Goal: Task Accomplishment & Management: Manage account settings

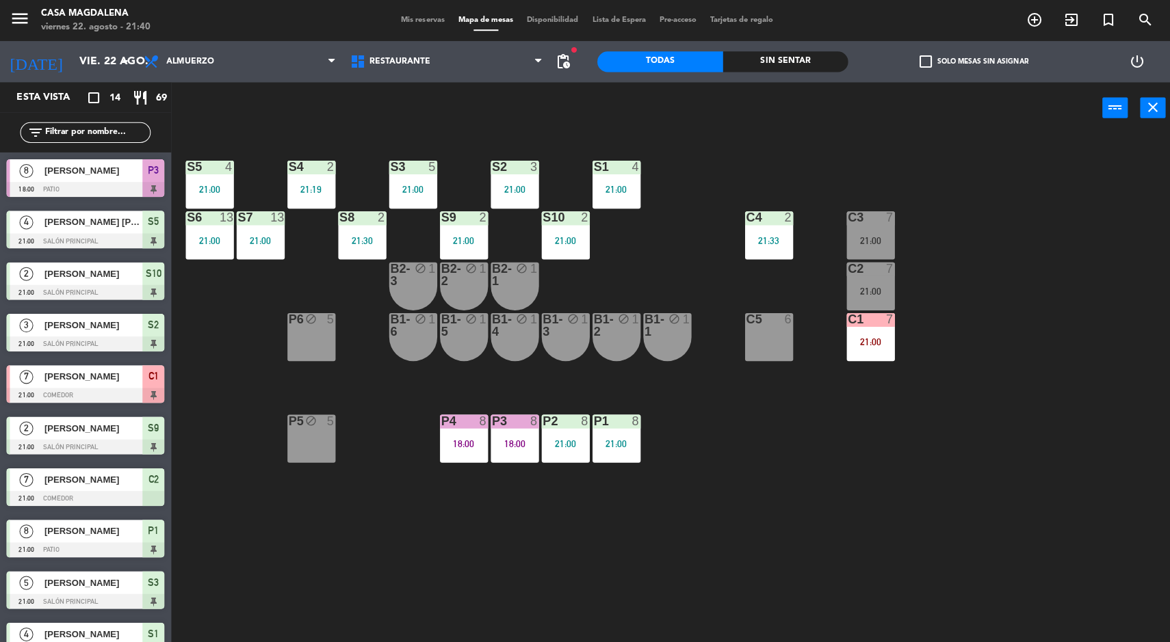
click at [772, 64] on div "Sin sentar" at bounding box center [782, 61] width 125 height 21
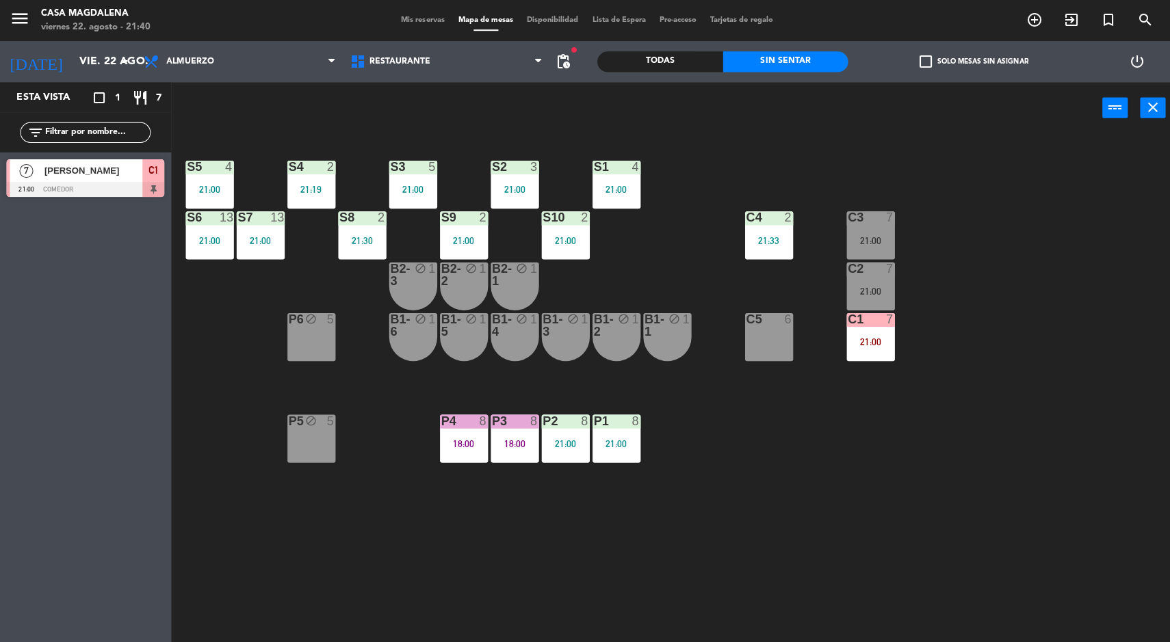
click at [783, 586] on div "S5 4 21:00 S4 2 21:19 S3 5 21:00 S2 3 21:00 S1 4 21:00 S6 13 21:00 S7 13 21:00 …" at bounding box center [676, 389] width 987 height 509
click at [295, 544] on div "S5 4 21:00 S4 2 21:19 S3 5 21:00 S2 3 21:00 S1 4 21:00 S6 13 21:00 S7 13 21:00 …" at bounding box center [676, 389] width 987 height 509
click at [1062, 579] on div "S5 4 21:00 S4 2 21:19 S3 5 21:00 S2 3 21:00 S1 4 21:00 S6 13 21:00 S7 13 21:00 …" at bounding box center [676, 389] width 987 height 509
click at [1073, 569] on div "S5 4 21:00 S4 2 21:19 S3 5 21:00 S2 3 21:00 S1 4 21:00 S6 13 21:00 S7 13 21:00 …" at bounding box center [676, 389] width 987 height 509
click at [762, 337] on div "C5 6" at bounding box center [766, 336] width 48 height 48
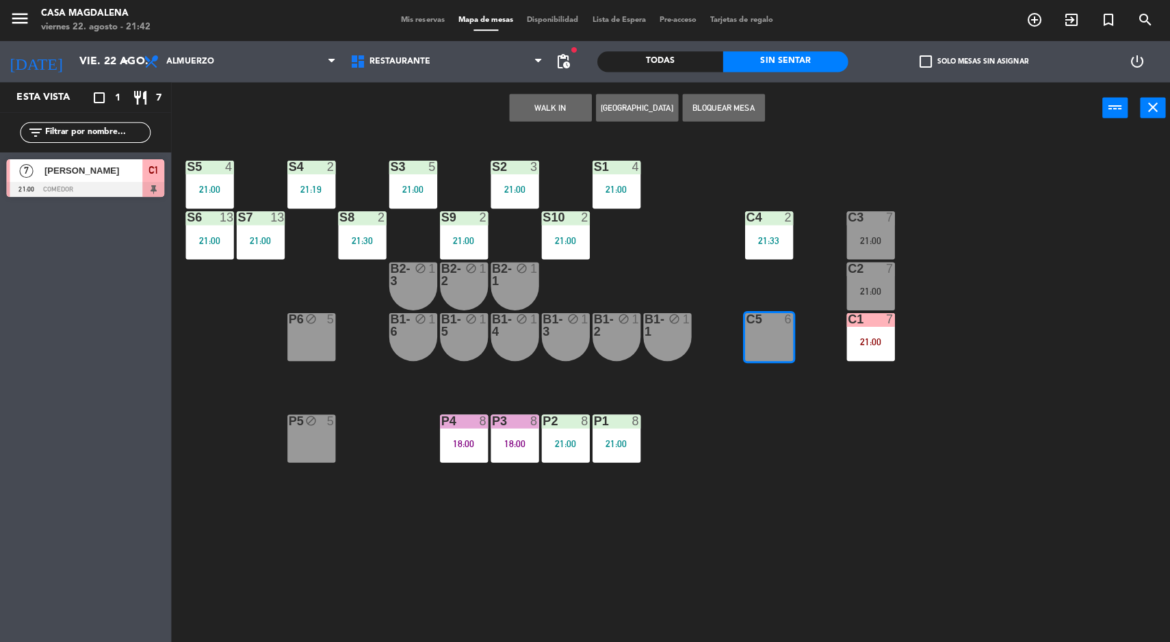
click at [1147, 239] on div "S5 4 21:00 S4 2 21:19 S3 5 21:00 S2 3 21:00 S1 4 21:00 S6 13 21:00 S7 13 21:00 …" at bounding box center [676, 389] width 987 height 509
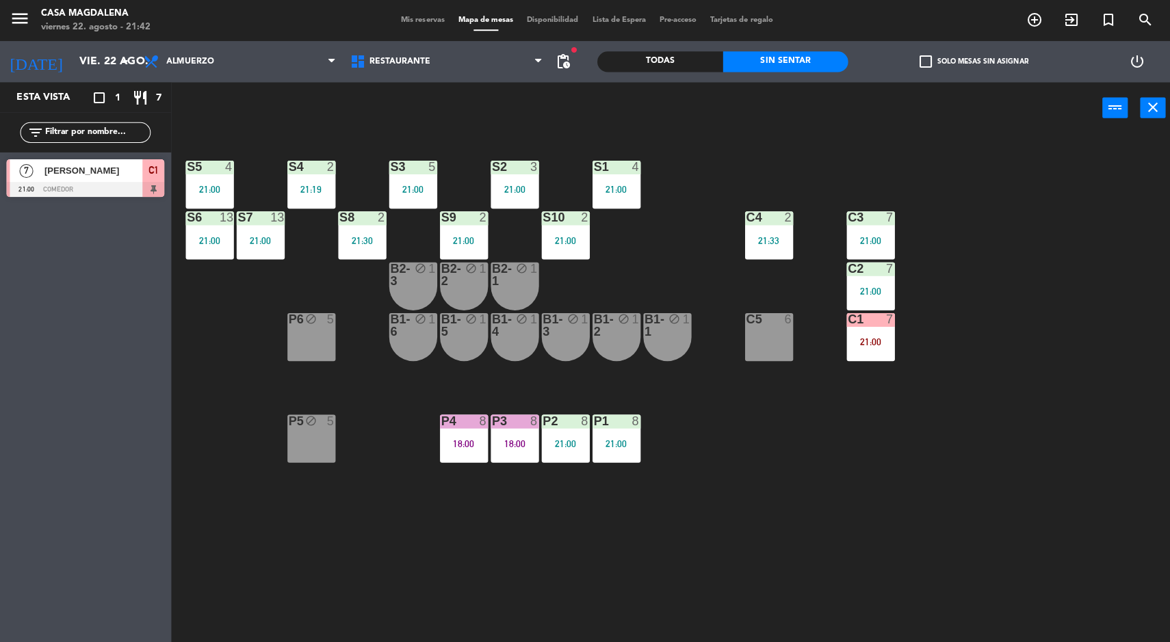
click at [1068, 535] on div "S5 4 21:00 S4 2 21:19 S3 5 21:00 S2 3 21:00 S1 4 21:00 S6 13 21:00 S7 13 21:00 …" at bounding box center [676, 389] width 987 height 509
click at [759, 343] on div "C5 6" at bounding box center [766, 336] width 48 height 48
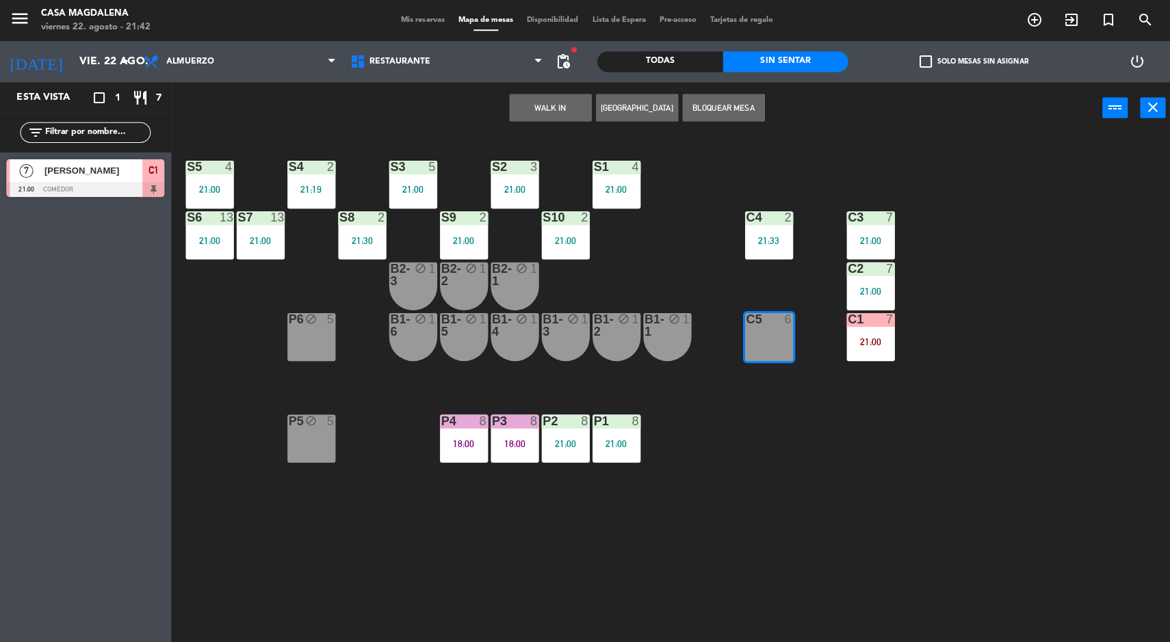
click at [540, 103] on button "WALK IN" at bounding box center [549, 107] width 82 height 27
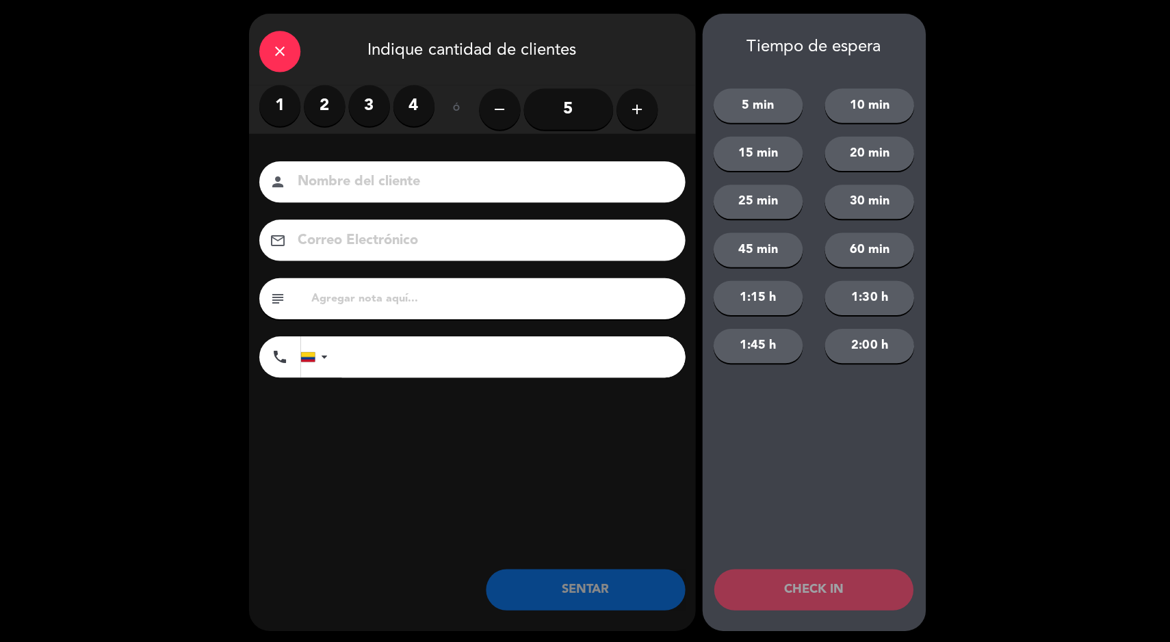
click at [329, 120] on label "2" at bounding box center [323, 105] width 41 height 41
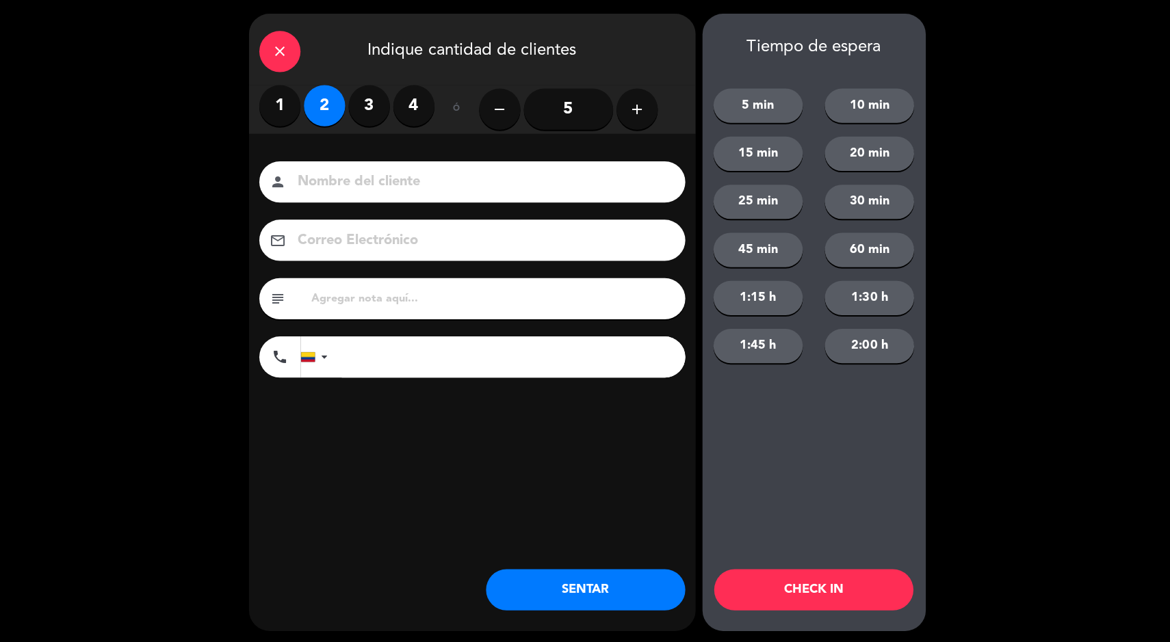
click at [610, 589] on button "SENTAR" at bounding box center [583, 587] width 198 height 41
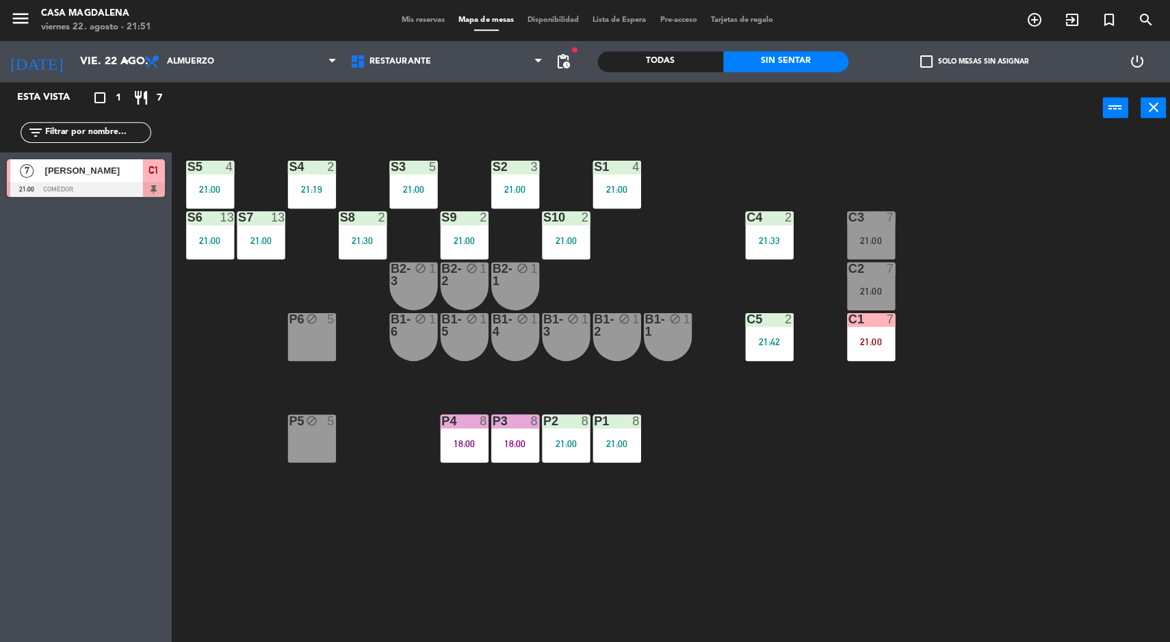
click at [1018, 508] on div "S5 4 21:00 S4 2 21:19 S3 5 21:00 S2 3 21:00 S1 4 21:00 S6 13 21:00 S7 13 21:00 …" at bounding box center [676, 389] width 987 height 509
click at [481, 441] on div "18:00" at bounding box center [462, 442] width 48 height 10
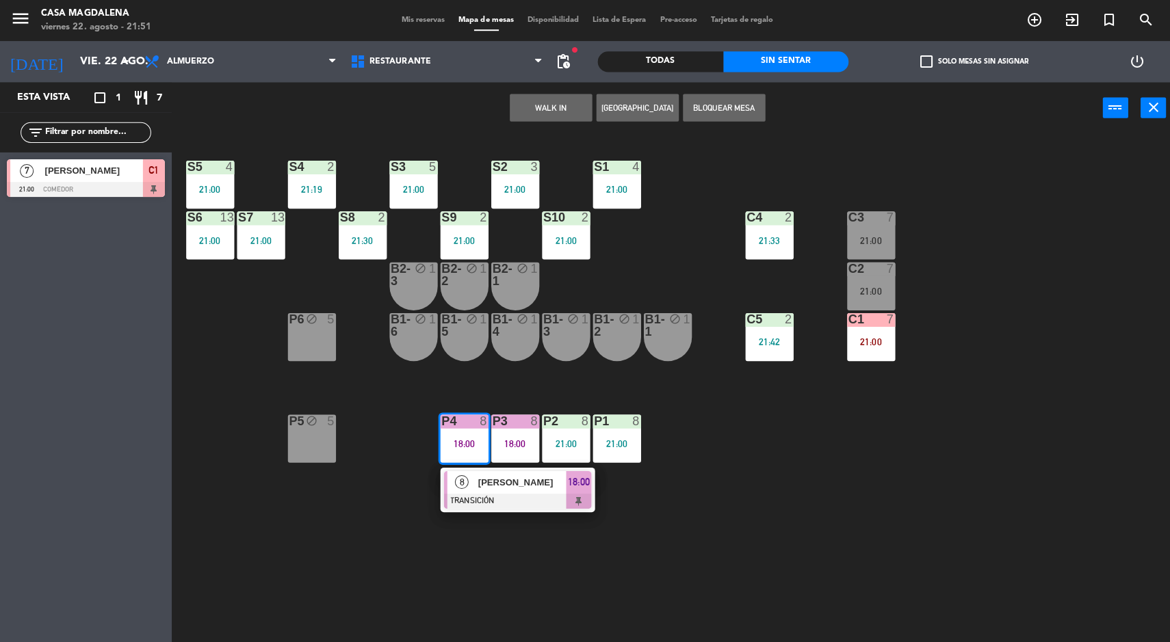
click at [988, 538] on div "S5 4 21:00 S4 2 21:19 S3 5 21:00 S2 3 21:00 S1 4 21:00 S6 13 21:00 S7 13 21:00 …" at bounding box center [676, 389] width 987 height 509
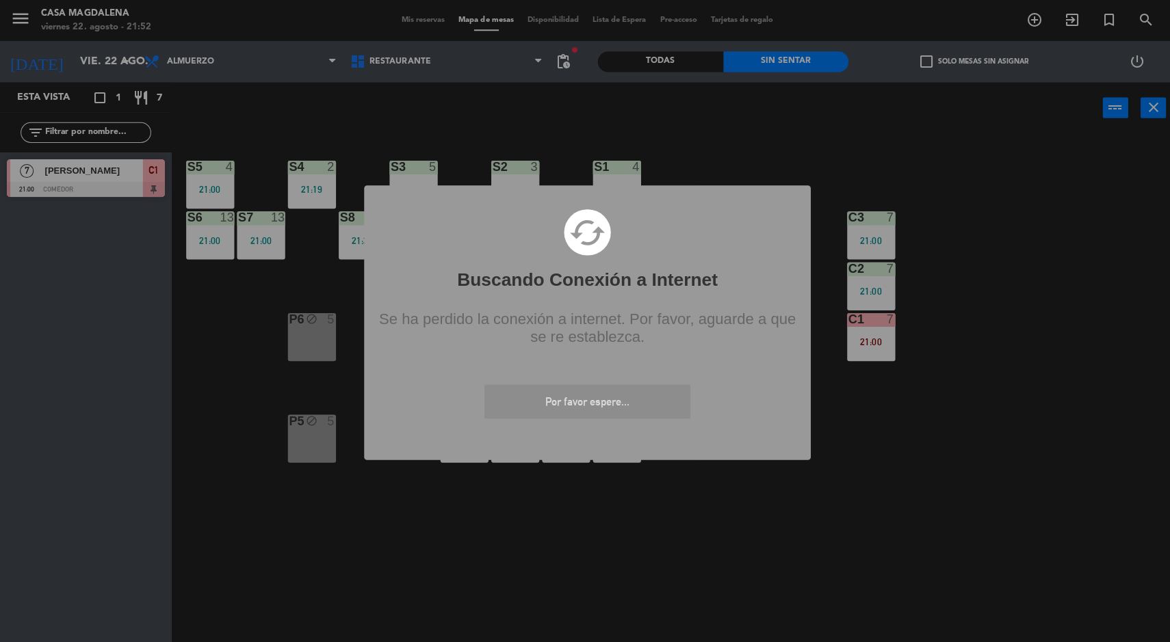
click at [1054, 434] on div "? ! i Buscando Conexión a Internet × cached Se ha perdido la conexión a interne…" at bounding box center [585, 321] width 1170 height 642
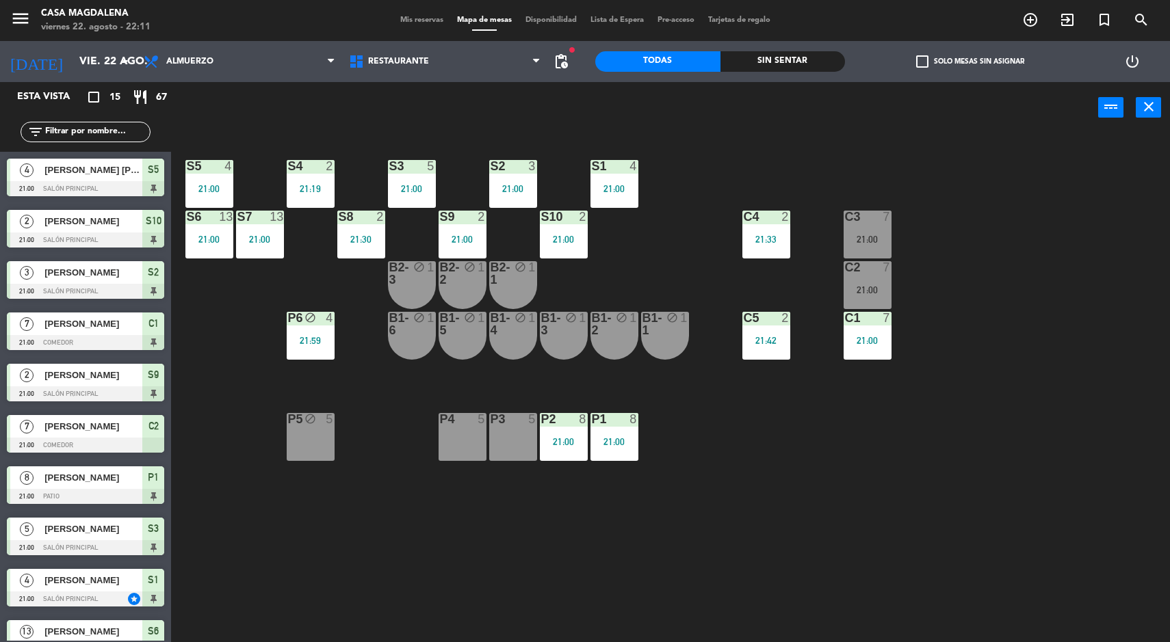
click at [880, 265] on div "7" at bounding box center [889, 267] width 23 height 12
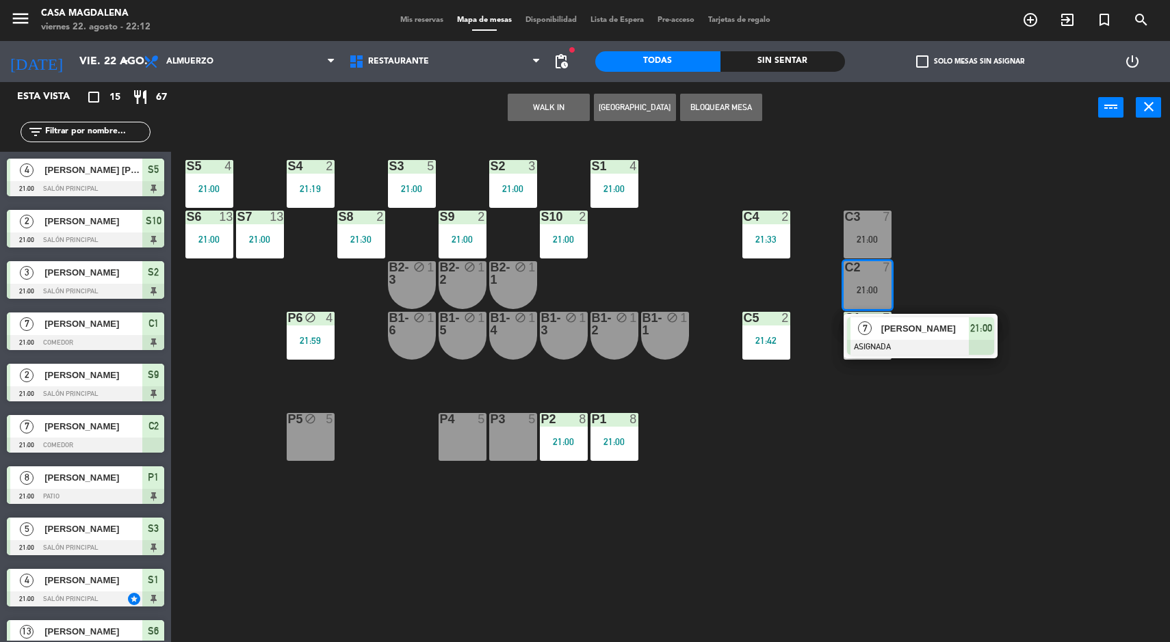
click at [928, 352] on div at bounding box center [920, 347] width 147 height 15
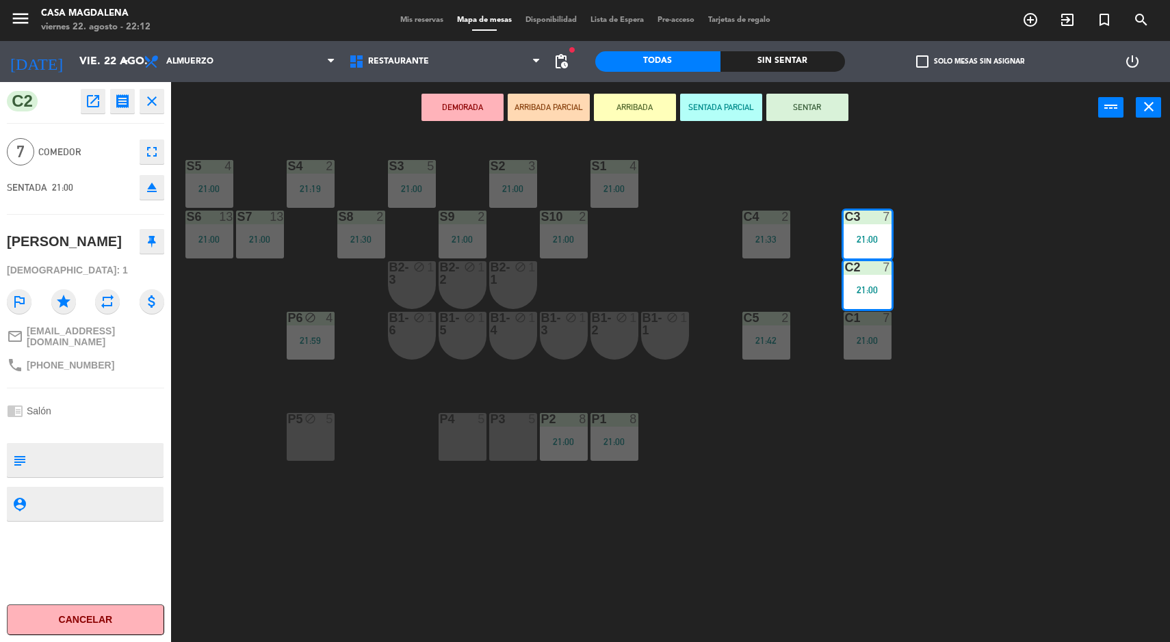
click at [837, 114] on button "SENTAR" at bounding box center [807, 107] width 82 height 27
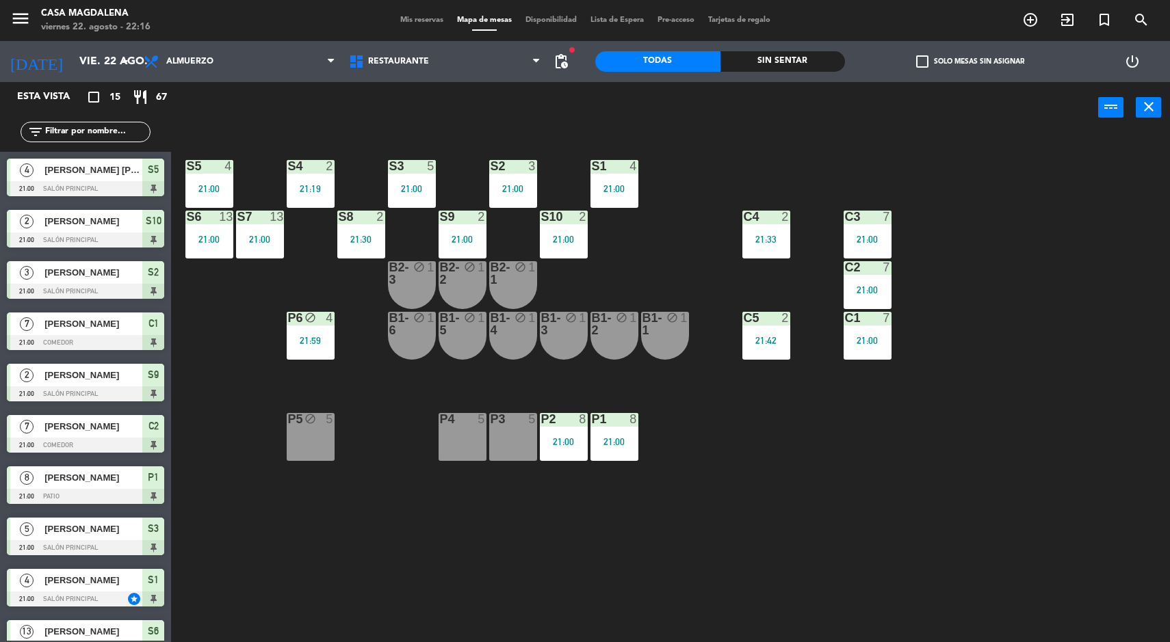
click at [363, 250] on div "S8 2 21:30" at bounding box center [361, 235] width 48 height 48
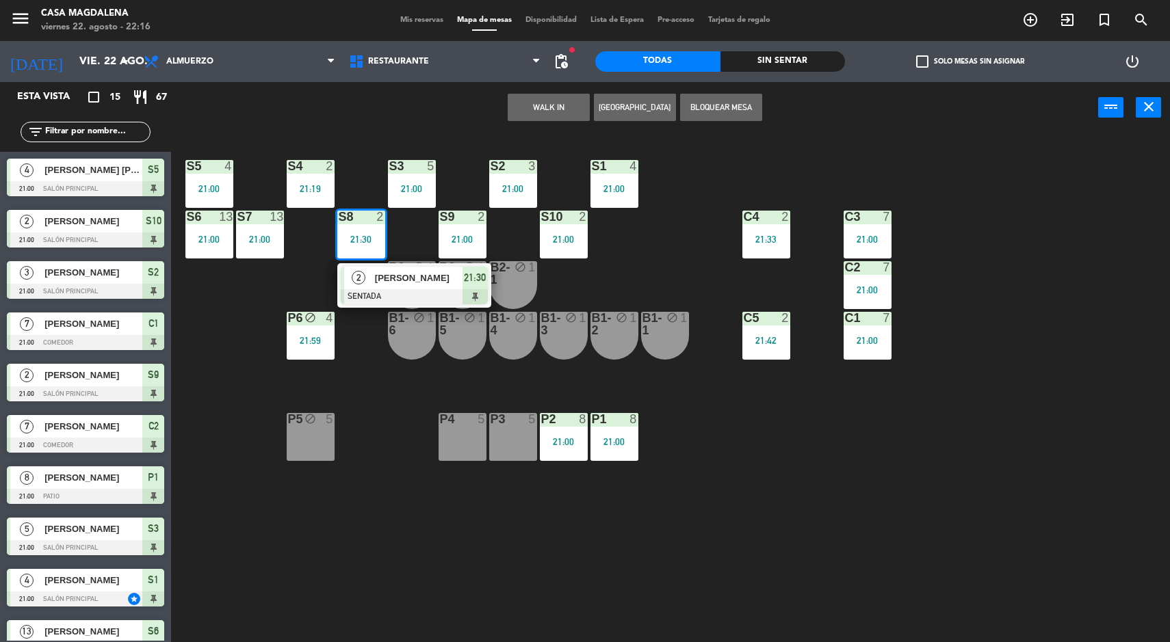
click at [416, 321] on icon "block" at bounding box center [419, 318] width 12 height 12
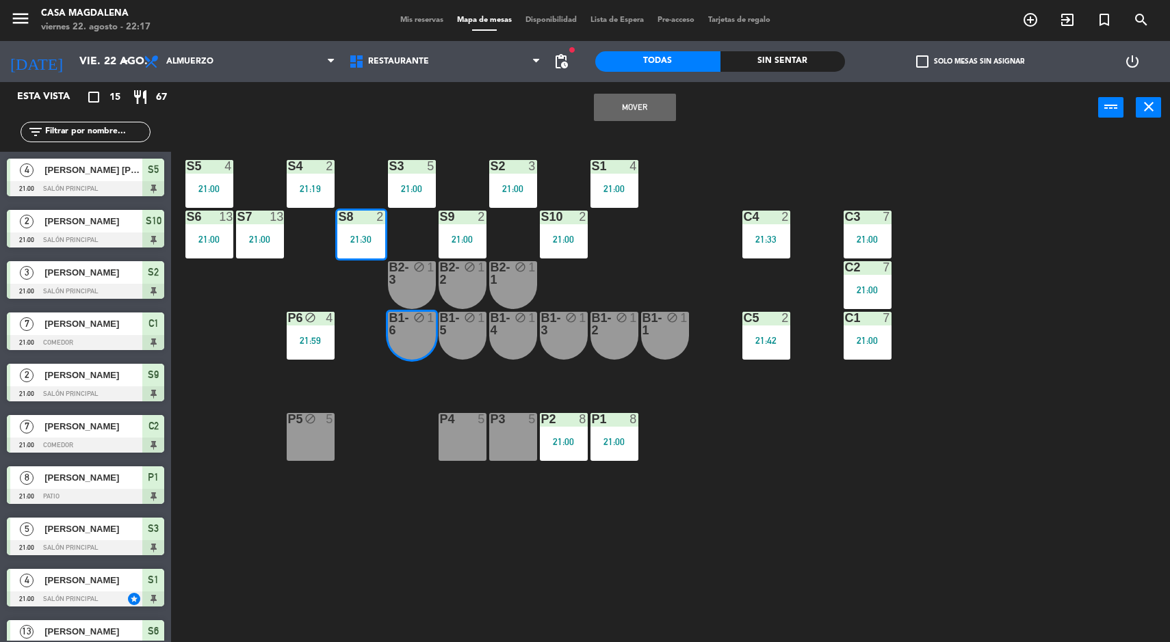
click at [744, 548] on div "S5 4 21:00 S4 2 21:19 S3 5 21:00 S2 3 21:00 S1 4 21:00 S6 13 21:00 S7 13 21:00 …" at bounding box center [676, 389] width 987 height 509
click at [332, 216] on div "S8" at bounding box center [338, 217] width 23 height 12
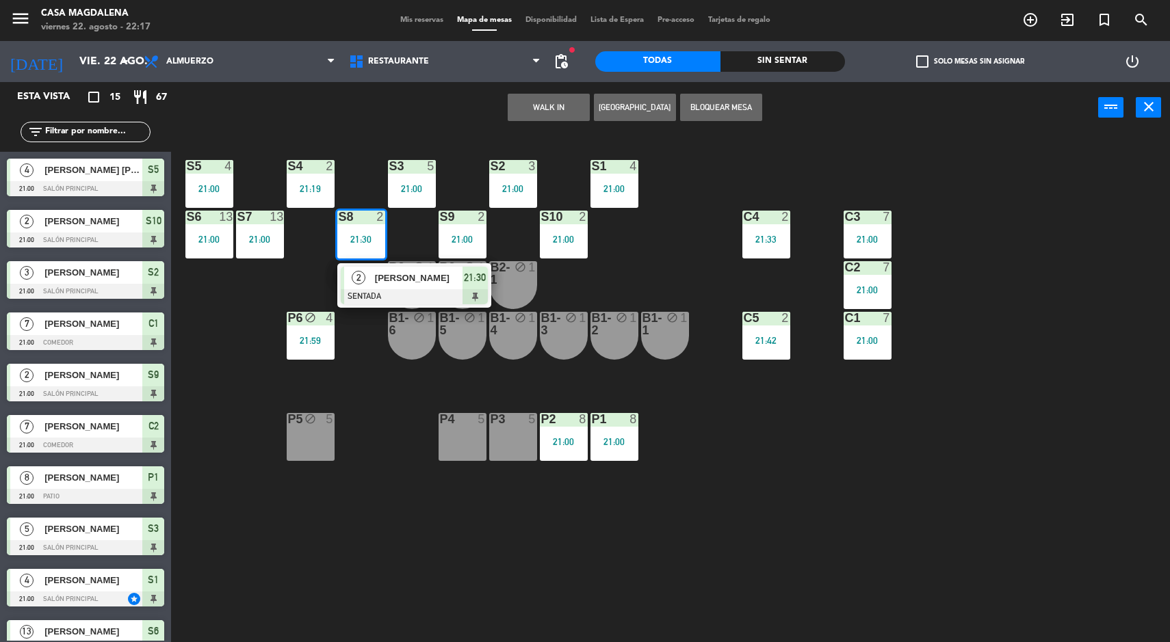
click at [400, 294] on div at bounding box center [414, 296] width 147 height 15
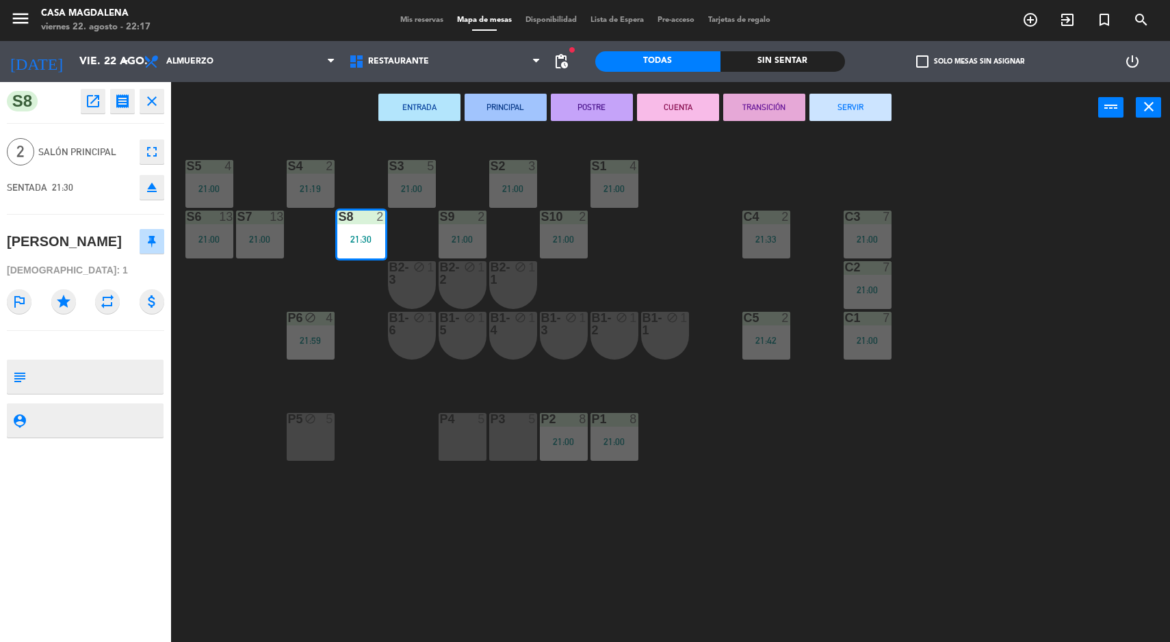
click at [845, 115] on button "SERVIR" at bounding box center [850, 107] width 82 height 27
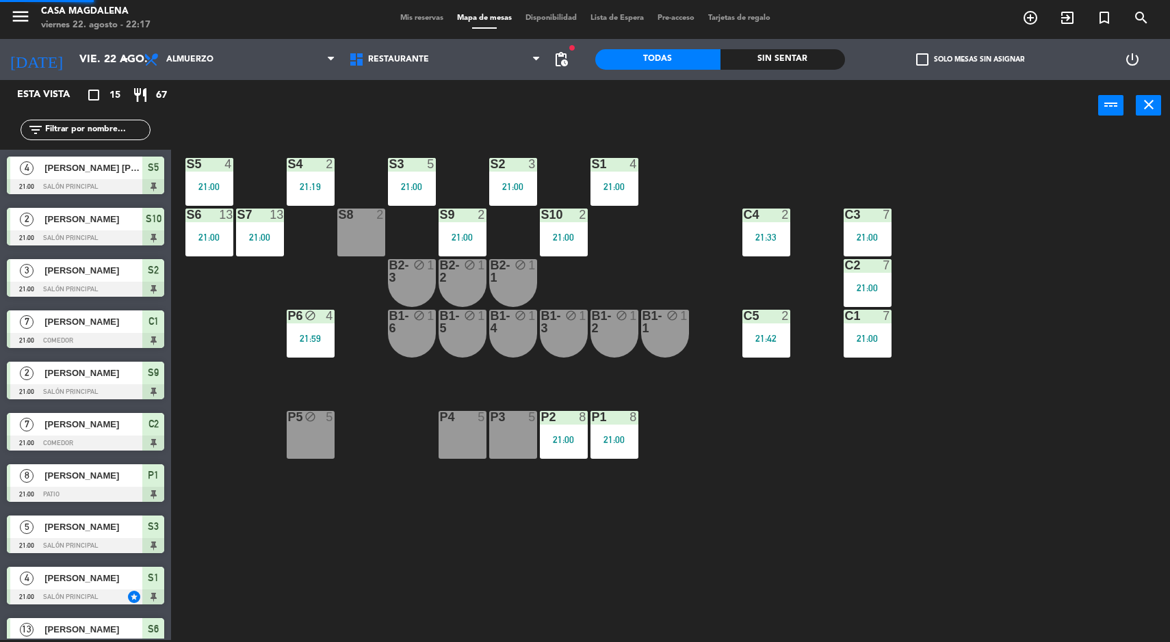
scroll to position [70, 0]
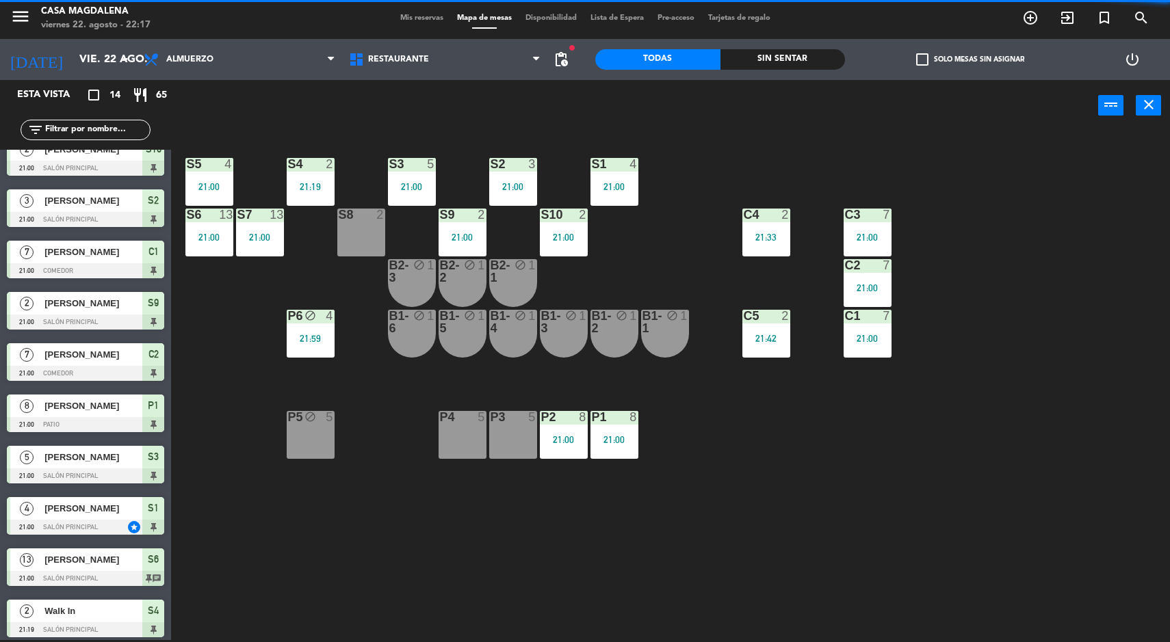
click at [204, 180] on div "S5 4 21:00" at bounding box center [209, 182] width 48 height 48
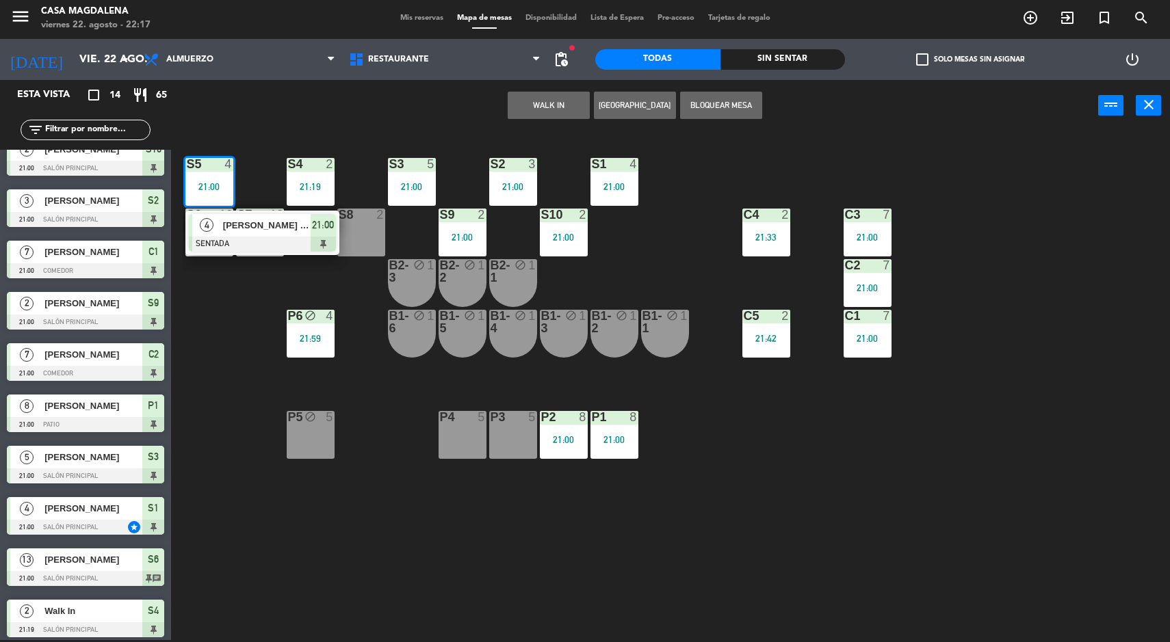
click at [326, 205] on div "S4 2 21:19" at bounding box center [311, 182] width 48 height 48
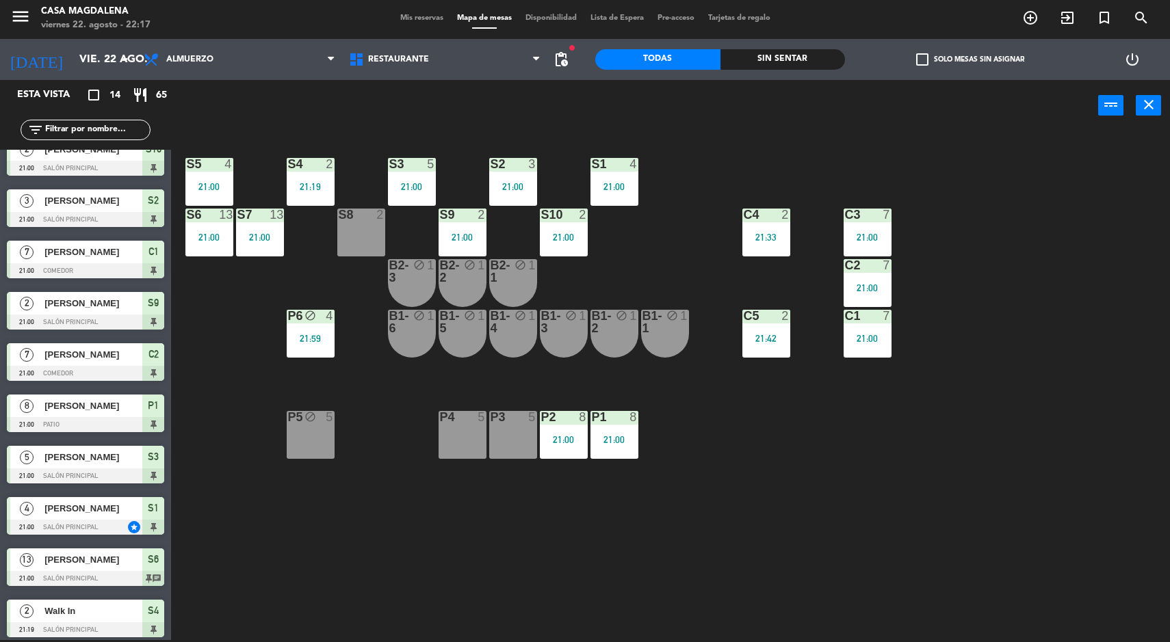
click at [947, 144] on div "S5 4 21:00 S4 2 21:19 S3 5 21:00 S2 3 21:00 S1 4 21:00 S6 13 21:00 S7 13 21:00 …" at bounding box center [676, 387] width 987 height 509
click at [224, 185] on div "21:00" at bounding box center [209, 187] width 48 height 10
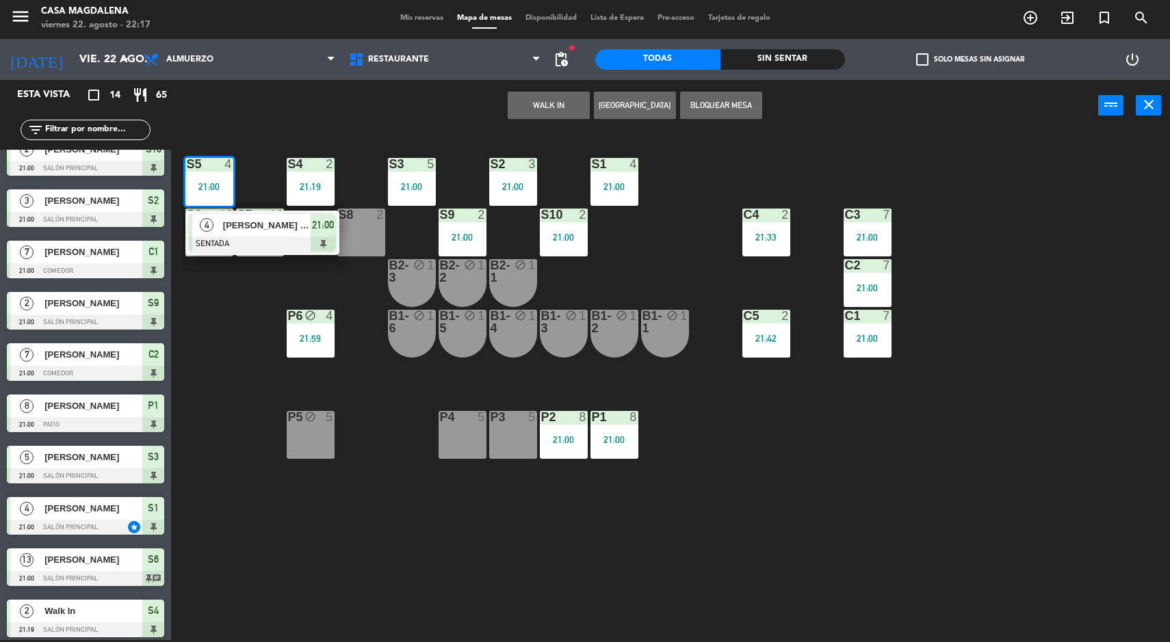
click at [259, 243] on div at bounding box center [262, 244] width 147 height 15
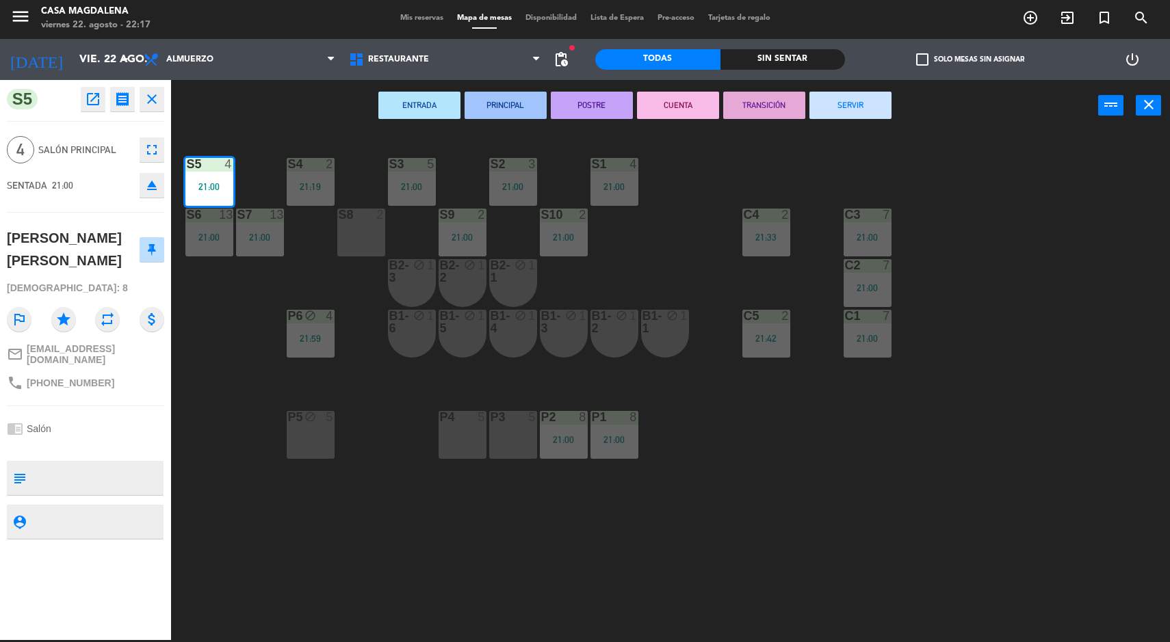
click at [874, 96] on button "SERVIR" at bounding box center [850, 105] width 82 height 27
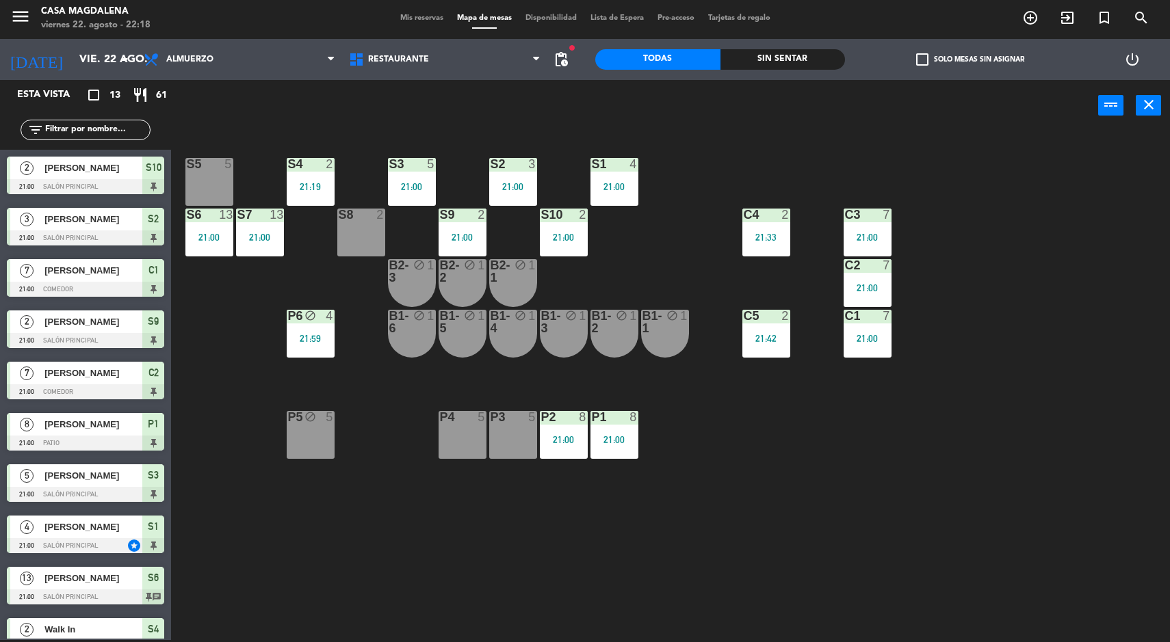
click at [763, 230] on div "C4 2 21:33" at bounding box center [766, 233] width 48 height 48
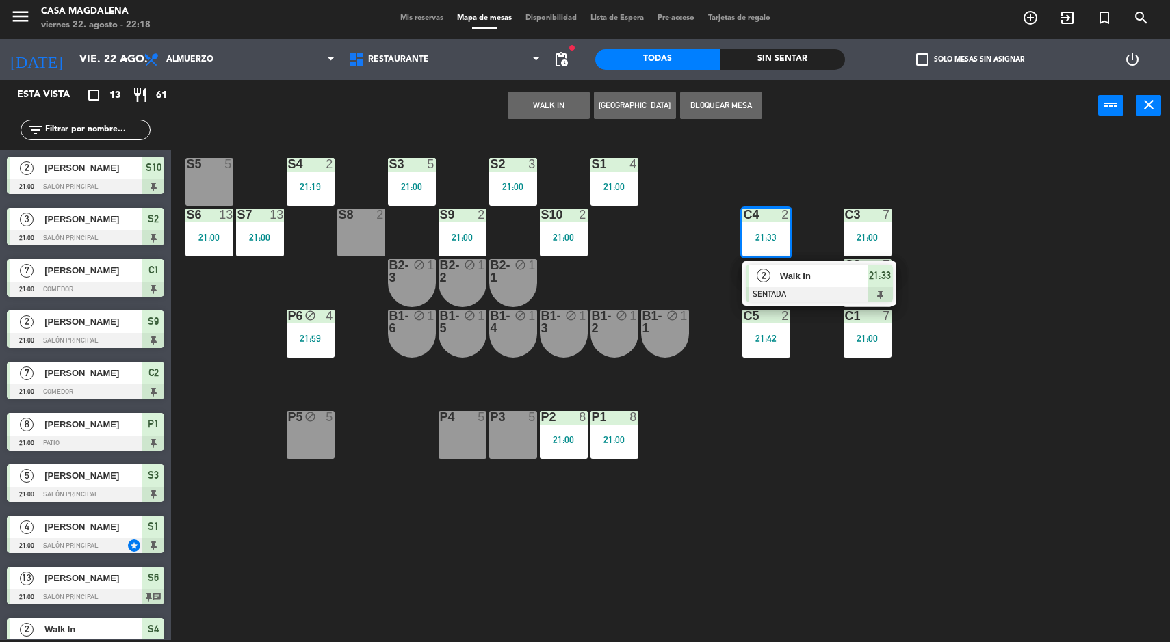
click at [780, 282] on span "Walk In" at bounding box center [824, 276] width 88 height 14
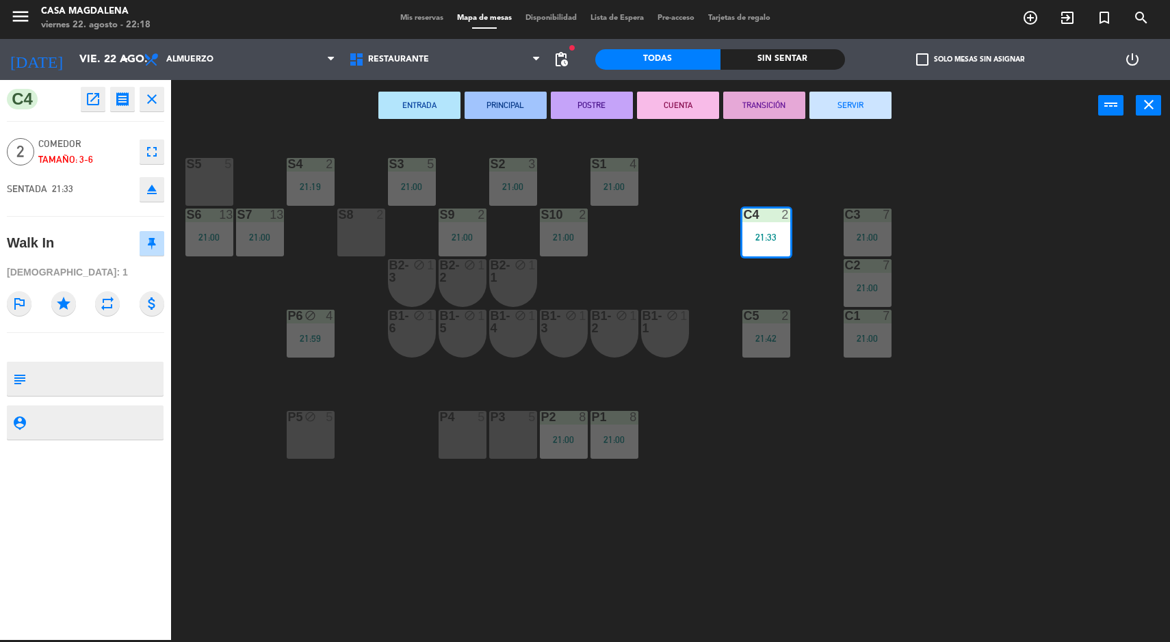
click at [187, 158] on div "S5" at bounding box center [187, 164] width 1 height 12
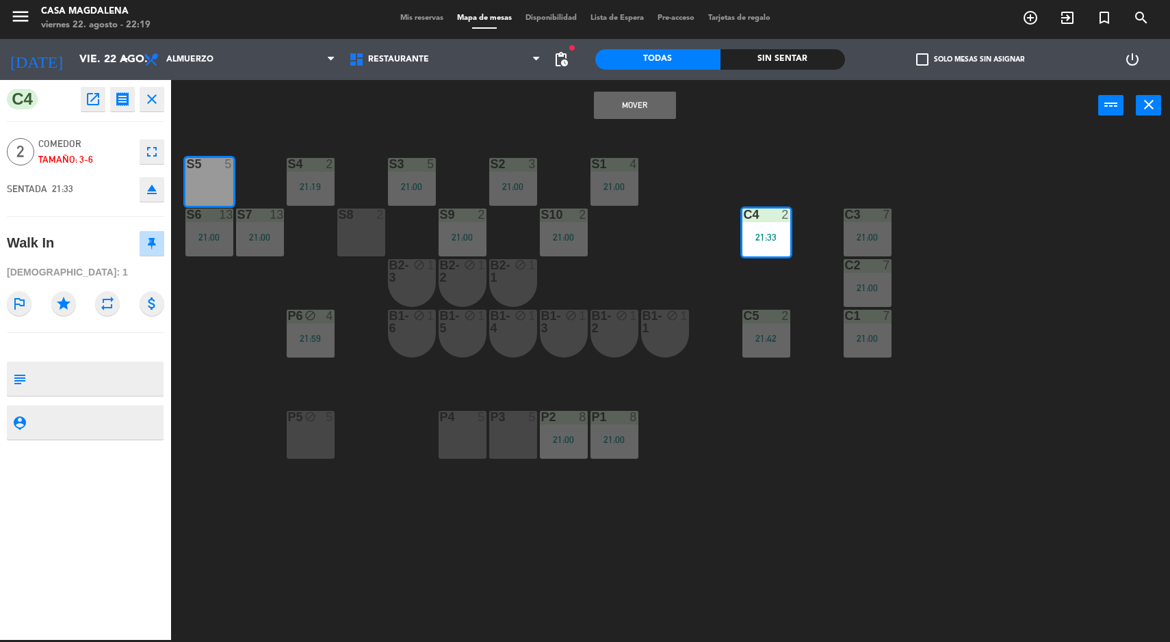
click at [629, 67] on div "Todas" at bounding box center [657, 59] width 125 height 21
click at [763, 250] on div "C4 2 21:33" at bounding box center [766, 233] width 48 height 48
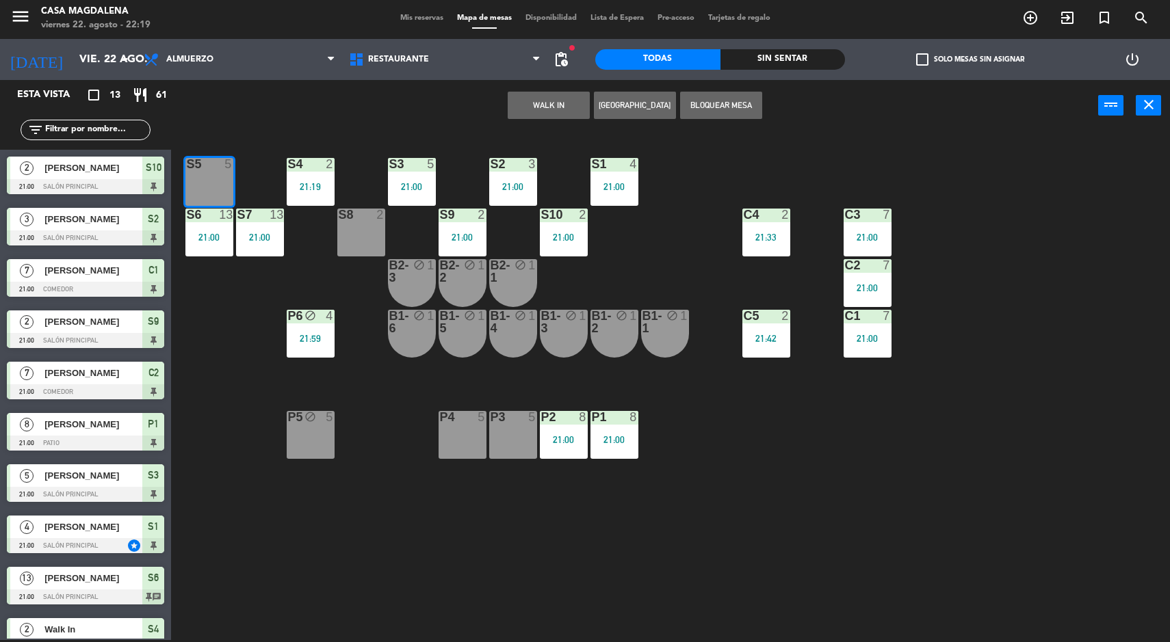
click at [774, 231] on div "C4 2 21:33" at bounding box center [766, 233] width 48 height 48
click at [773, 228] on div "C4 2 21:33" at bounding box center [766, 233] width 48 height 48
click at [959, 501] on div "S5 5 S4 2 21:19 S3 5 21:00 S2 3 21:00 S1 4 21:00 S6 13 21:00 S7 13 21:00 S8 2 S…" at bounding box center [676, 387] width 987 height 509
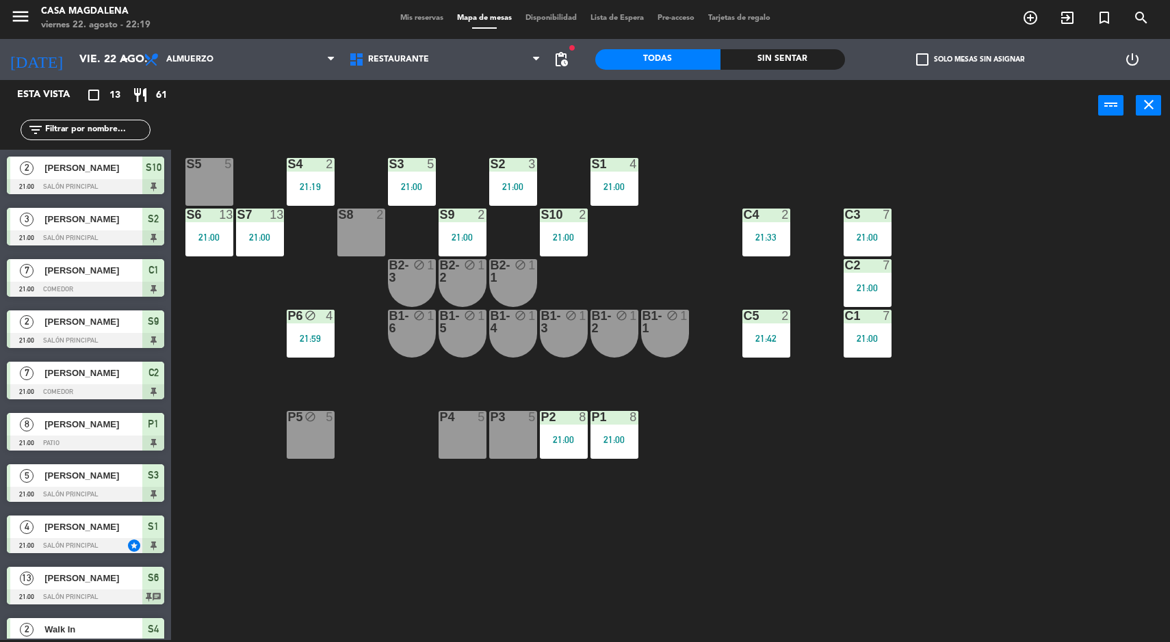
click at [1047, 531] on div "S5 5 S4 2 21:19 S3 5 21:00 S2 3 21:00 S1 4 21:00 S6 13 21:00 S7 13 21:00 S8 2 S…" at bounding box center [676, 387] width 987 height 509
click at [763, 238] on div "21:33" at bounding box center [766, 238] width 48 height 10
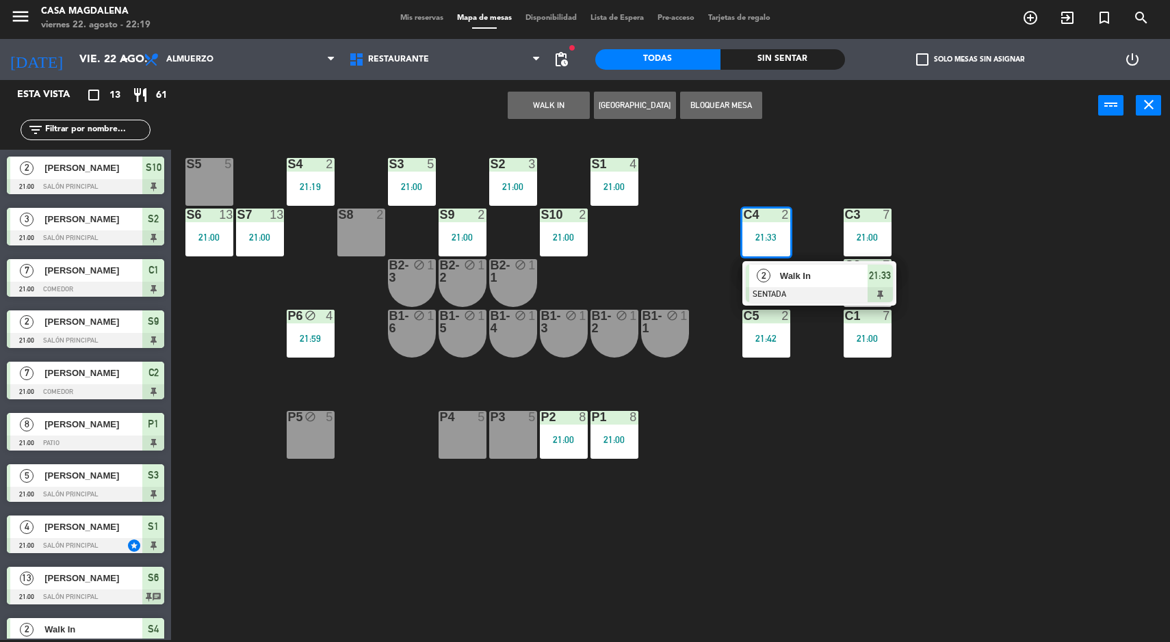
click at [189, 176] on div "S5 5" at bounding box center [209, 182] width 48 height 48
click at [581, 98] on button "Mover" at bounding box center [592, 105] width 82 height 27
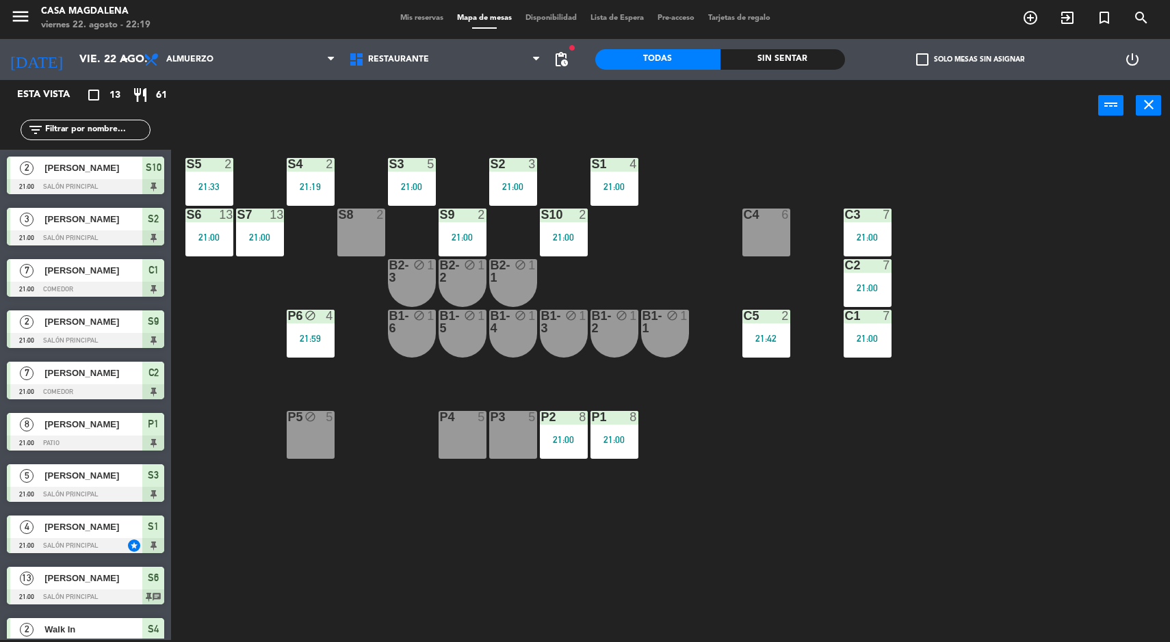
click at [1040, 553] on div "S5 2 21:33 S4 2 21:19 S3 5 21:00 S2 3 21:00 S1 4 21:00 S6 13 21:00 S7 13 21:00 …" at bounding box center [676, 387] width 987 height 509
click at [306, 334] on div "21:59" at bounding box center [311, 339] width 48 height 10
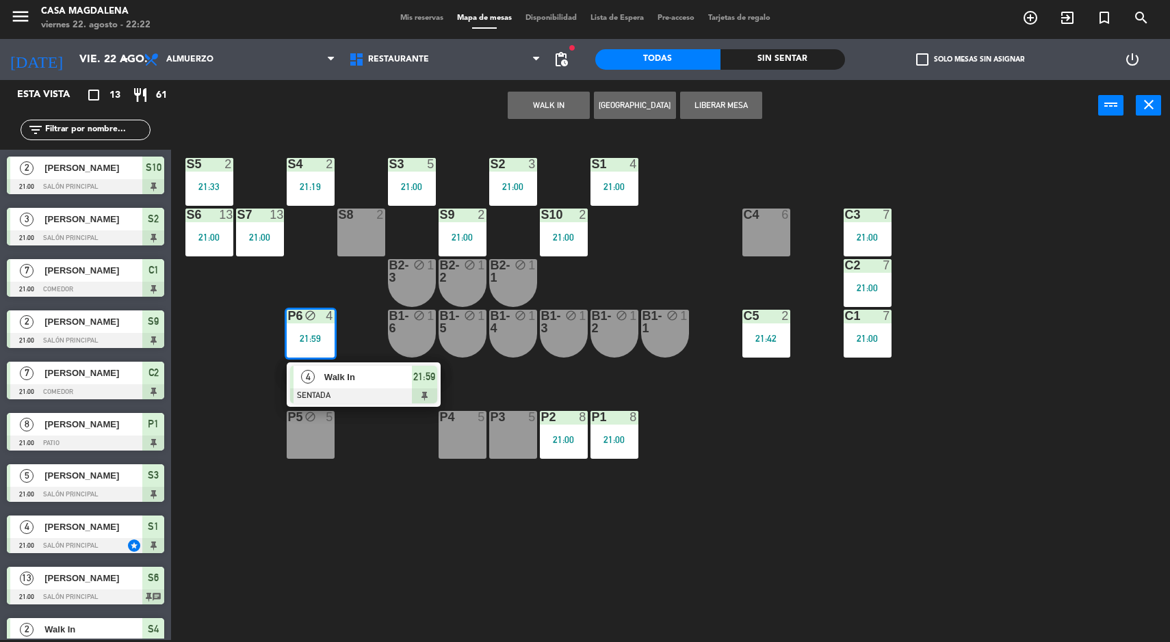
click at [378, 392] on div at bounding box center [363, 396] width 147 height 15
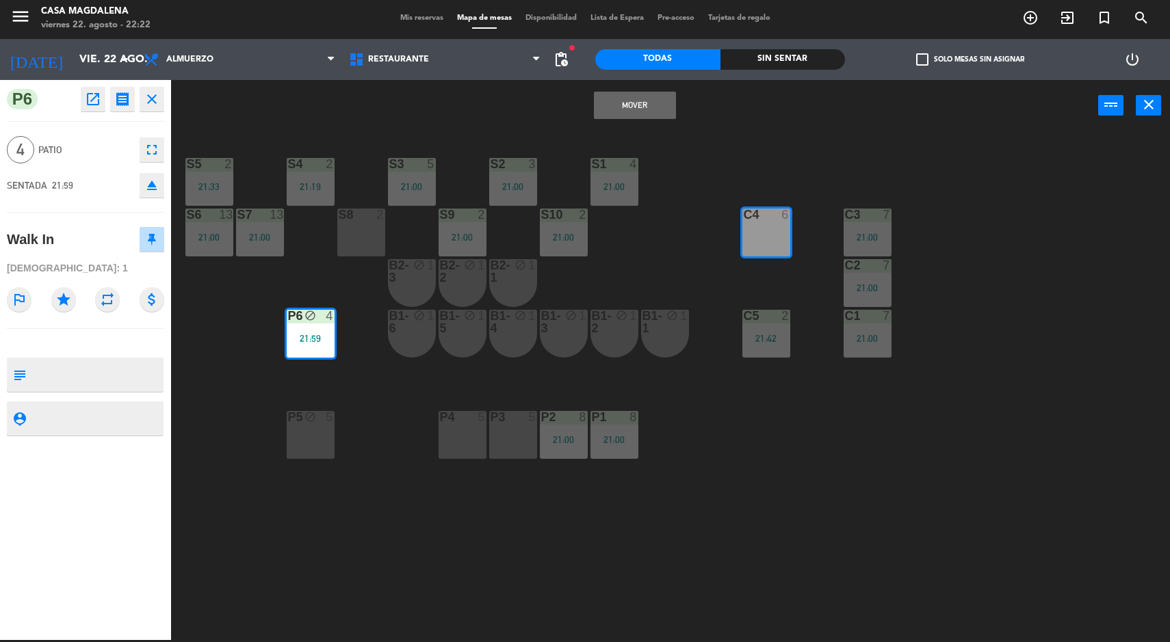
click at [620, 105] on button "Mover" at bounding box center [635, 105] width 82 height 27
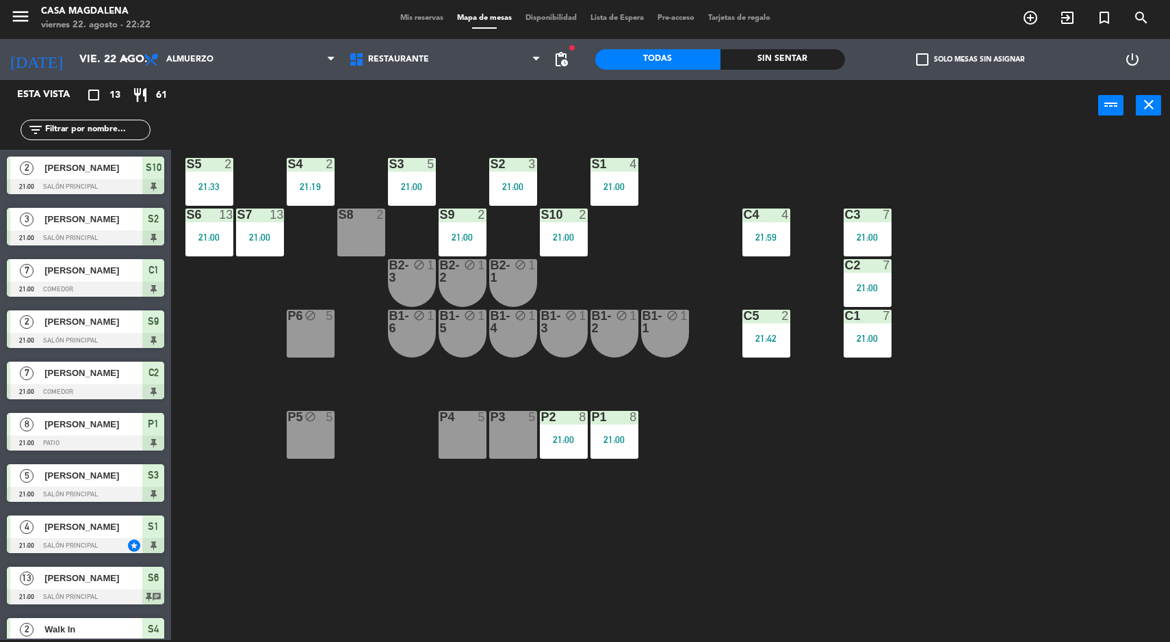
scroll to position [178, 0]
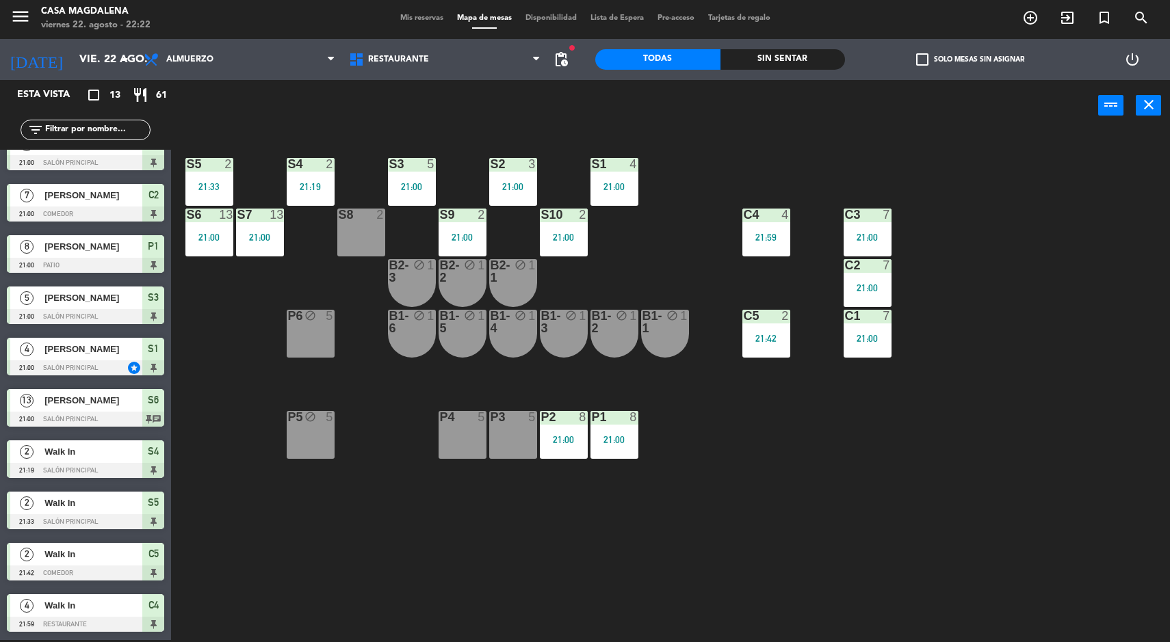
click at [765, 62] on div "Sin sentar" at bounding box center [782, 59] width 125 height 21
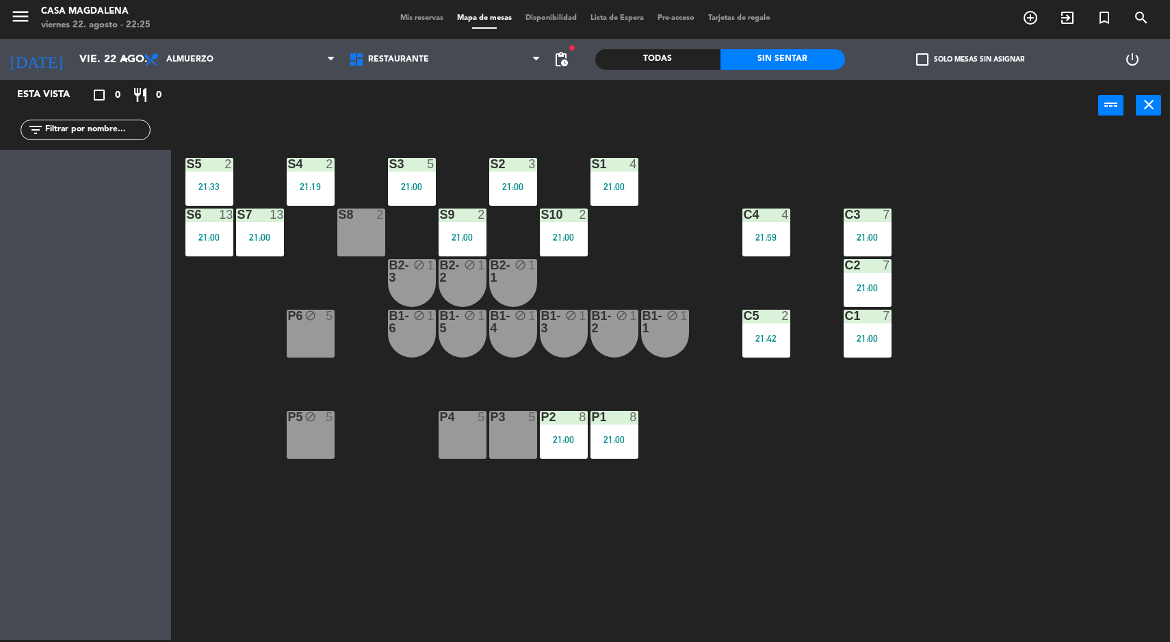
click at [743, 233] on div "21:59" at bounding box center [766, 238] width 48 height 10
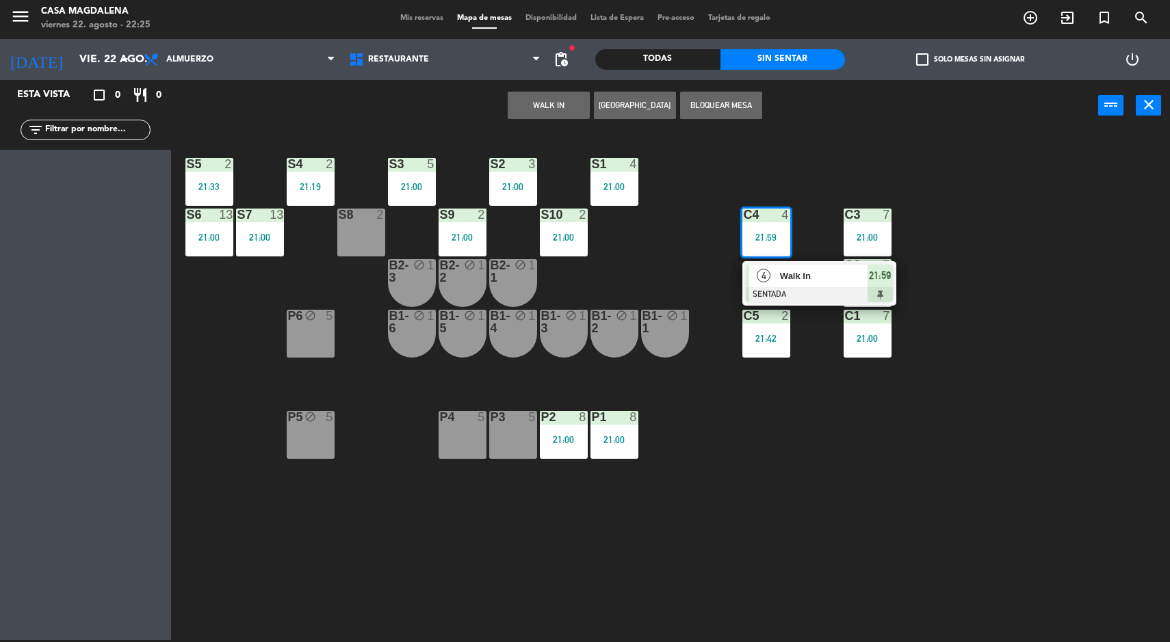
click at [798, 296] on div at bounding box center [819, 294] width 147 height 15
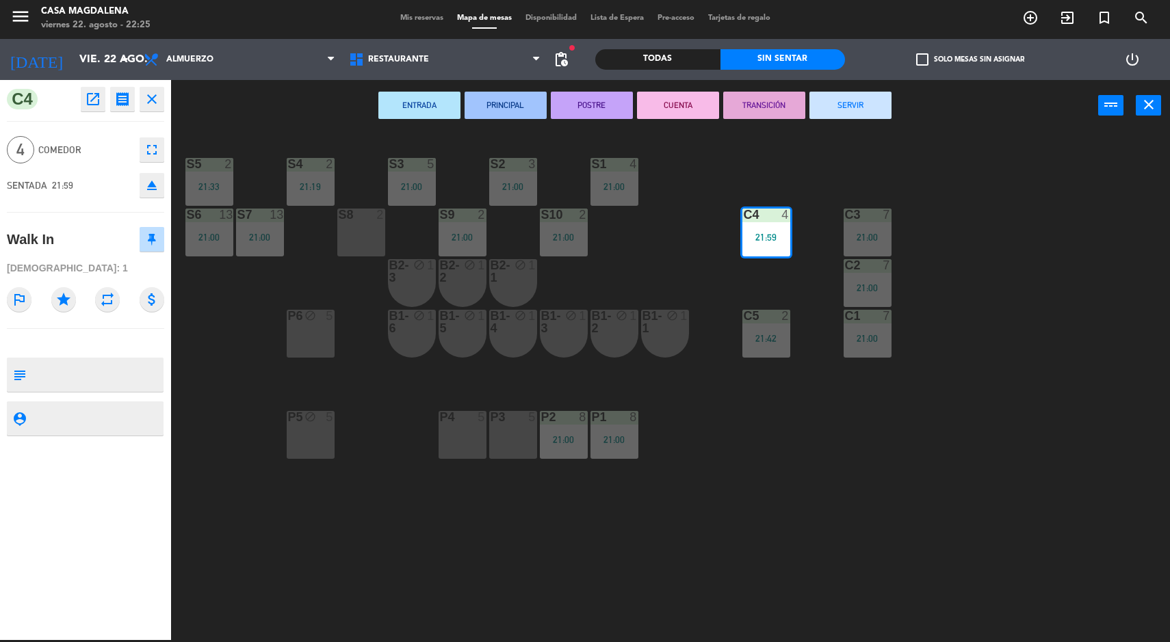
click at [340, 247] on div "S8 2" at bounding box center [361, 233] width 48 height 48
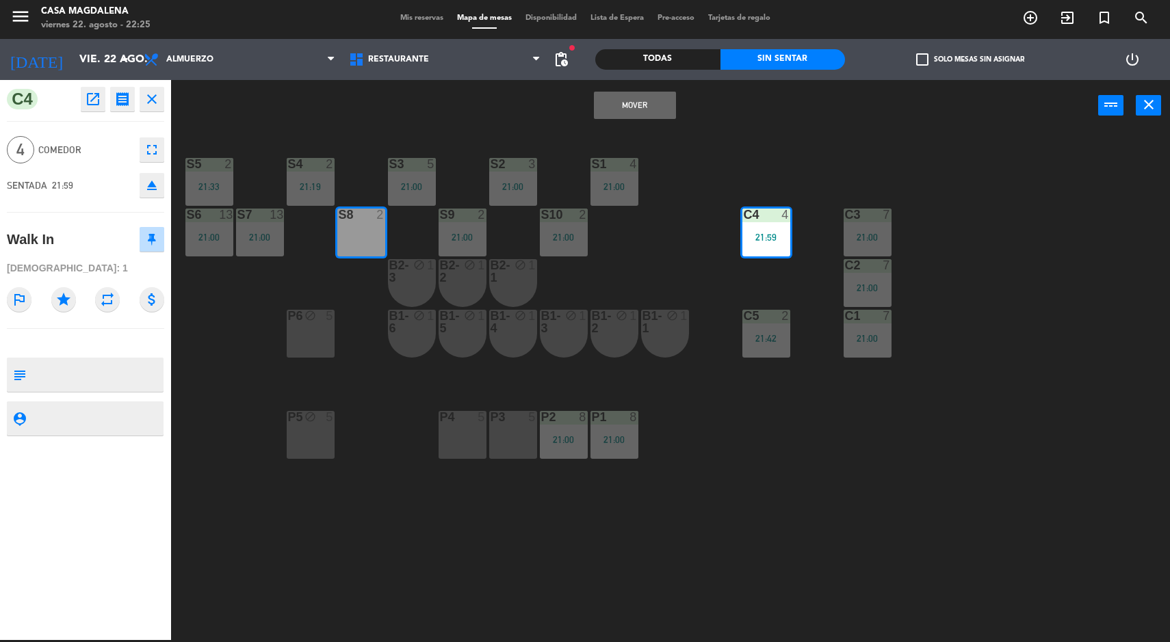
click at [627, 114] on button "Mover" at bounding box center [635, 105] width 82 height 27
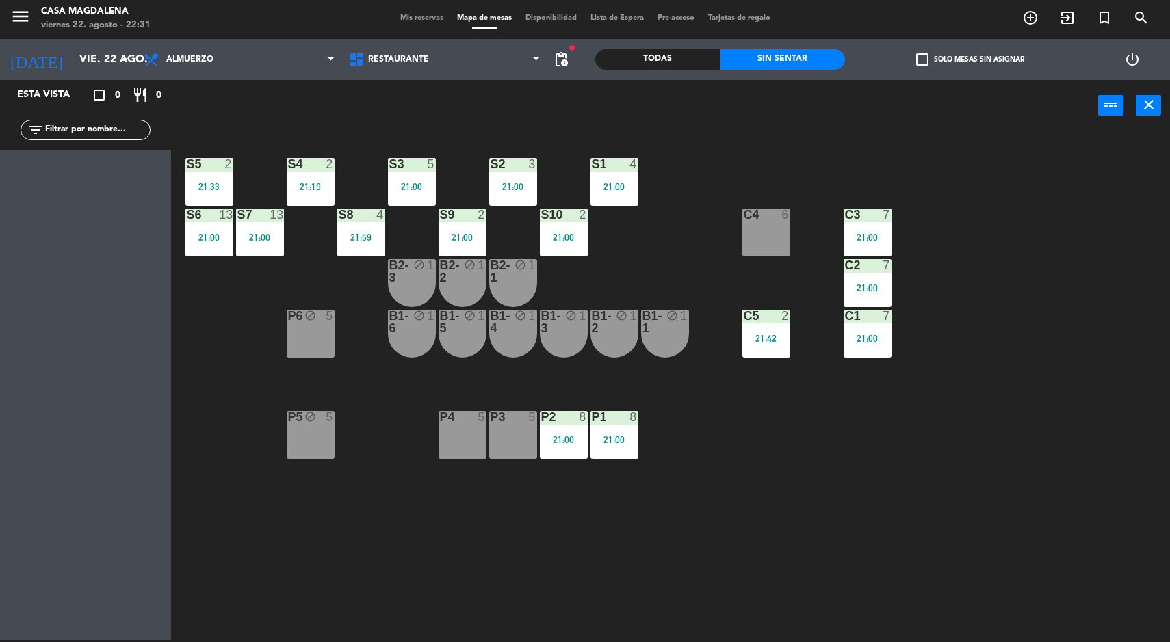
click at [277, 553] on div "S5 2 21:33 S4 2 21:19 S3 5 21:00 S2 3 21:00 S1 4 21:00 S6 13 21:00 S7 13 21:00 …" at bounding box center [676, 387] width 987 height 509
click at [621, 285] on div "S5 2 21:33 S4 2 21:19 S3 5 21:00 S2 3 21:00 S1 4 21:00 S6 13 21:00 S7 13 21:00 …" at bounding box center [676, 387] width 987 height 509
click at [578, 250] on div "S10 2 21:00" at bounding box center [564, 233] width 48 height 48
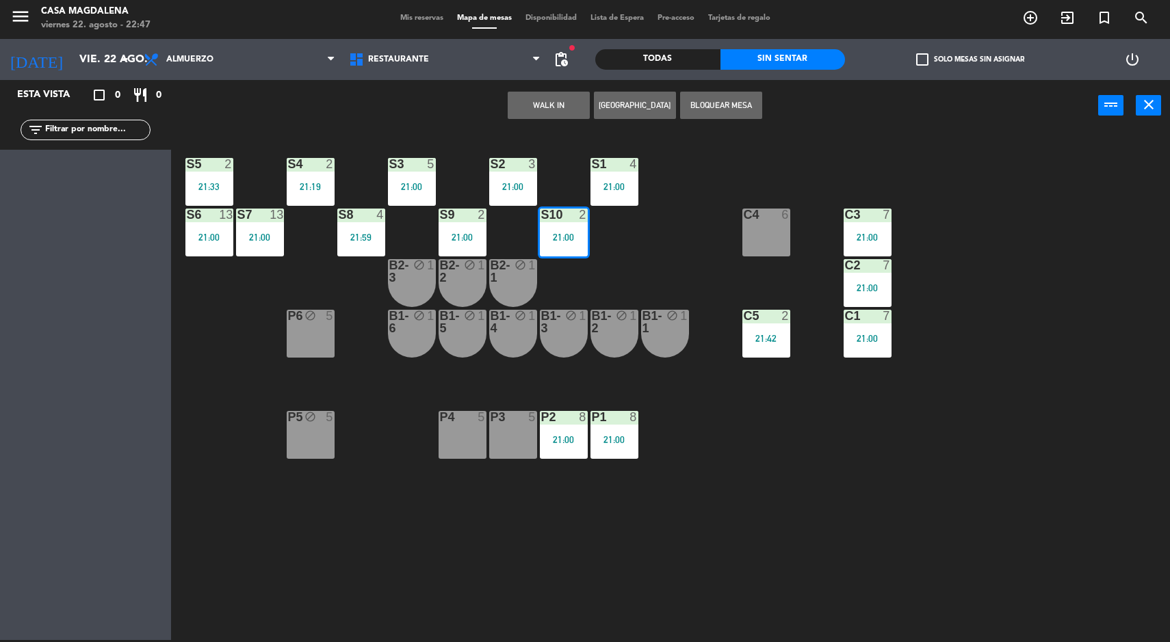
click at [583, 230] on div "S10 2 21:00" at bounding box center [564, 233] width 48 height 48
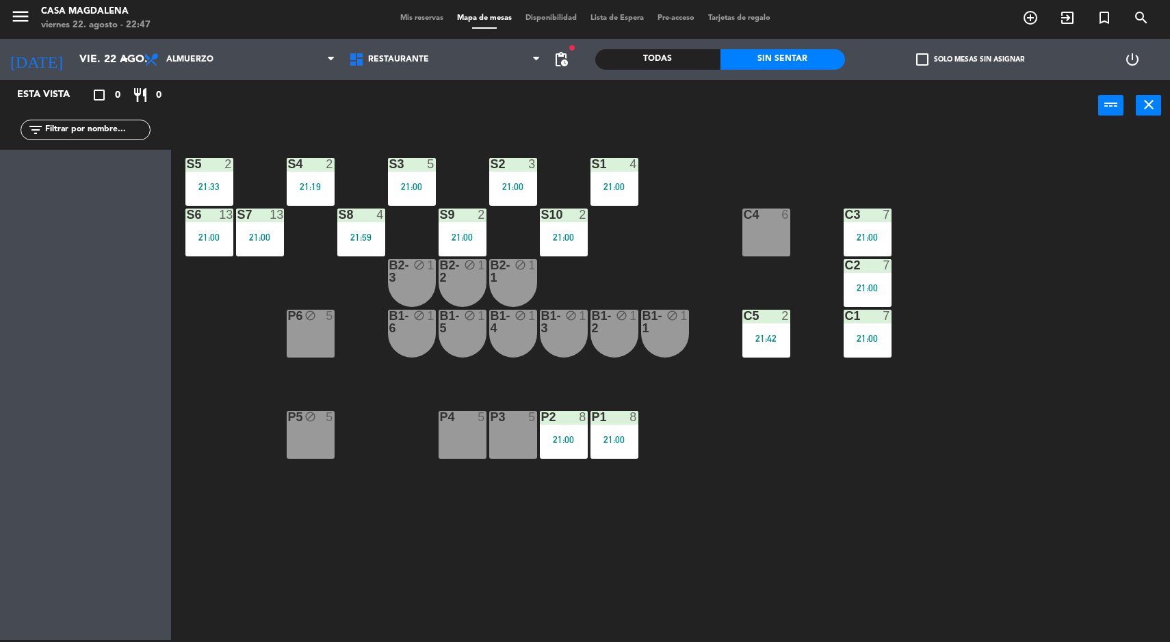
click at [563, 237] on div "21:00" at bounding box center [564, 238] width 48 height 10
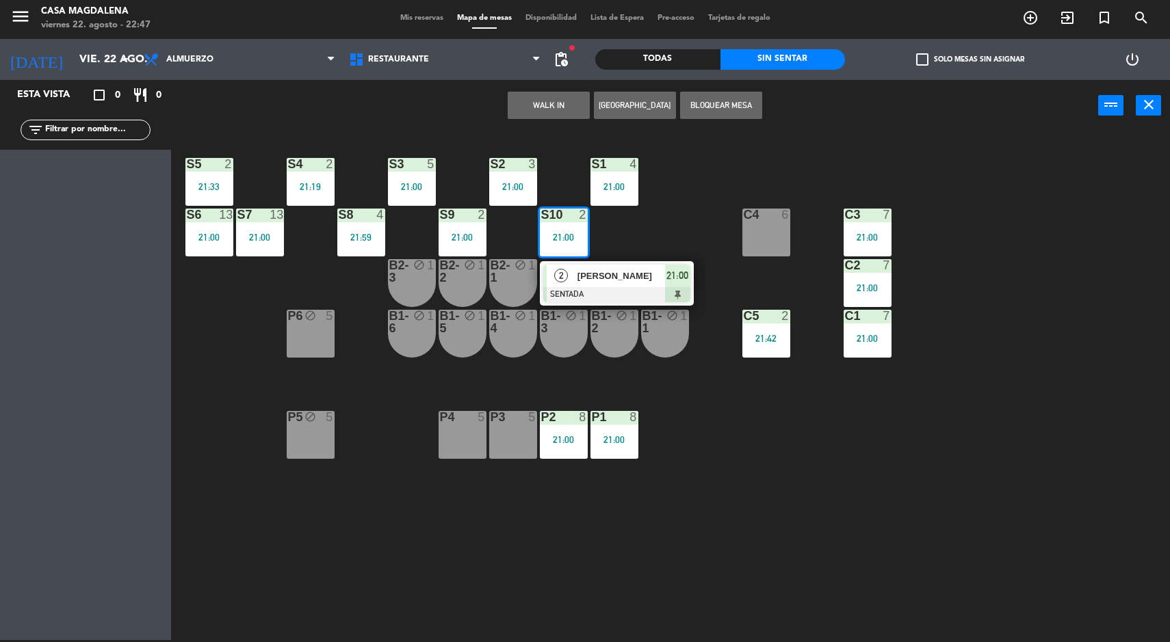
click at [621, 288] on div at bounding box center [616, 294] width 147 height 15
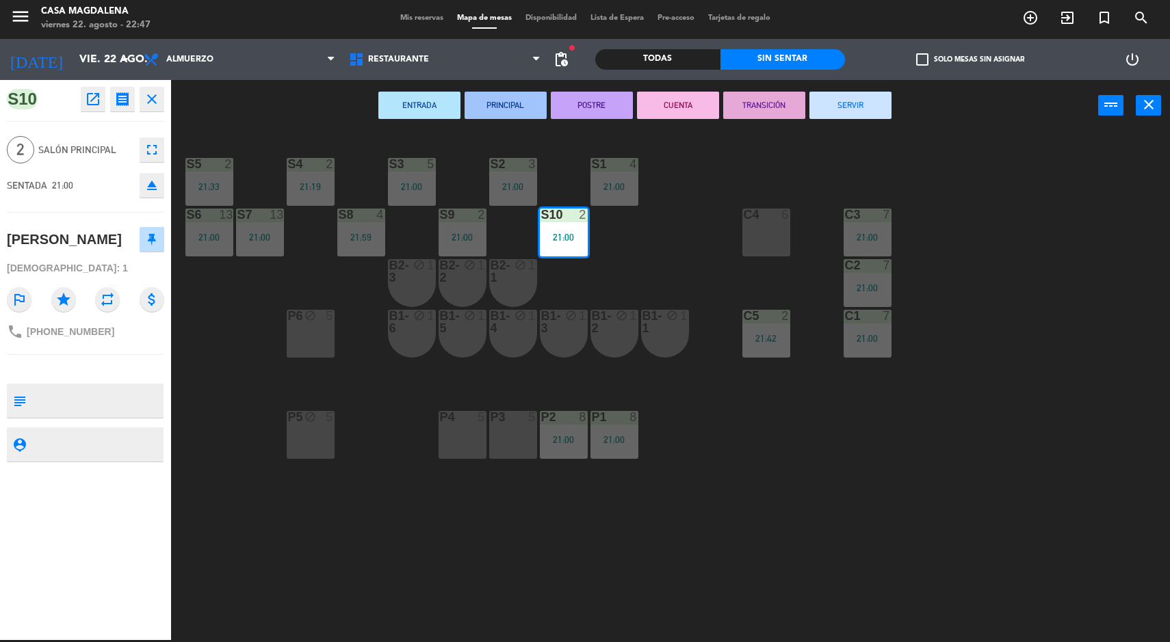
click at [855, 144] on div "S5 2 21:33 S4 2 21:19 S3 5 21:00 S2 3 21:00 S1 4 21:00 S6 13 21:00 S7 13 21:00 …" at bounding box center [676, 387] width 987 height 509
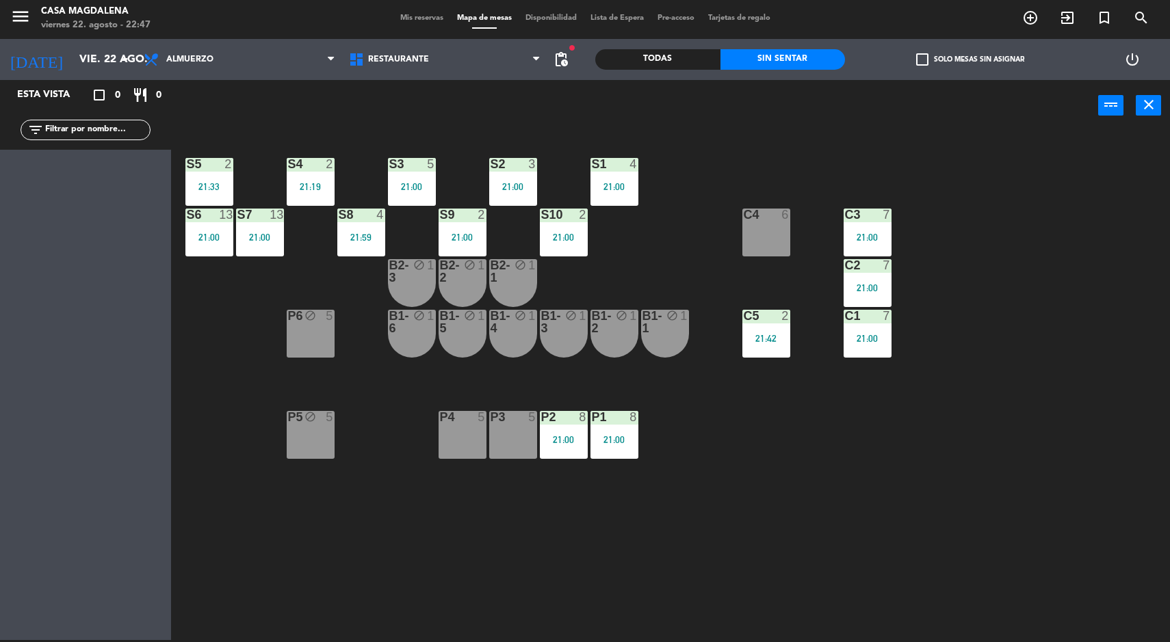
click at [542, 214] on div "S10" at bounding box center [541, 215] width 1 height 12
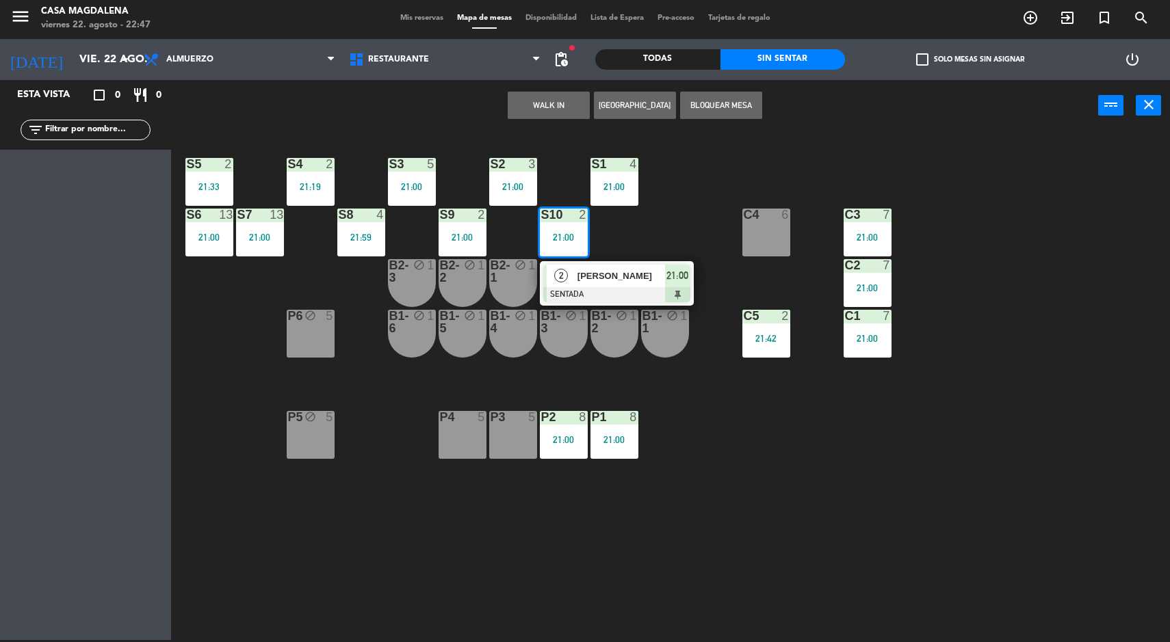
click at [608, 288] on div at bounding box center [616, 294] width 147 height 15
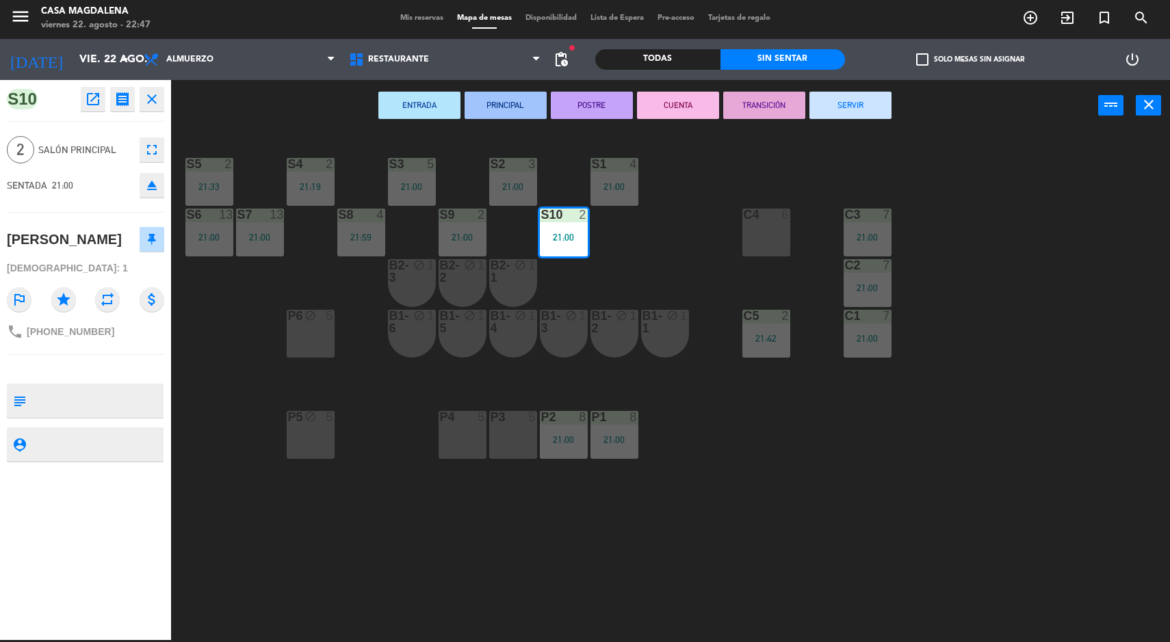
click at [836, 107] on button "SERVIR" at bounding box center [850, 105] width 82 height 27
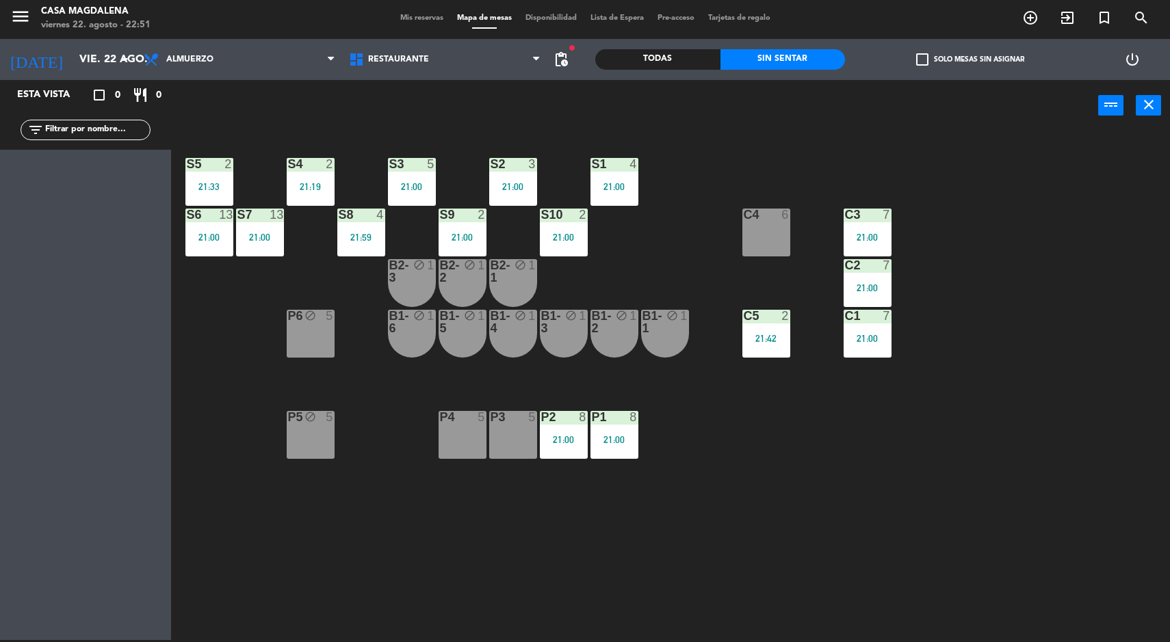
click at [73, 57] on input "vie. 22 ago." at bounding box center [145, 60] width 144 height 27
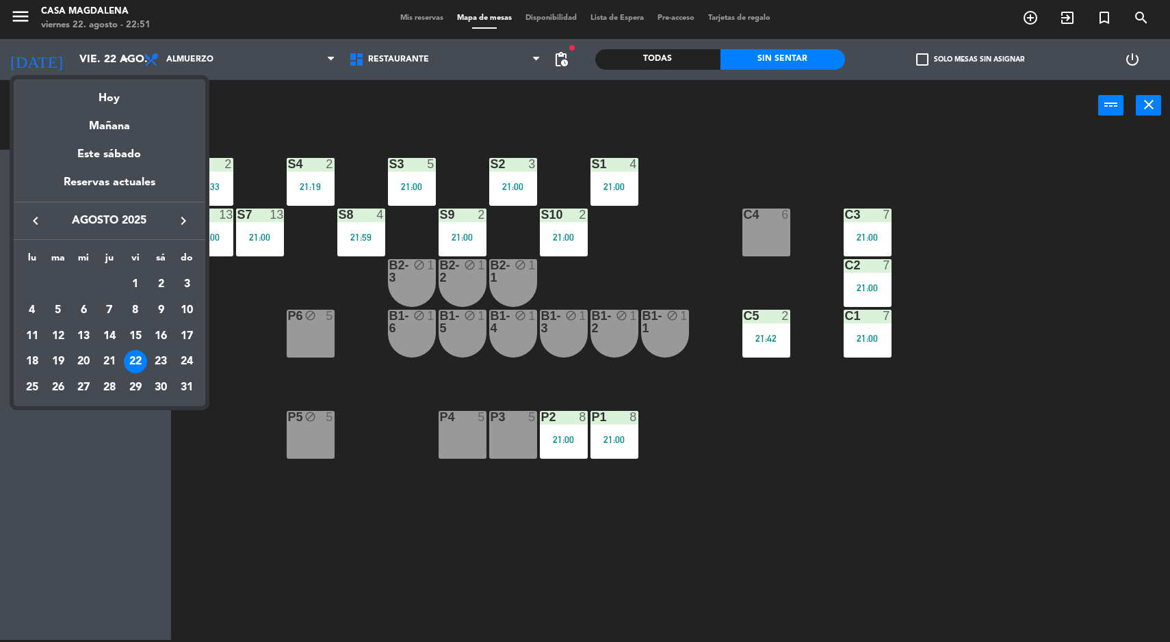
click at [98, 131] on div "Mañana" at bounding box center [110, 121] width 192 height 28
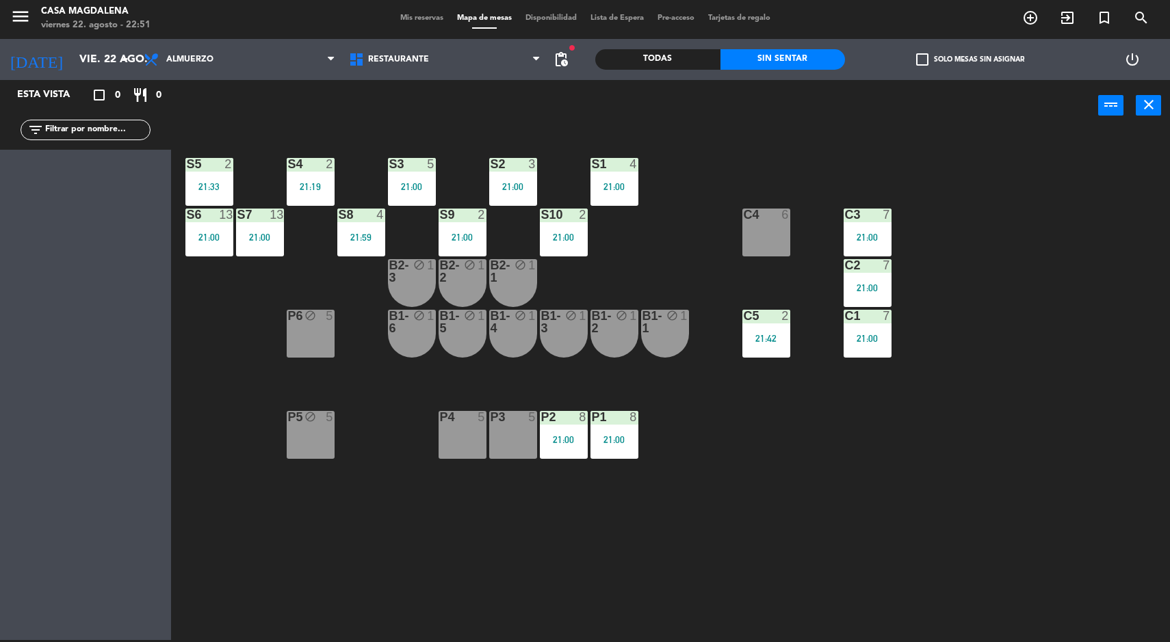
type input "sáb. 23 ago."
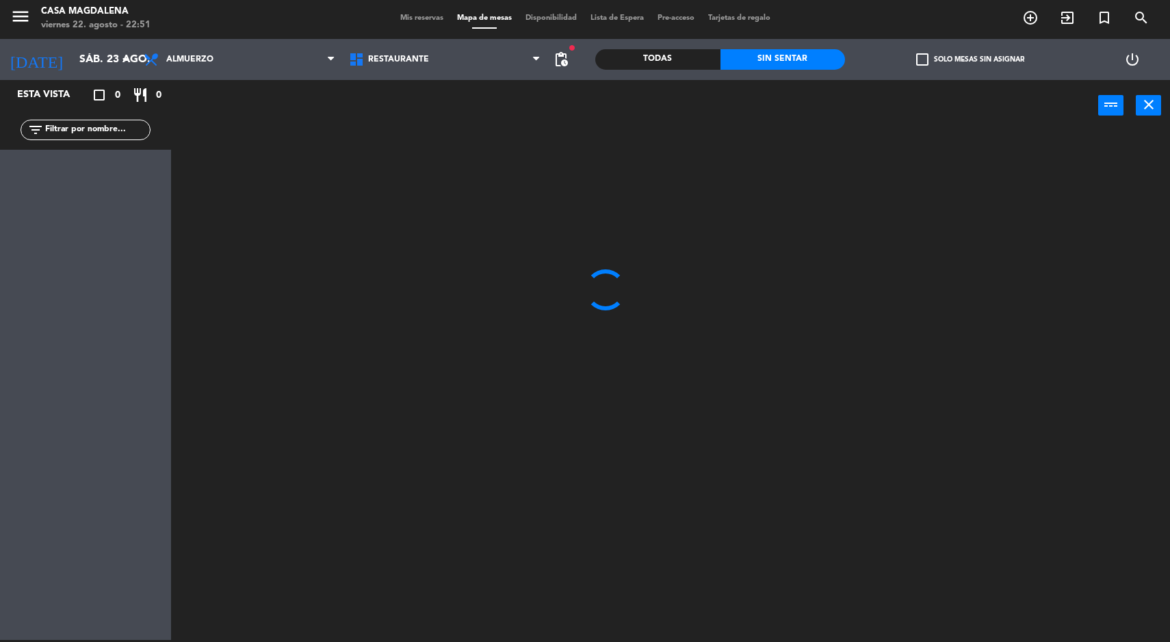
click at [1079, 553] on div at bounding box center [676, 387] width 987 height 509
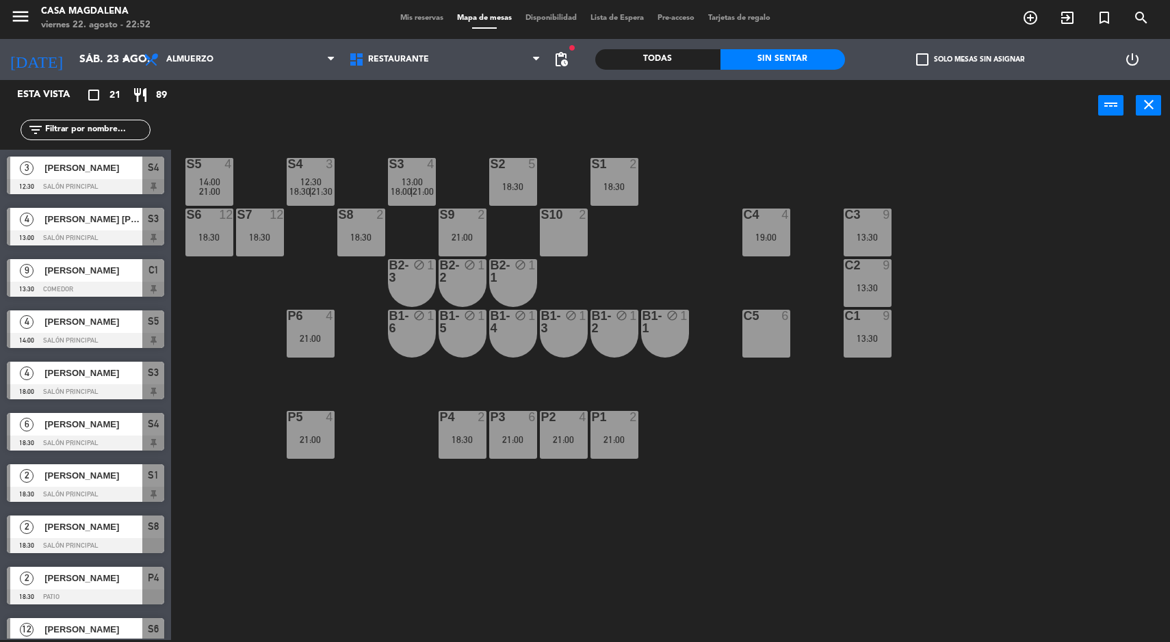
click at [1066, 425] on div "S5 4 14:00 21:00 S4 3 12:30 18:30 | 21:30 S3 4 13:00 18:00 | 21:00 S2 5 18:30 S…" at bounding box center [676, 387] width 987 height 509
click at [1043, 443] on div "S5 4 14:00 21:00 S4 3 12:30 18:30 | 21:30 S3 4 13:00 18:00 | 21:00 S2 5 18:30 S…" at bounding box center [676, 387] width 987 height 509
click at [194, 443] on div "S5 4 14:00 21:00 S4 3 12:30 18:30 | 21:30 S3 4 13:00 18:00 | 21:00 S2 5 18:30 S…" at bounding box center [676, 387] width 987 height 509
click at [309, 589] on div "S5 4 14:00 21:00 S4 3 12:30 18:30 | 21:30 S3 4 13:00 18:00 | 21:00 S2 5 18:30 S…" at bounding box center [676, 387] width 987 height 509
click at [551, 239] on div "S10 2" at bounding box center [564, 233] width 48 height 48
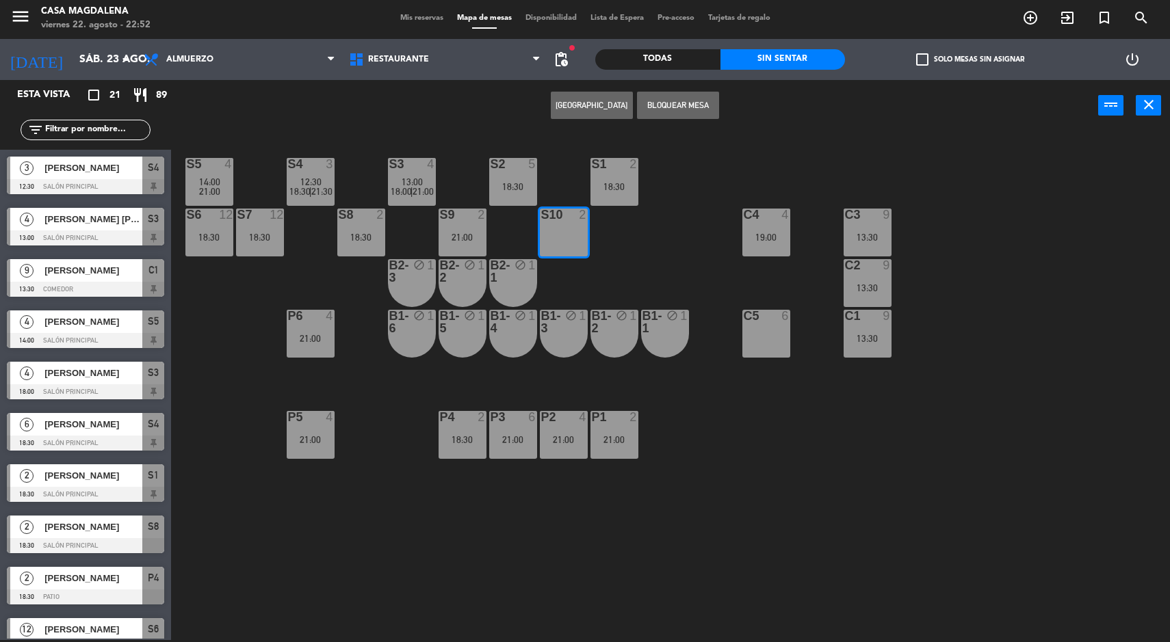
click at [567, 114] on button "[GEOGRAPHIC_DATA]" at bounding box center [592, 105] width 82 height 27
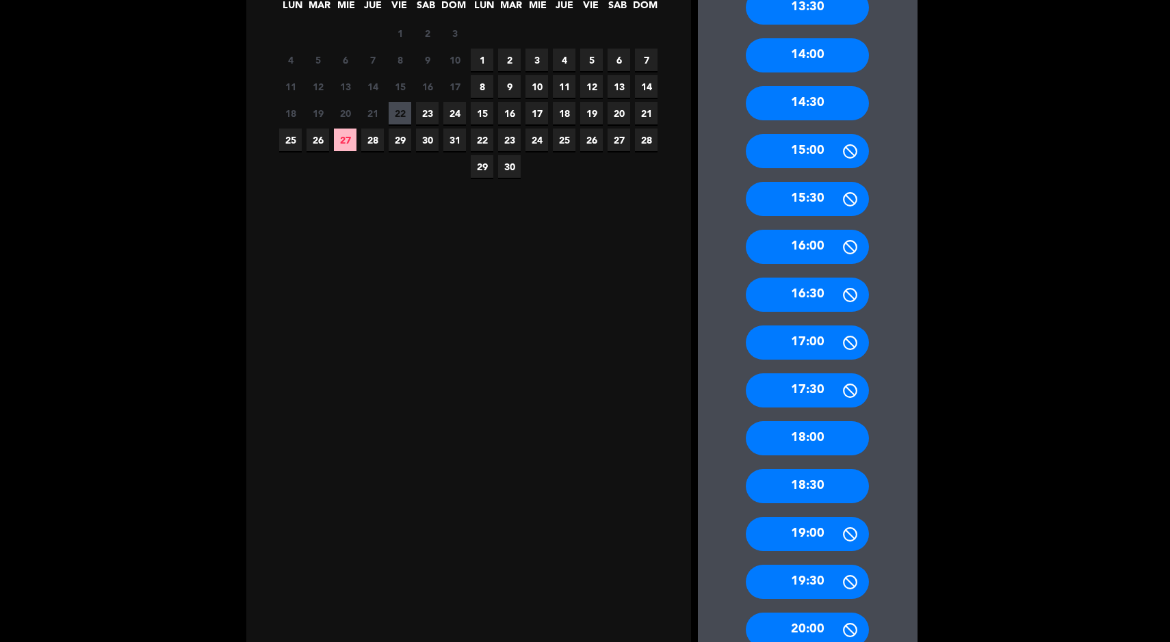
scroll to position [465, 0]
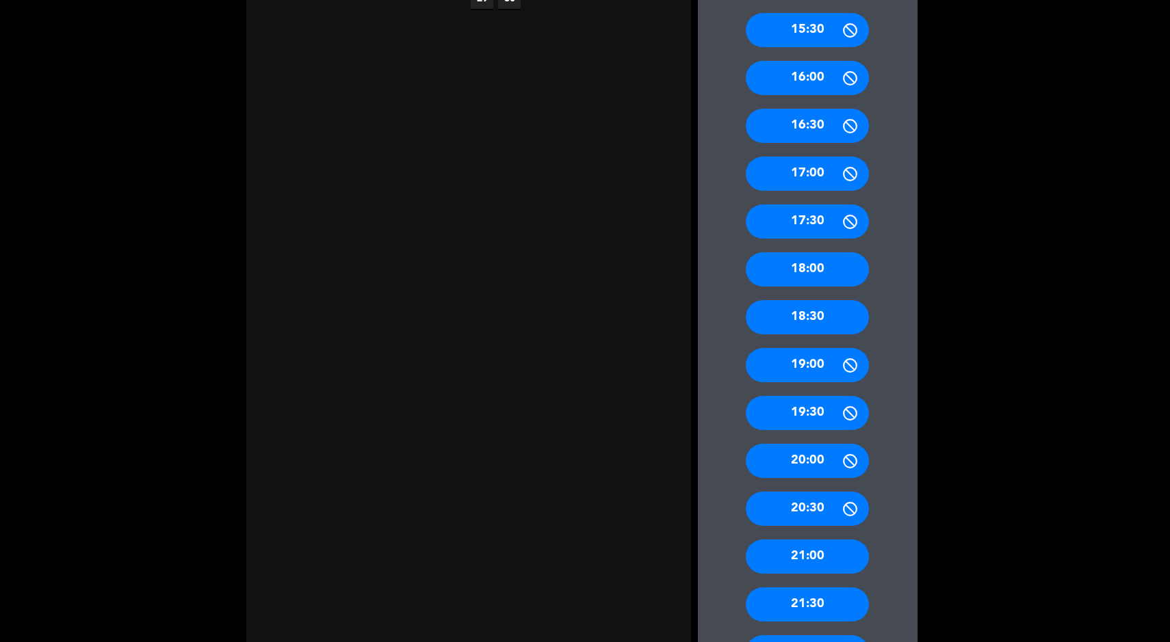
click at [804, 563] on div "21:00" at bounding box center [807, 557] width 123 height 34
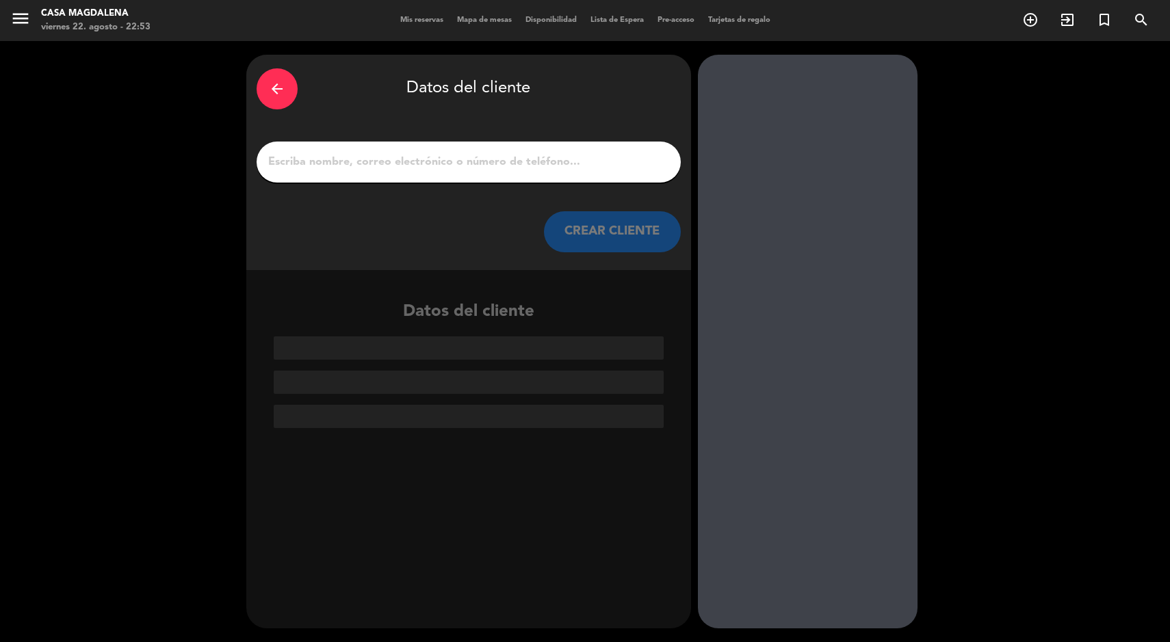
scroll to position [0, 0]
click at [413, 161] on input "1" at bounding box center [469, 162] width 404 height 19
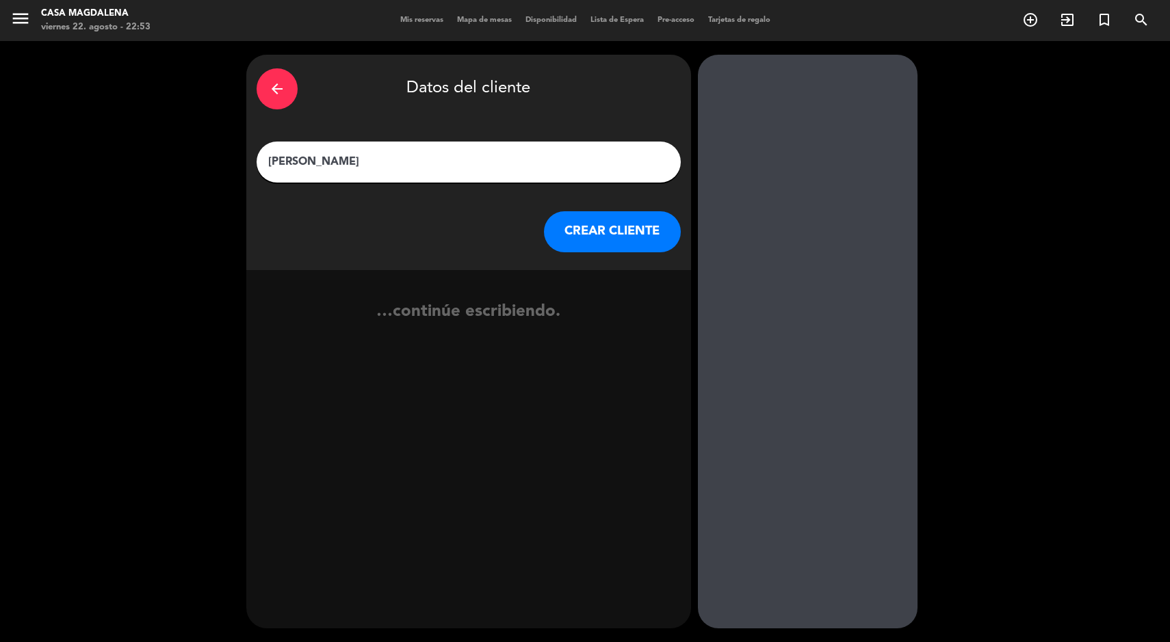
type input "Carlos lema"
click at [602, 235] on button "CREAR CLIENTE" at bounding box center [612, 231] width 137 height 41
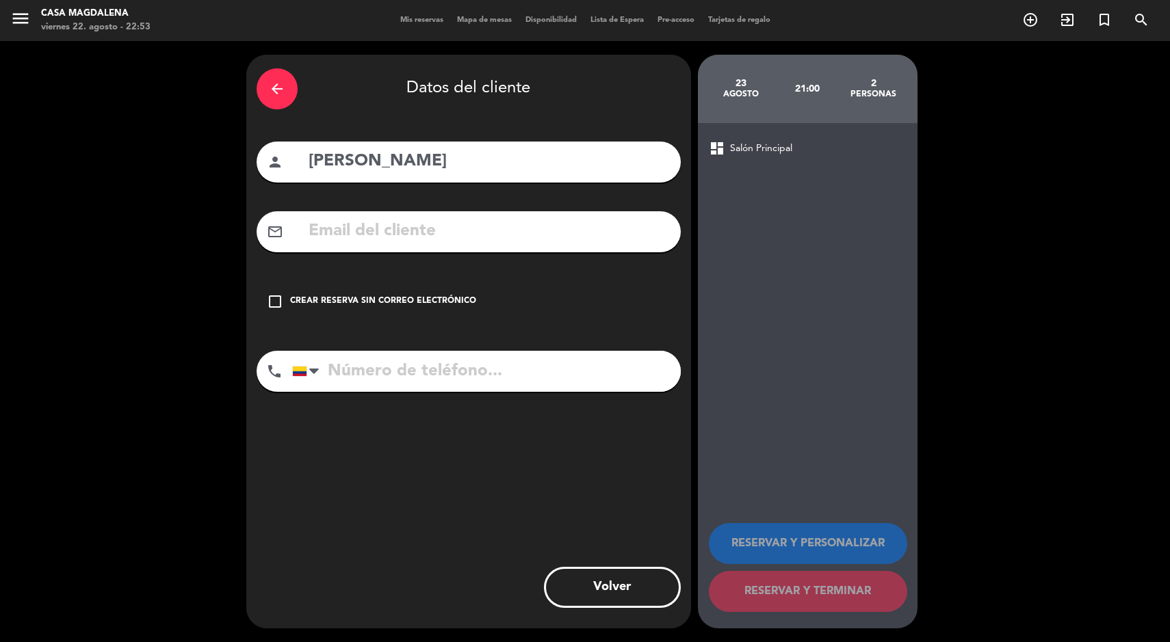
click at [359, 313] on div "check_box_outline_blank Crear reserva sin correo electrónico" at bounding box center [469, 301] width 424 height 41
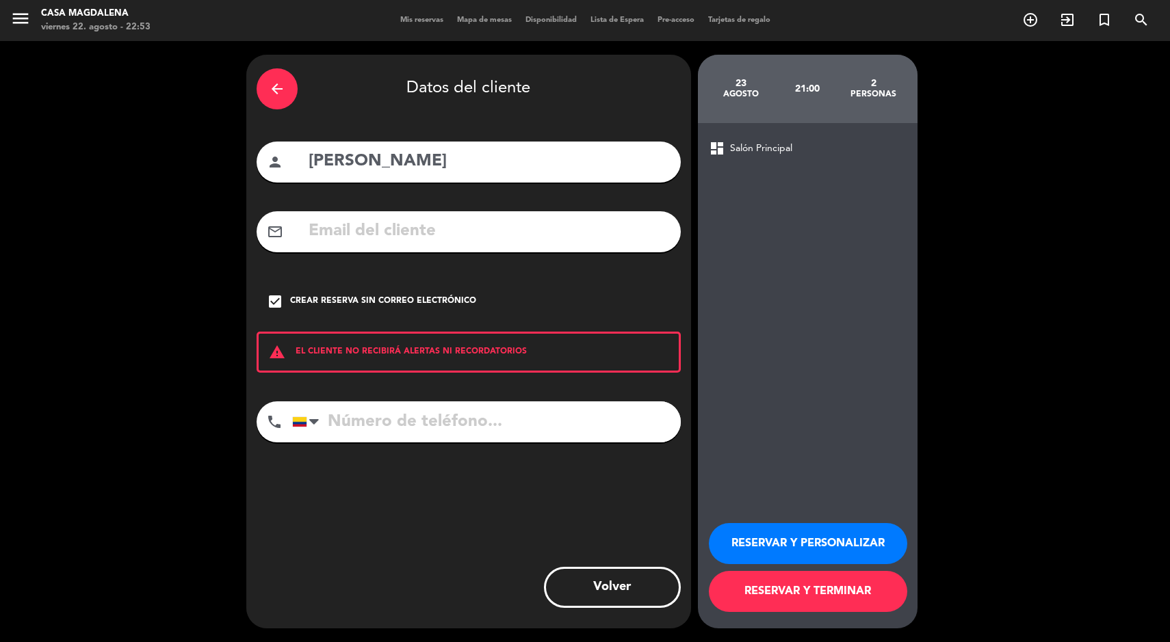
click at [460, 425] on input "tel" at bounding box center [486, 422] width 389 height 41
type input "3117798479"
click at [811, 595] on button "RESERVAR Y TERMINAR" at bounding box center [808, 591] width 198 height 41
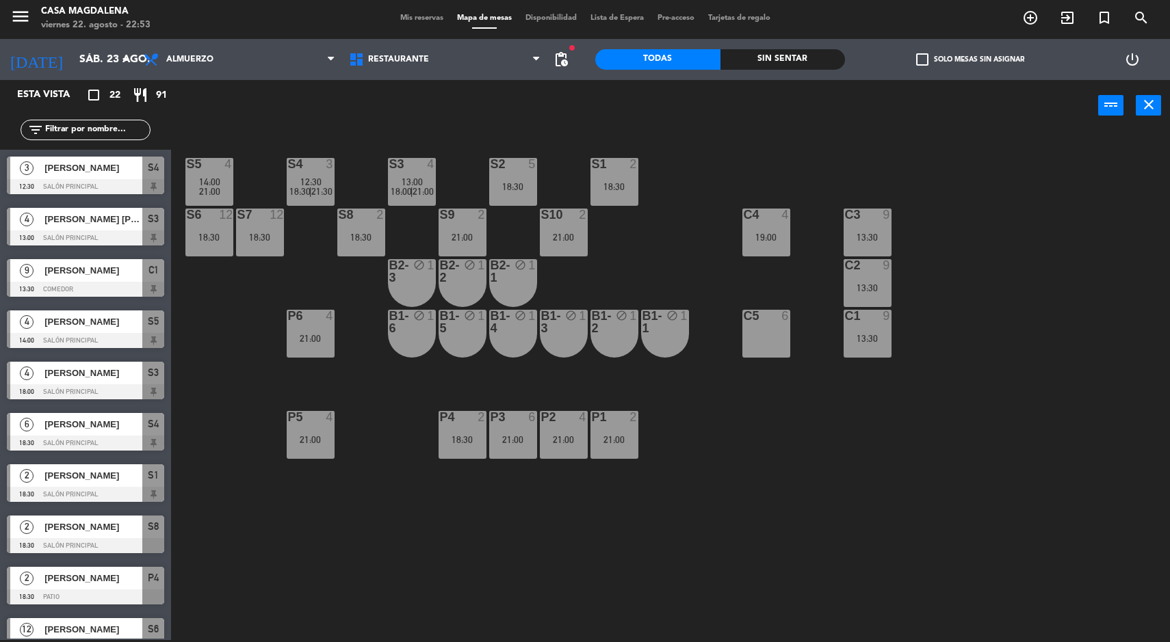
click at [84, 69] on input "sáb. 23 ago." at bounding box center [145, 60] width 144 height 27
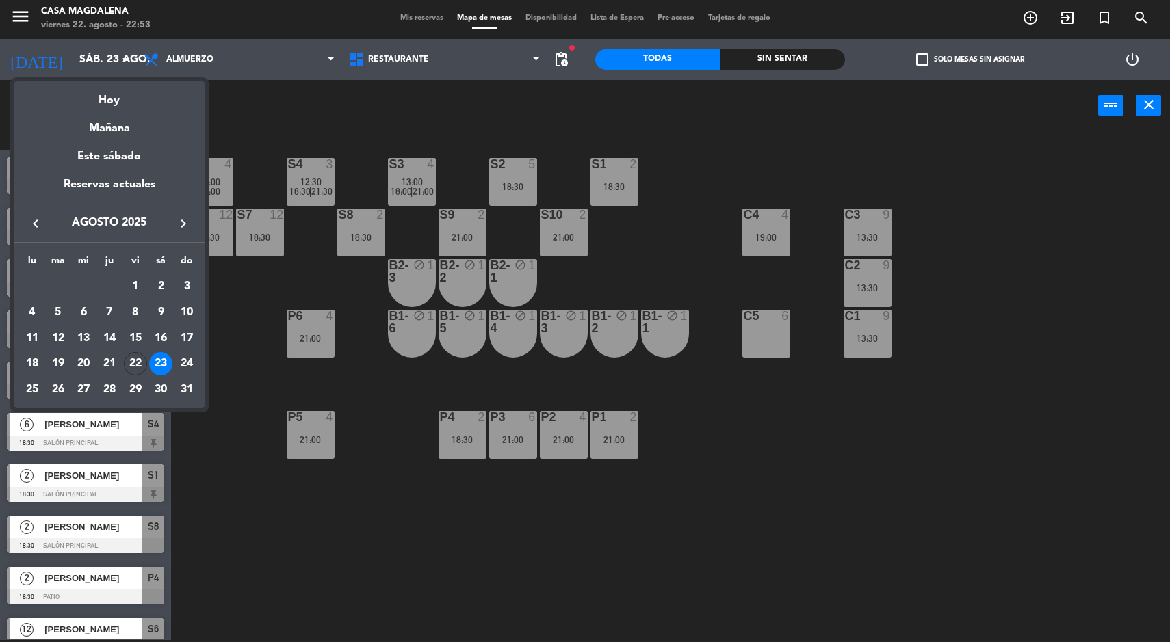
click at [102, 98] on div "Hoy" at bounding box center [110, 95] width 192 height 28
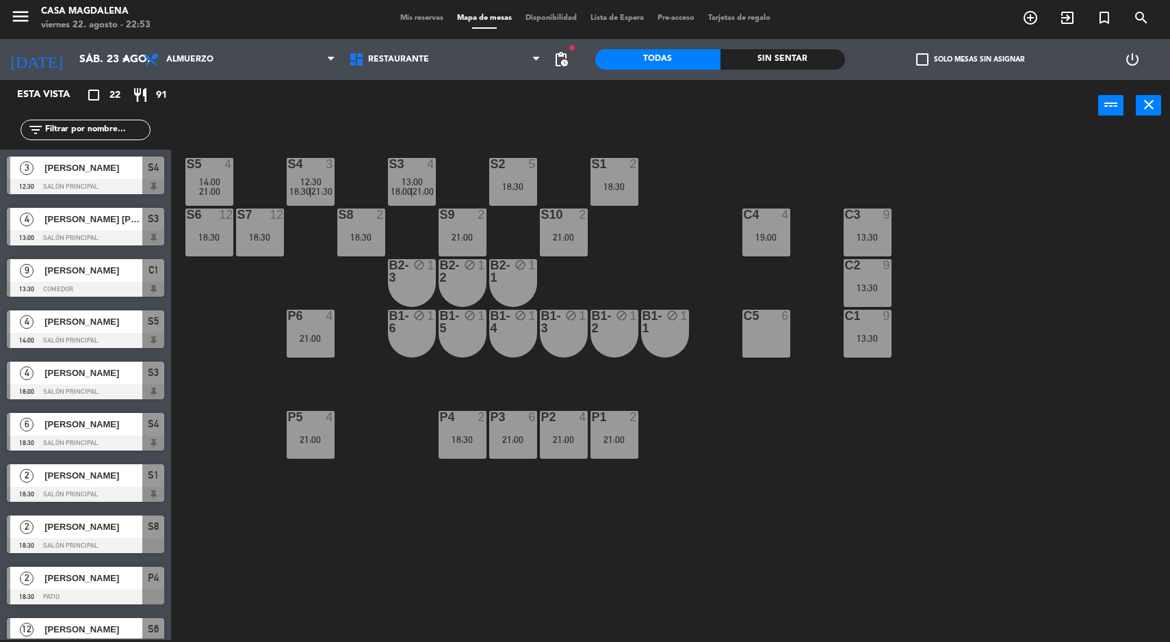
type input "vie. 22 ago."
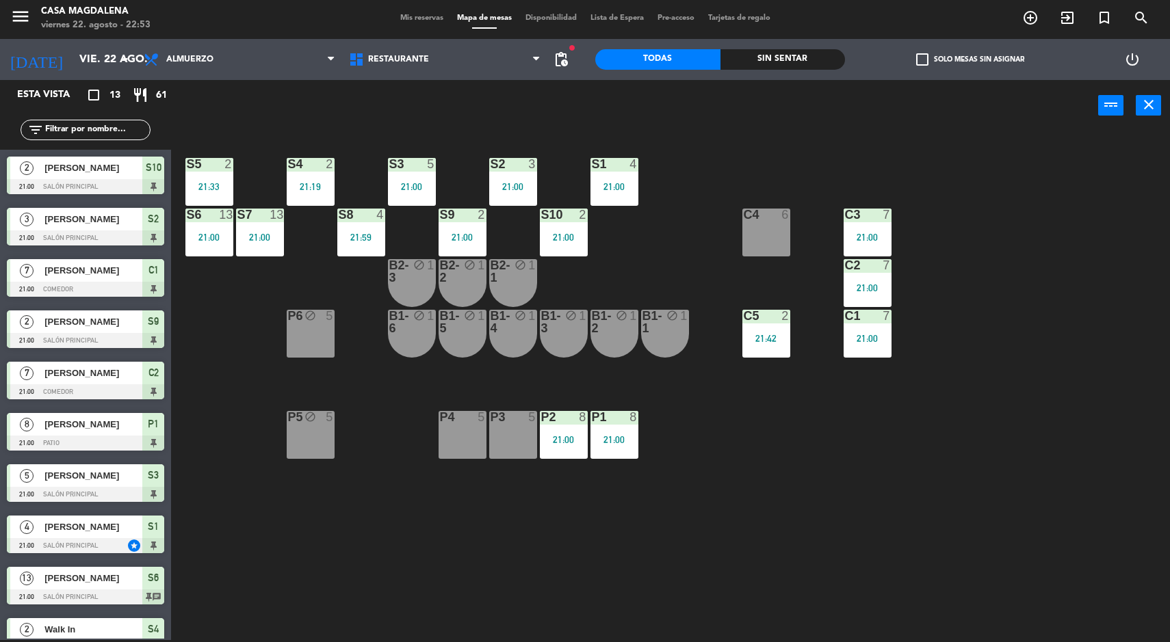
click at [612, 428] on div "P1 8 21:00" at bounding box center [614, 435] width 48 height 48
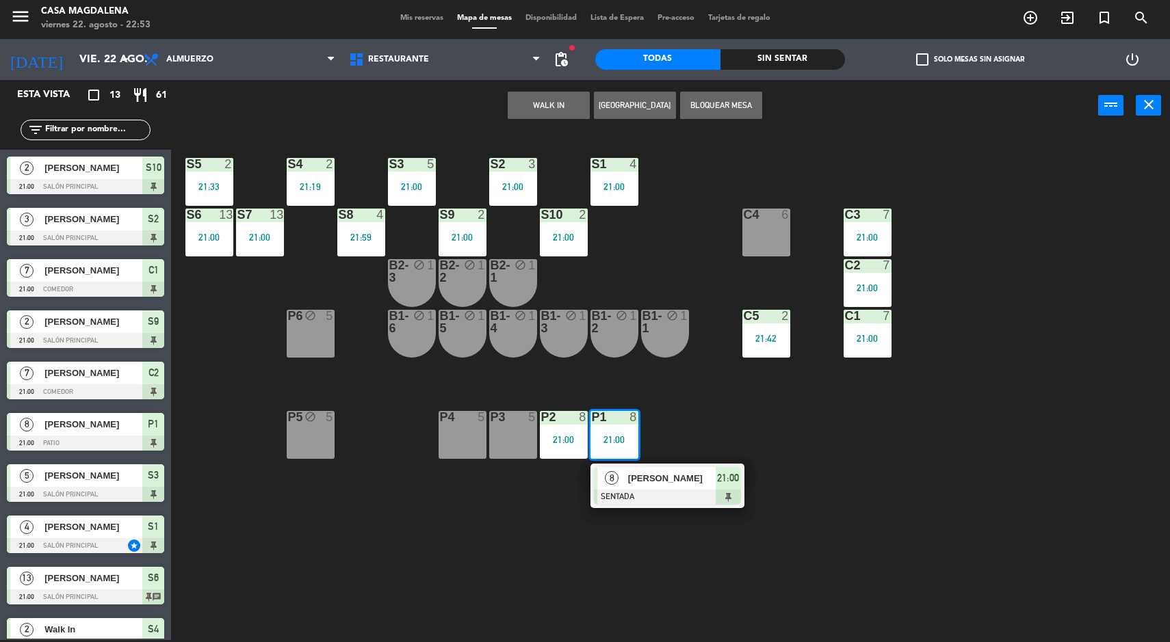
click at [640, 482] on span "[PERSON_NAME]" at bounding box center [672, 478] width 88 height 14
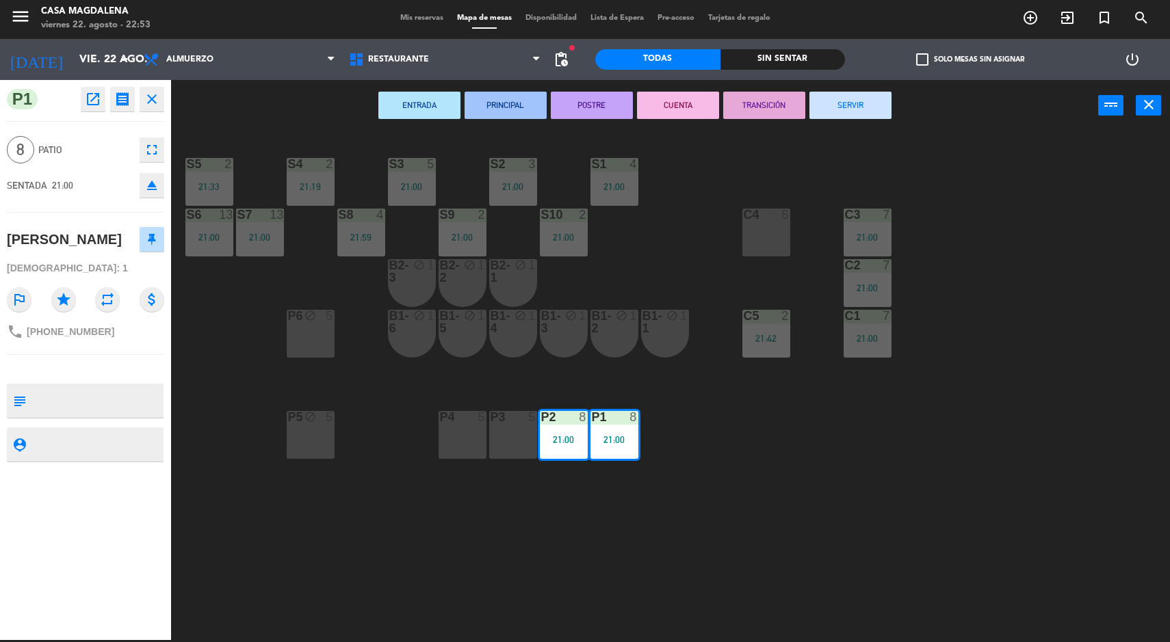
click at [878, 106] on button "SERVIR" at bounding box center [850, 105] width 82 height 27
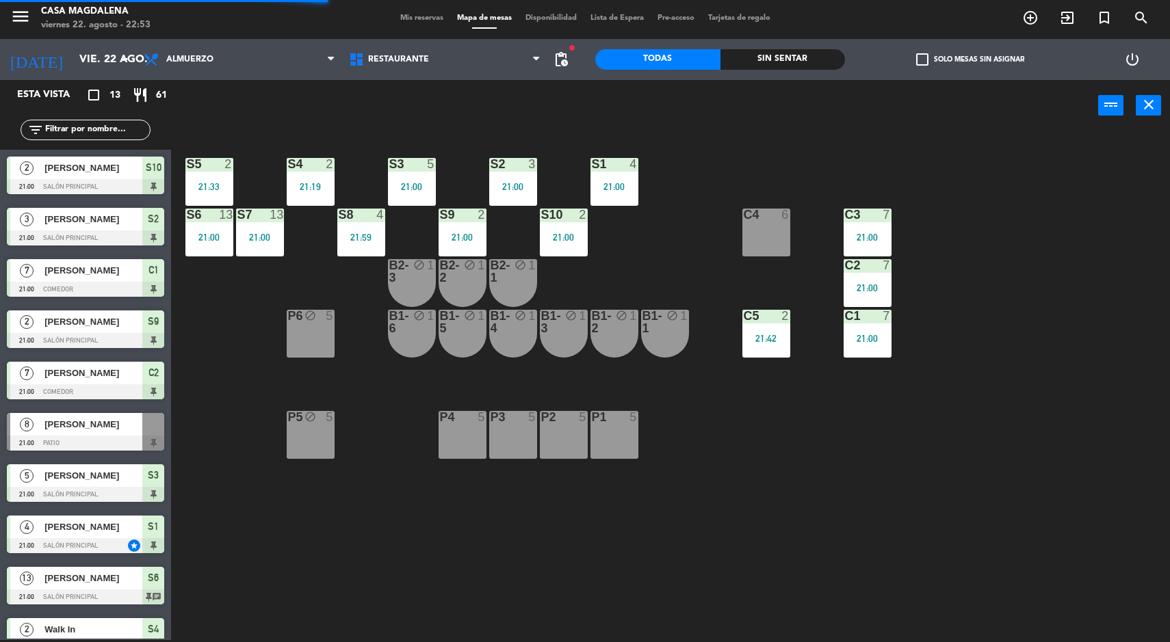
click at [577, 238] on div "21:00" at bounding box center [564, 238] width 48 height 10
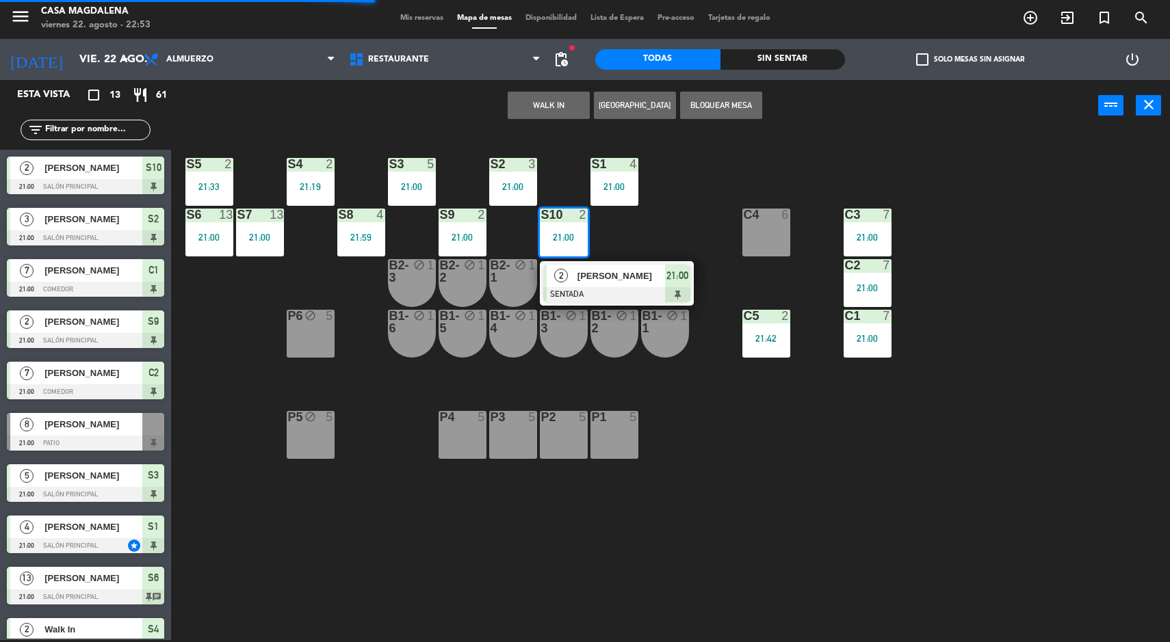
click at [626, 283] on span "[PERSON_NAME]" at bounding box center [621, 276] width 88 height 14
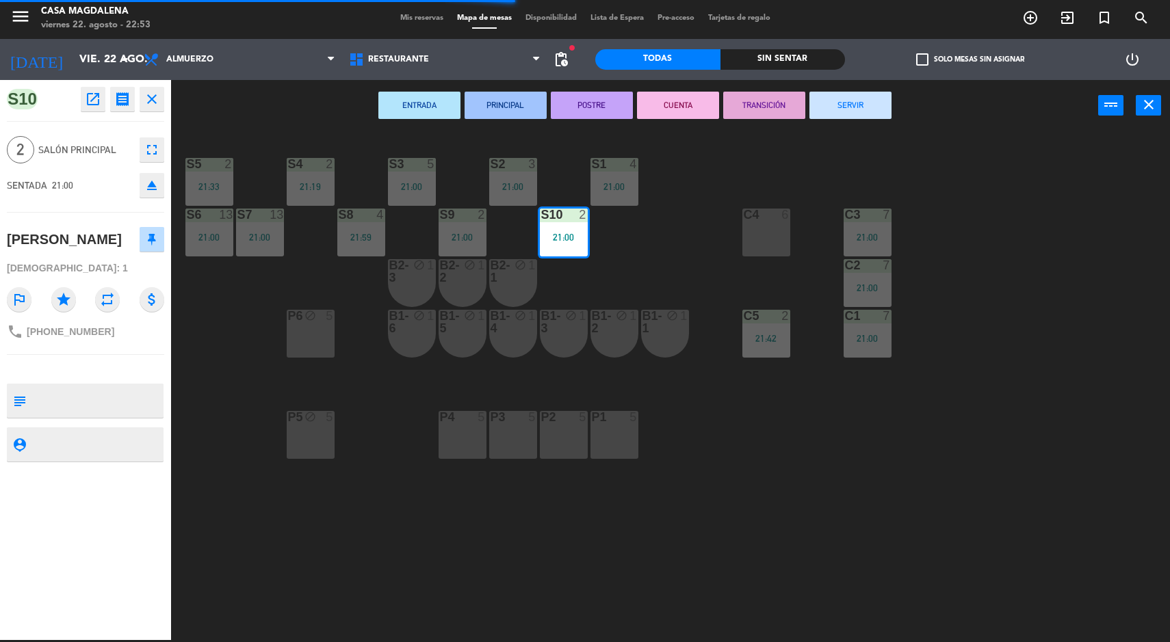
click at [878, 118] on button "SERVIR" at bounding box center [850, 105] width 82 height 27
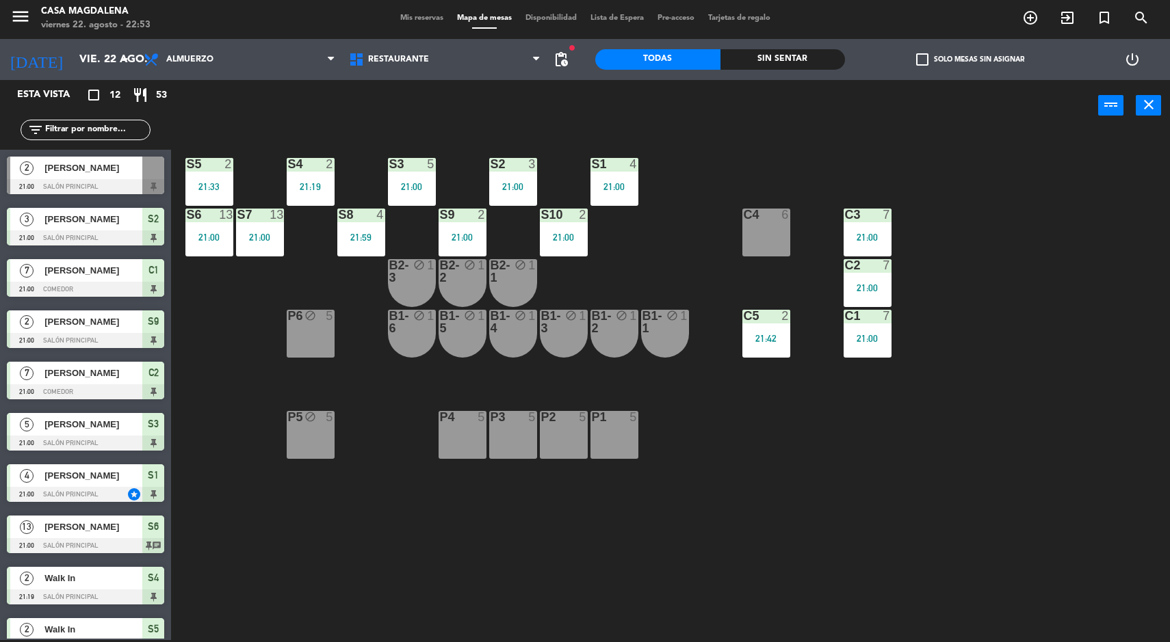
click at [278, 239] on div "21:00" at bounding box center [260, 238] width 48 height 10
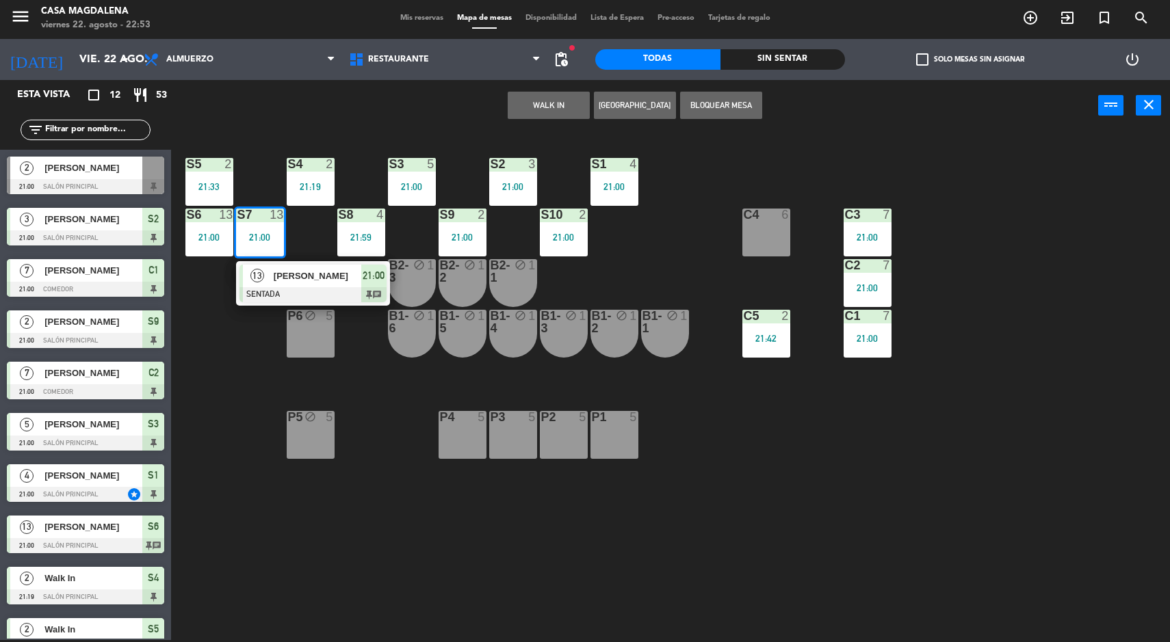
click at [307, 276] on span "[PERSON_NAME]" at bounding box center [318, 276] width 88 height 14
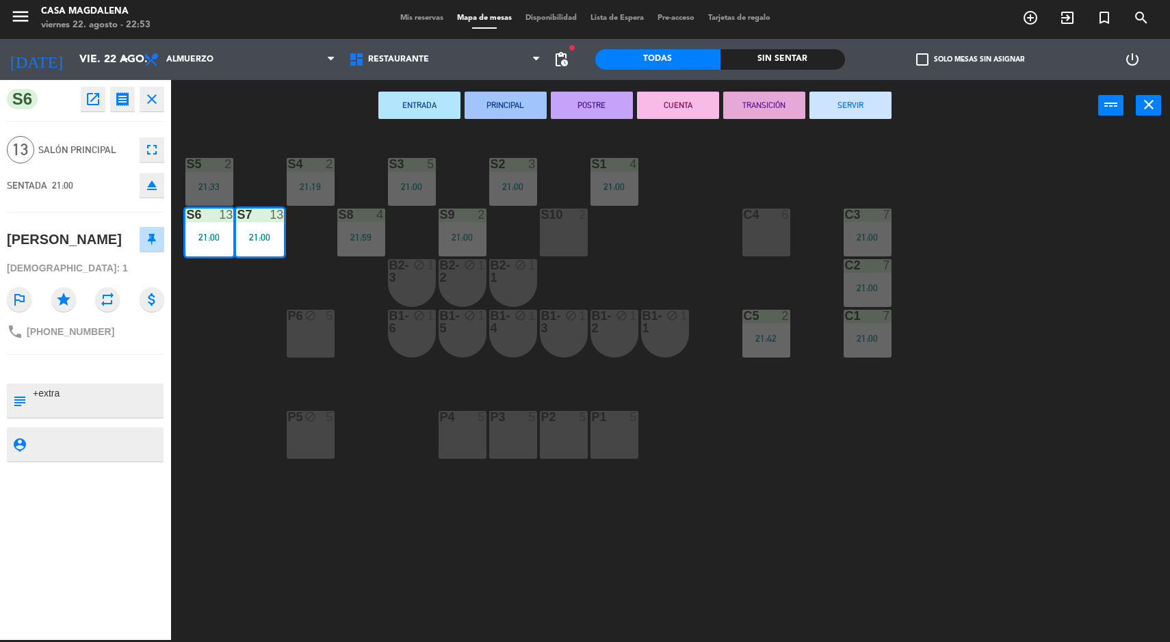
click at [849, 136] on div "S5 2 21:33 S4 2 21:19 S3 5 21:00 S2 3 21:00 S1 4 21:00 S6 13 21:00 S7 13 21:00 …" at bounding box center [676, 387] width 987 height 509
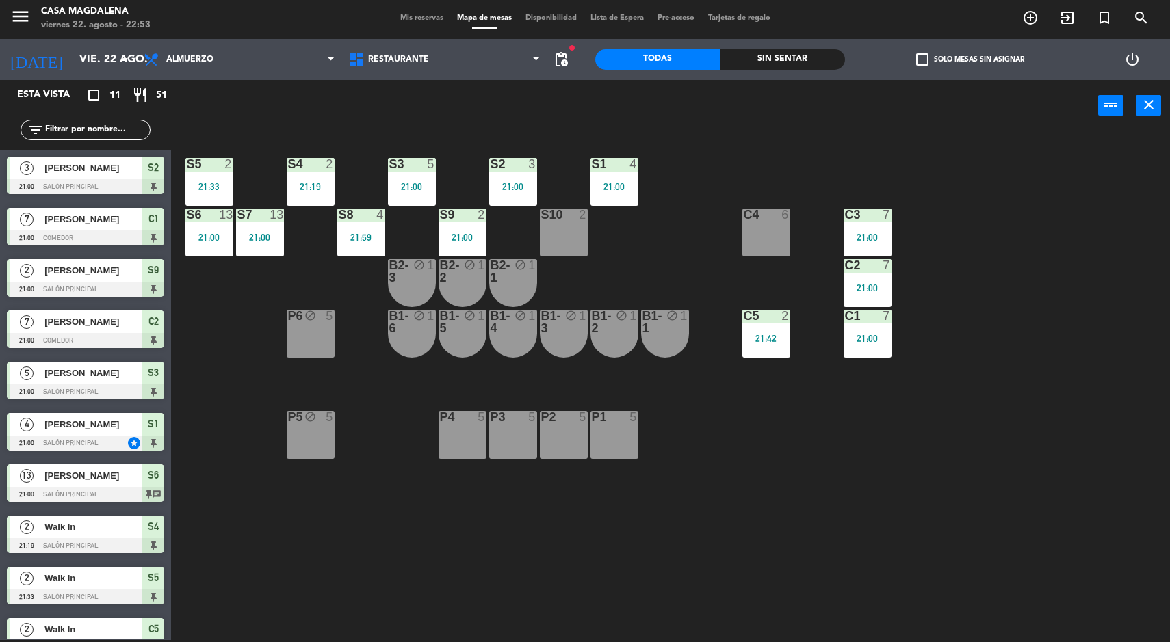
click at [848, 341] on div "21:00" at bounding box center [867, 339] width 48 height 10
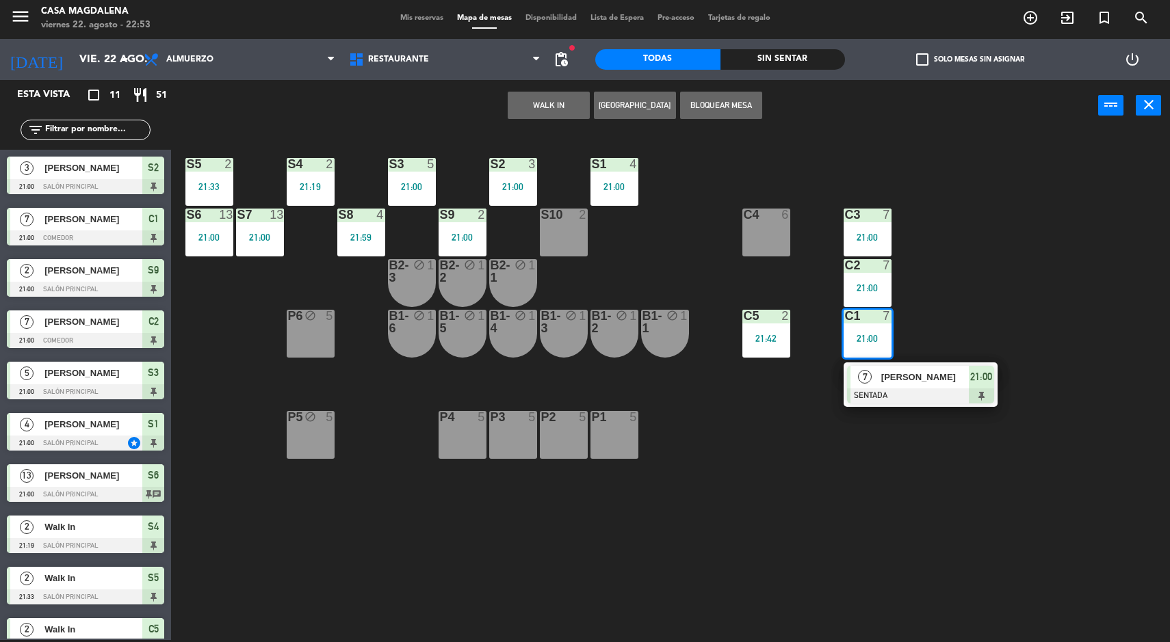
click at [928, 382] on span "[PERSON_NAME]" at bounding box center [925, 377] width 88 height 14
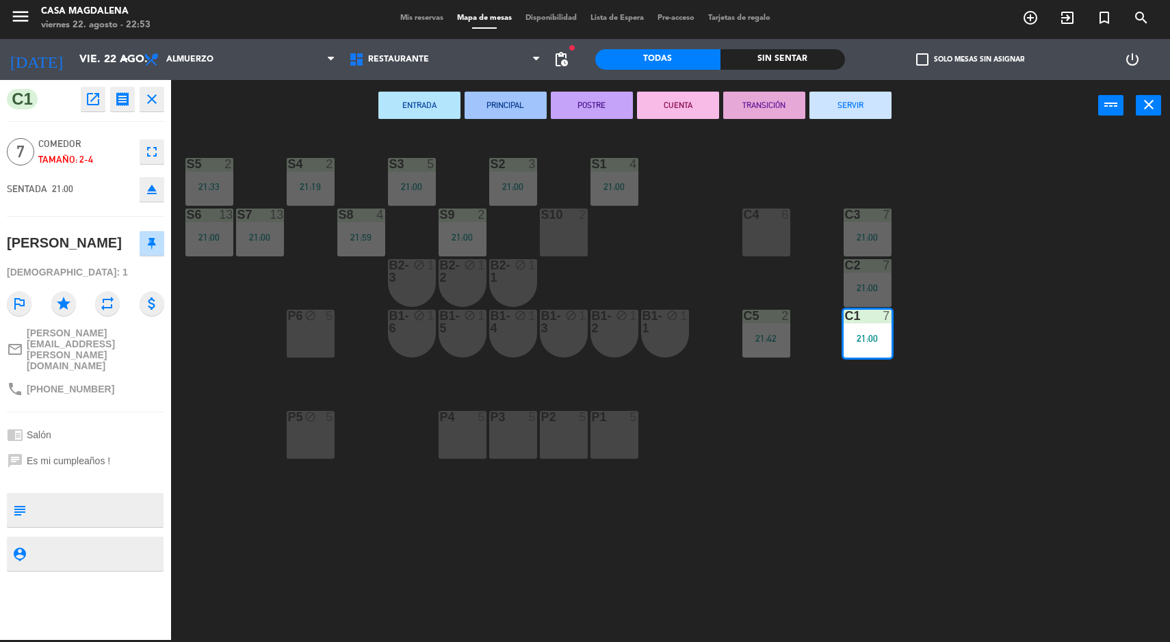
click at [869, 94] on button "SERVIR" at bounding box center [850, 105] width 82 height 27
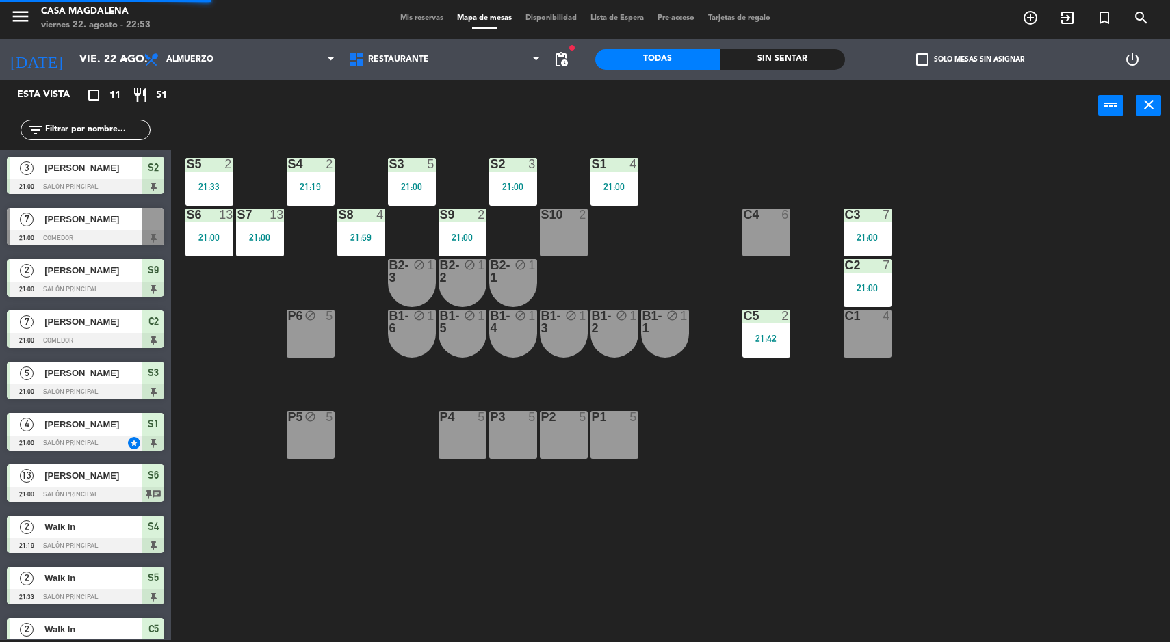
click at [845, 272] on div "C2" at bounding box center [845, 265] width 1 height 12
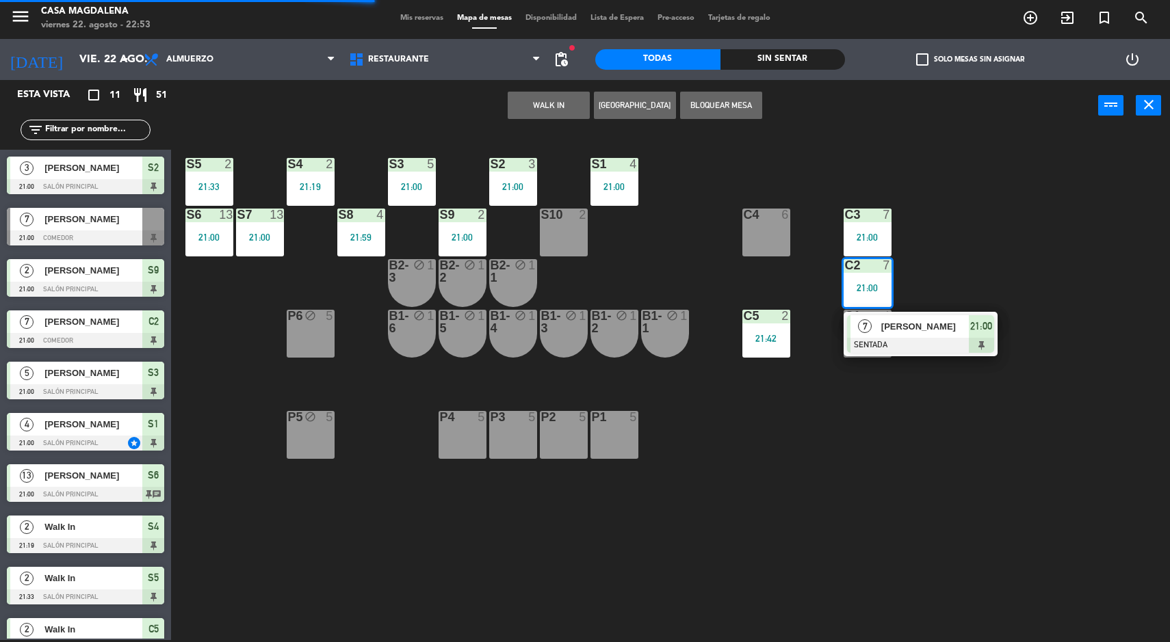
click at [929, 332] on span "[PERSON_NAME]" at bounding box center [925, 326] width 88 height 14
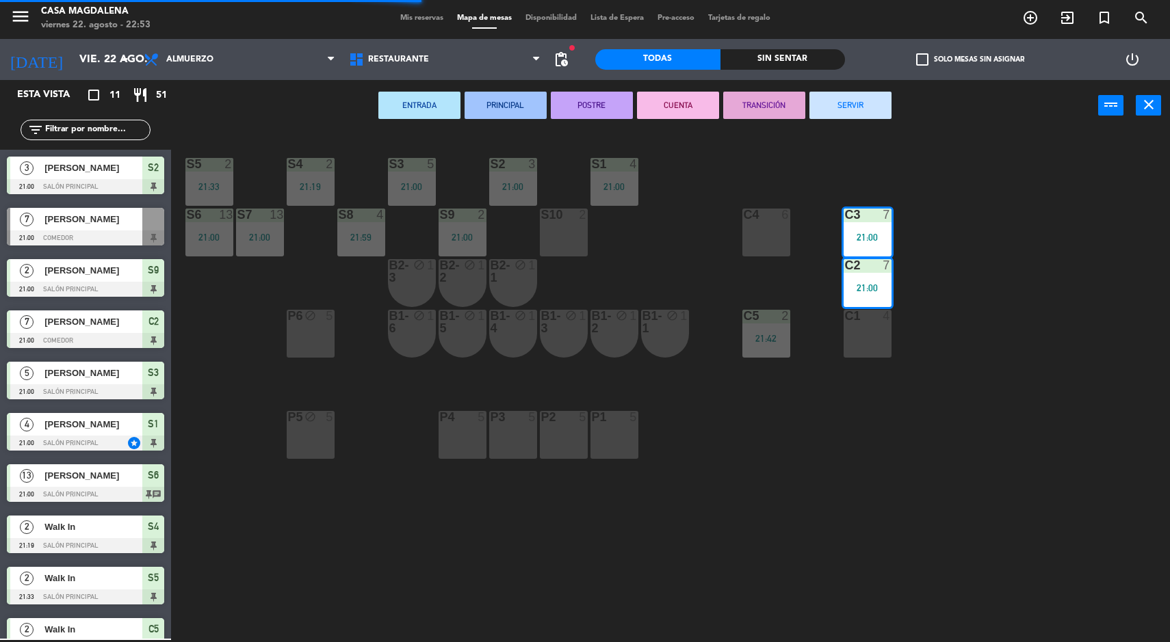
click at [849, 96] on button "SERVIR" at bounding box center [850, 105] width 82 height 27
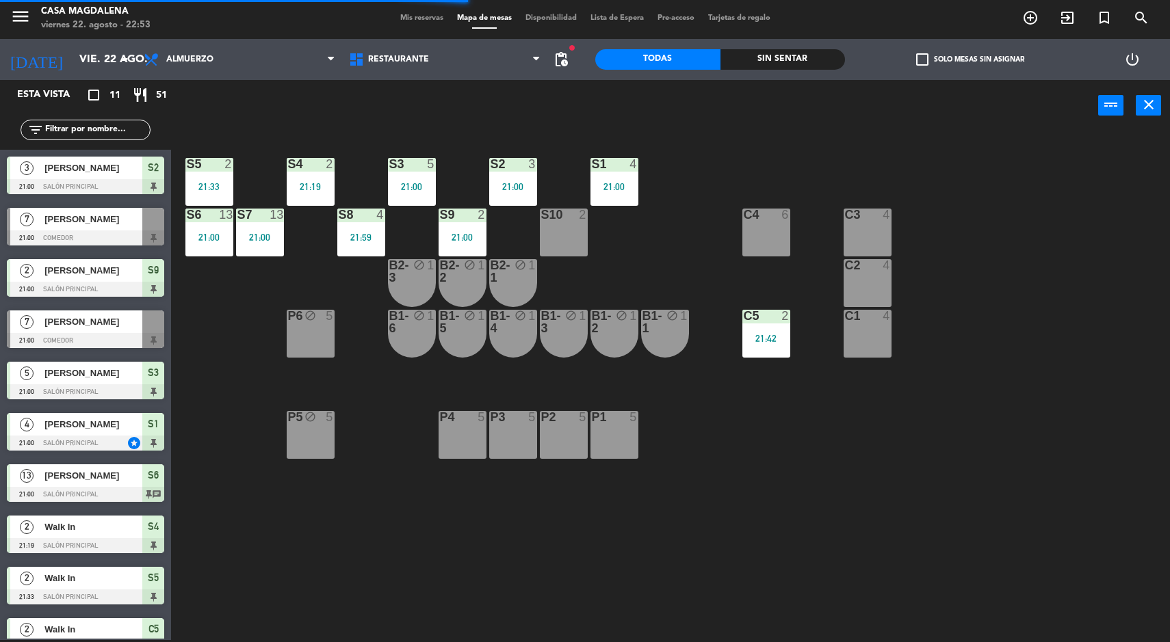
click at [621, 178] on div "S1 4 21:00" at bounding box center [614, 182] width 48 height 48
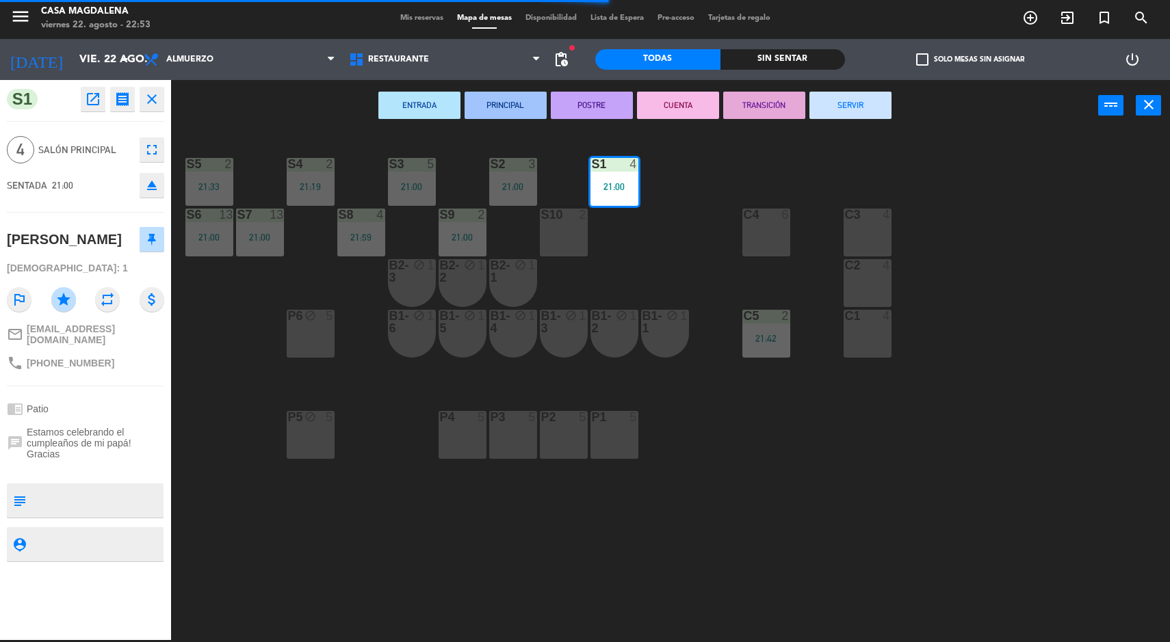
click at [843, 113] on button "SERVIR" at bounding box center [850, 105] width 82 height 27
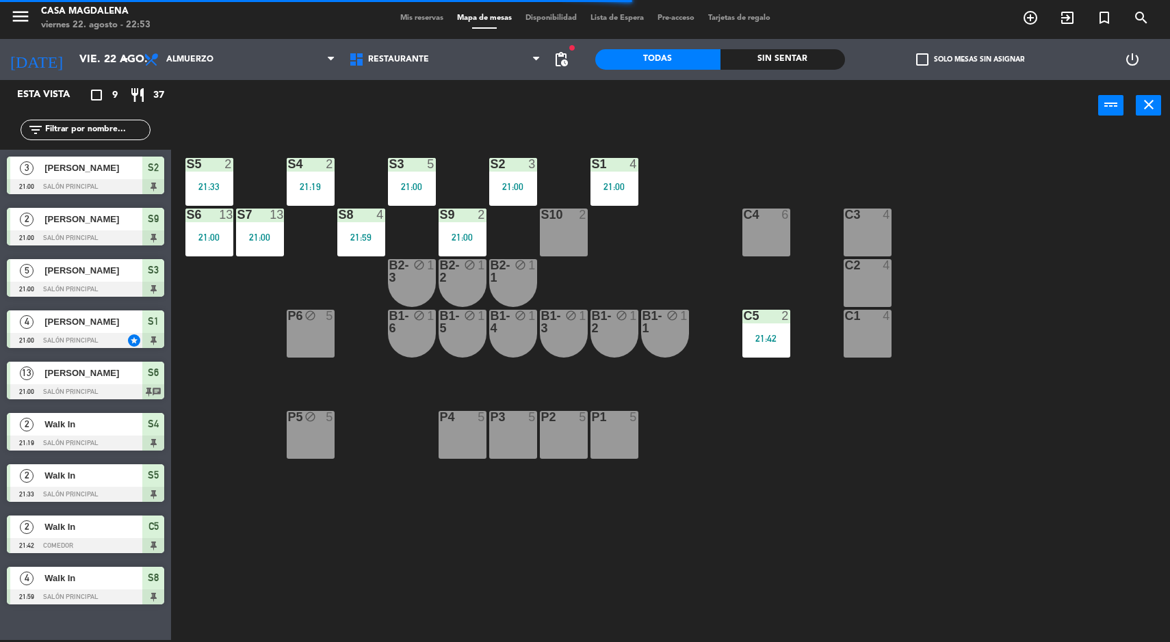
click at [449, 239] on div "21:00" at bounding box center [462, 238] width 48 height 10
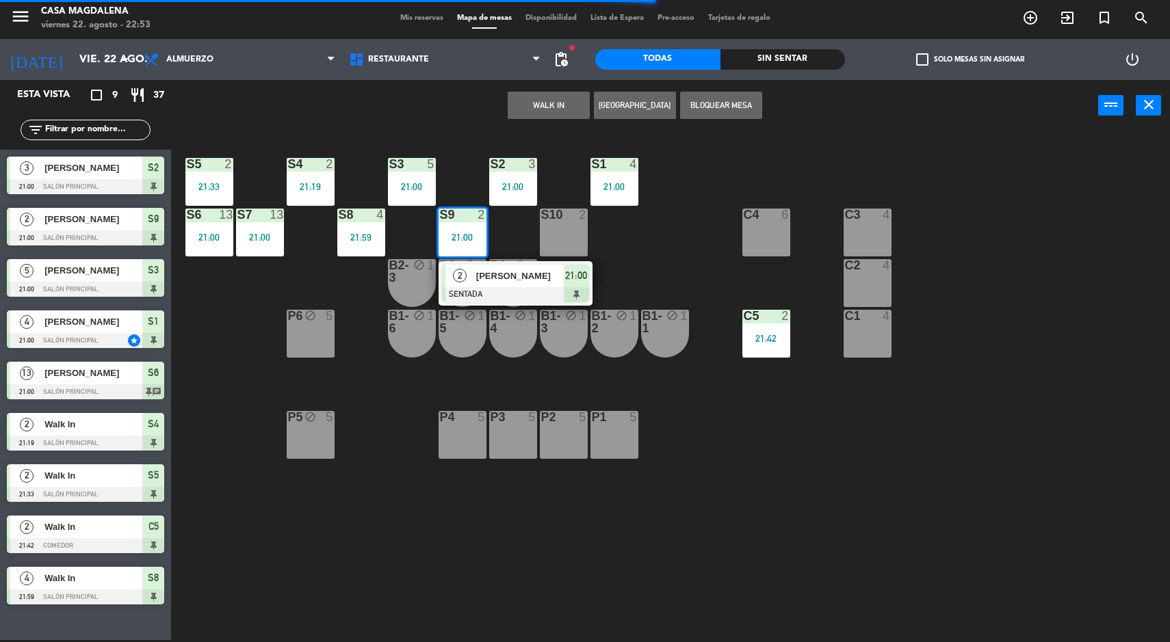
click at [532, 293] on div at bounding box center [515, 294] width 147 height 15
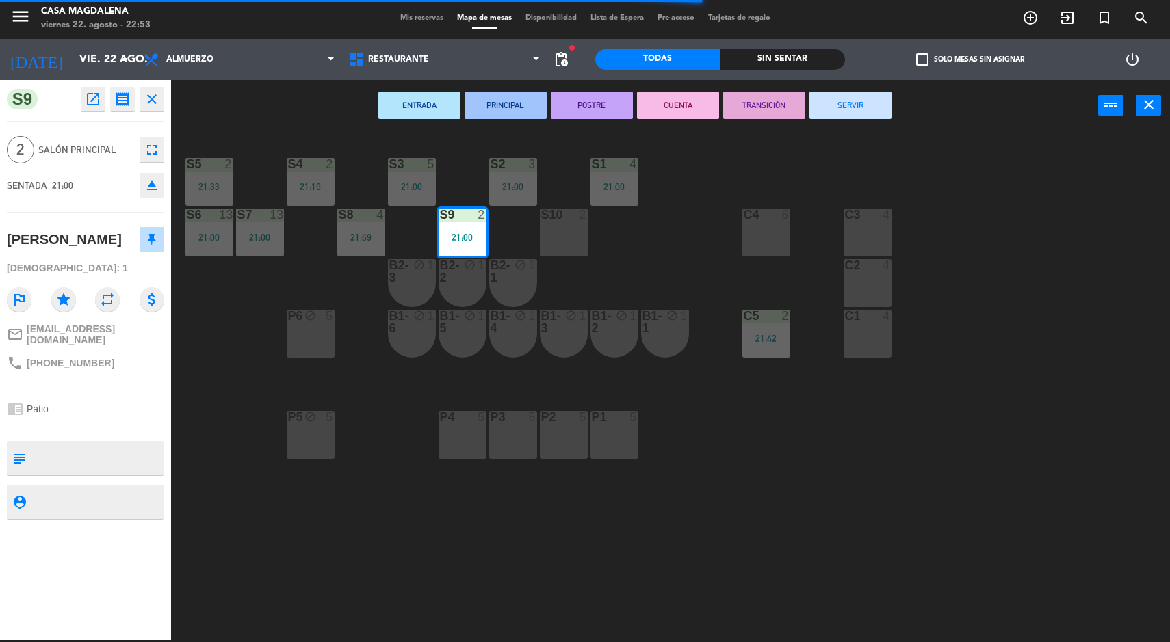
click at [865, 114] on button "SERVIR" at bounding box center [850, 105] width 82 height 27
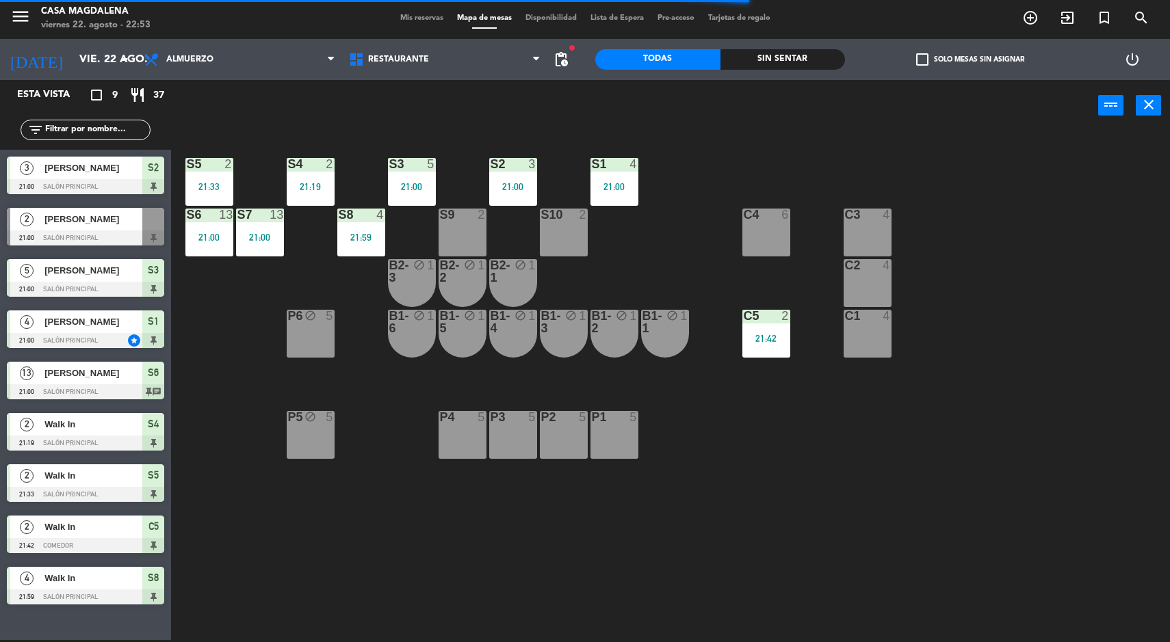
click at [369, 237] on div "21:59" at bounding box center [361, 238] width 48 height 10
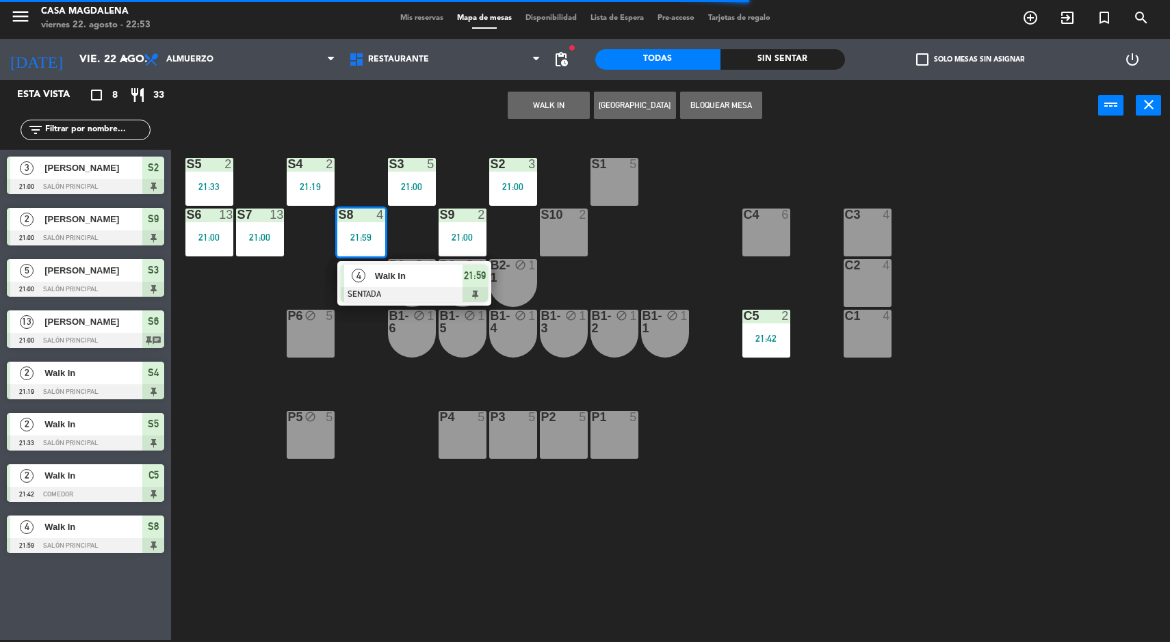
click at [393, 271] on span "Walk In" at bounding box center [419, 276] width 88 height 14
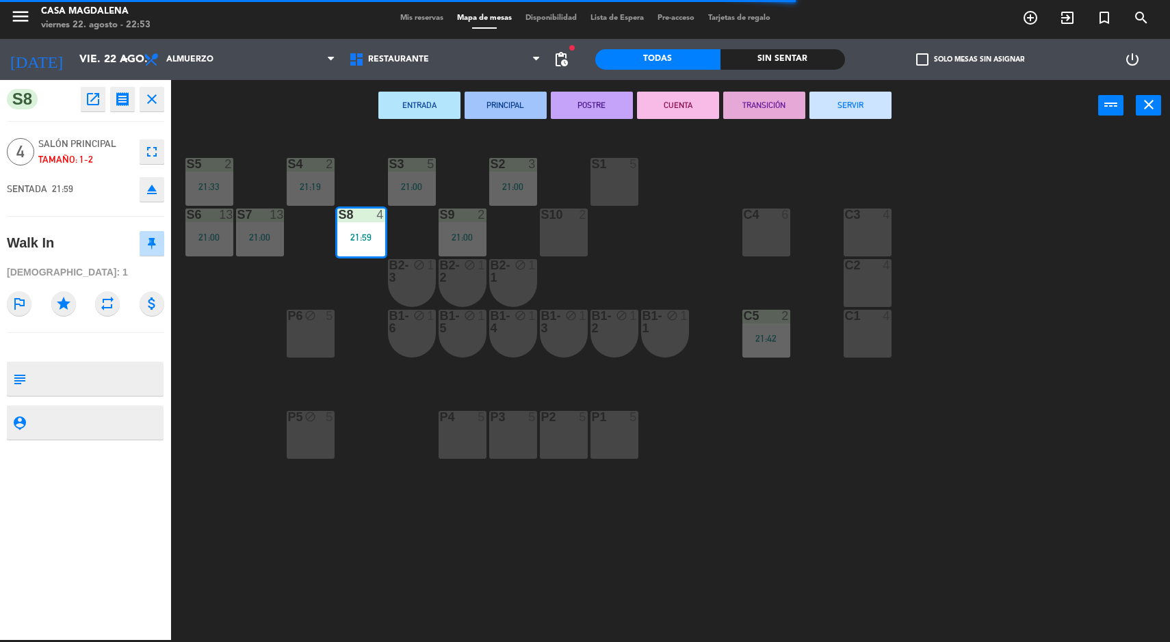
click at [845, 132] on div "ENTRADA PRINCIPAL POSTRE CUENTA TRANSICIÓN SERVIR power_input close" at bounding box center [634, 106] width 927 height 52
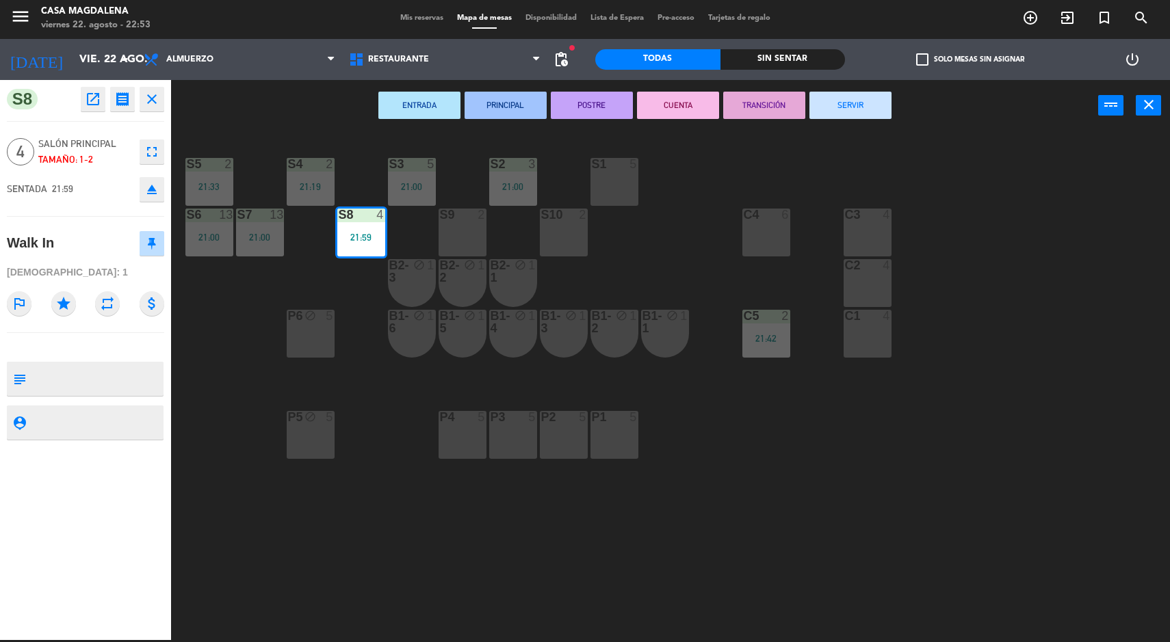
click at [859, 106] on button "SERVIR" at bounding box center [850, 105] width 82 height 27
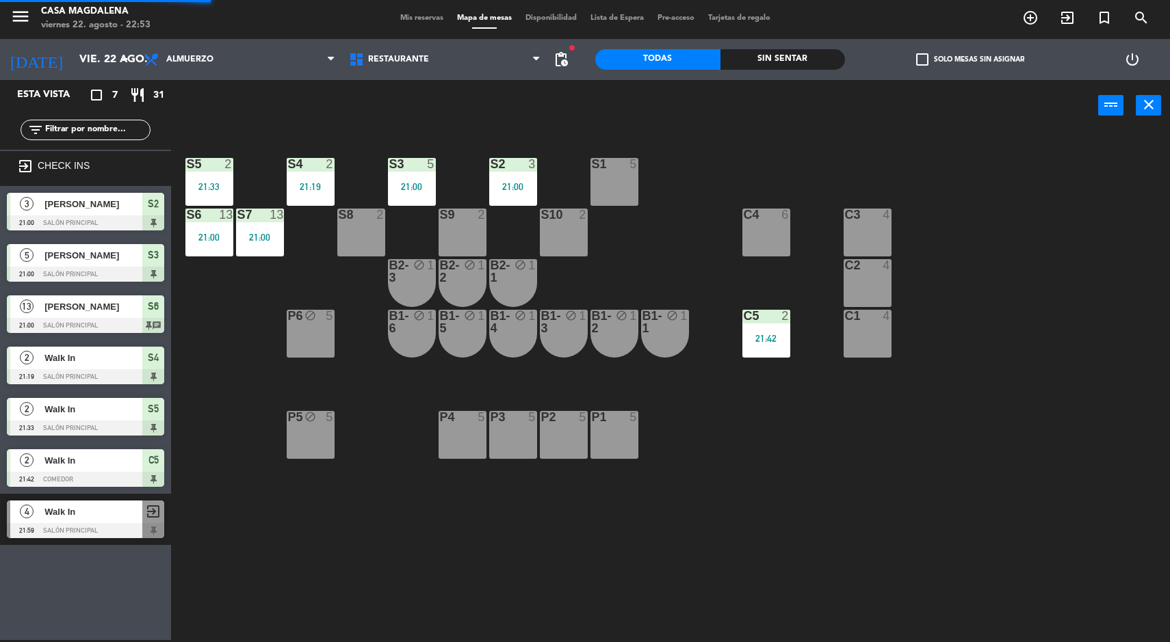
click at [244, 254] on div "S7 13 21:00" at bounding box center [260, 233] width 48 height 48
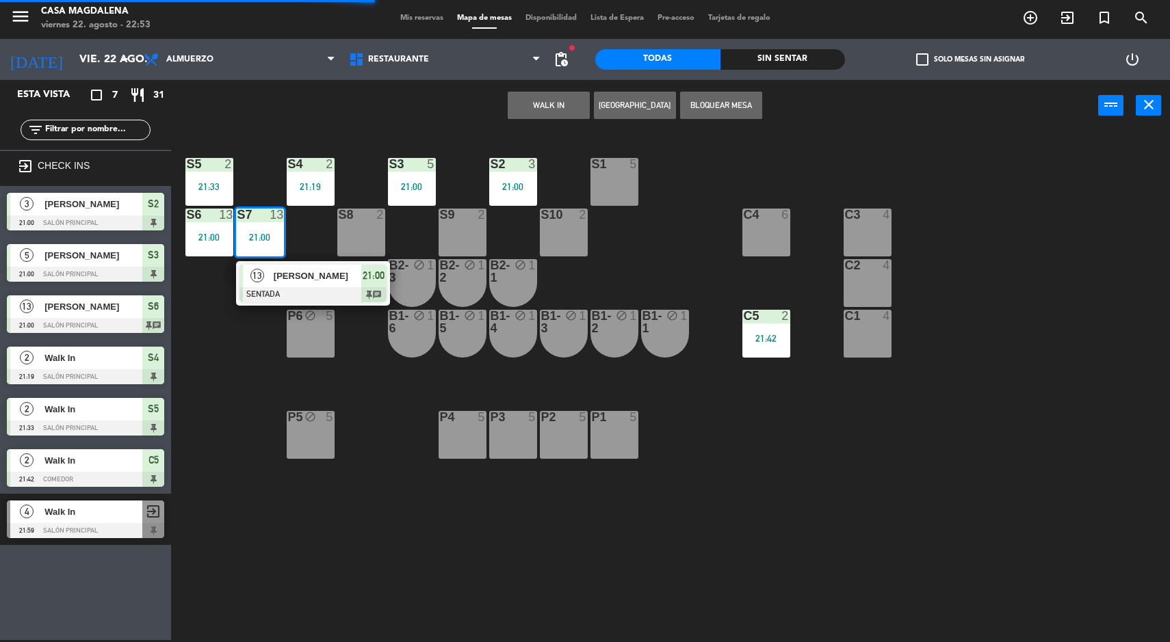
click at [288, 316] on div "P6" at bounding box center [288, 316] width 1 height 12
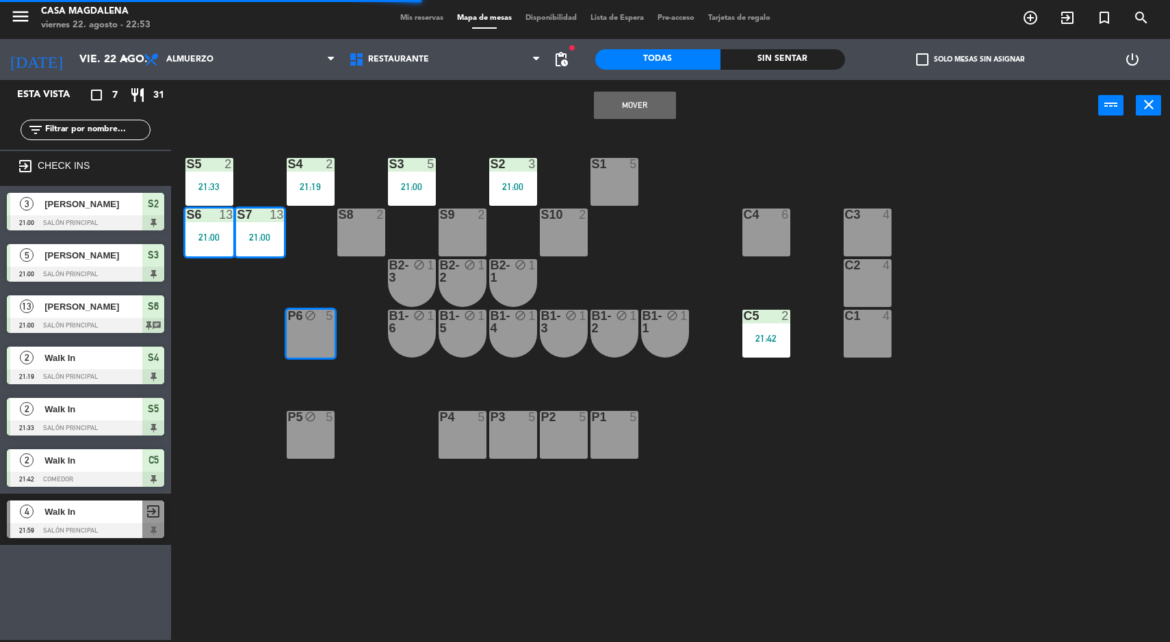
click at [668, 238] on div "S5 2 21:33 S4 2 21:19 S3 5 21:00 S2 3 21:00 S1 5 S6 13 21:00 S7 13 21:00 S8 2 S…" at bounding box center [676, 387] width 987 height 509
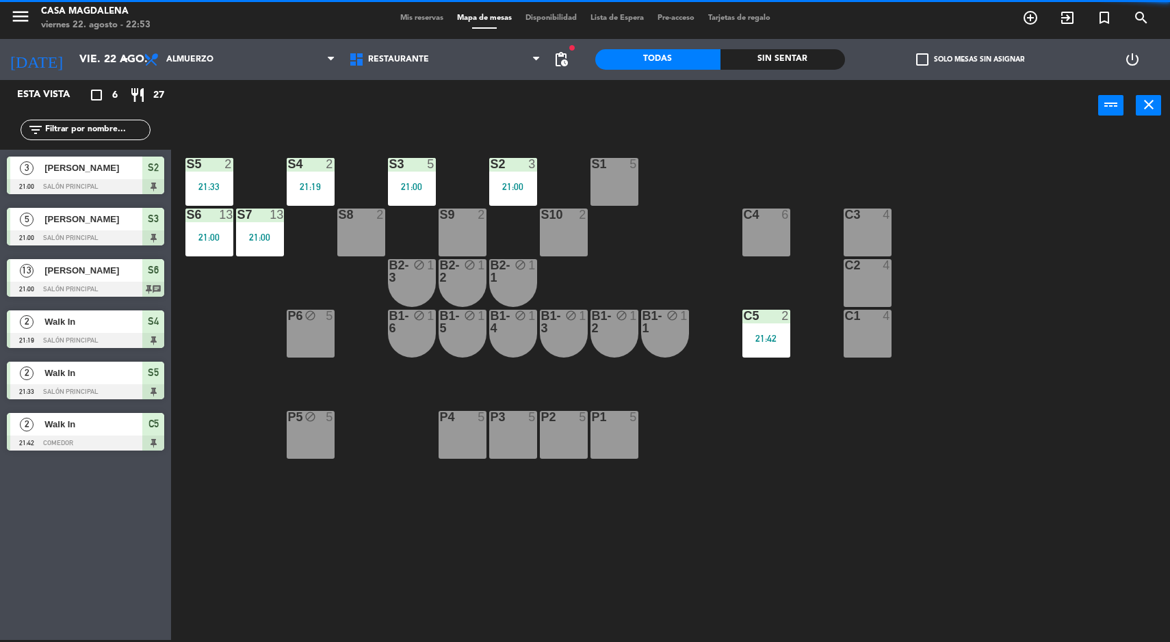
click at [245, 237] on div "21:00" at bounding box center [260, 238] width 48 height 10
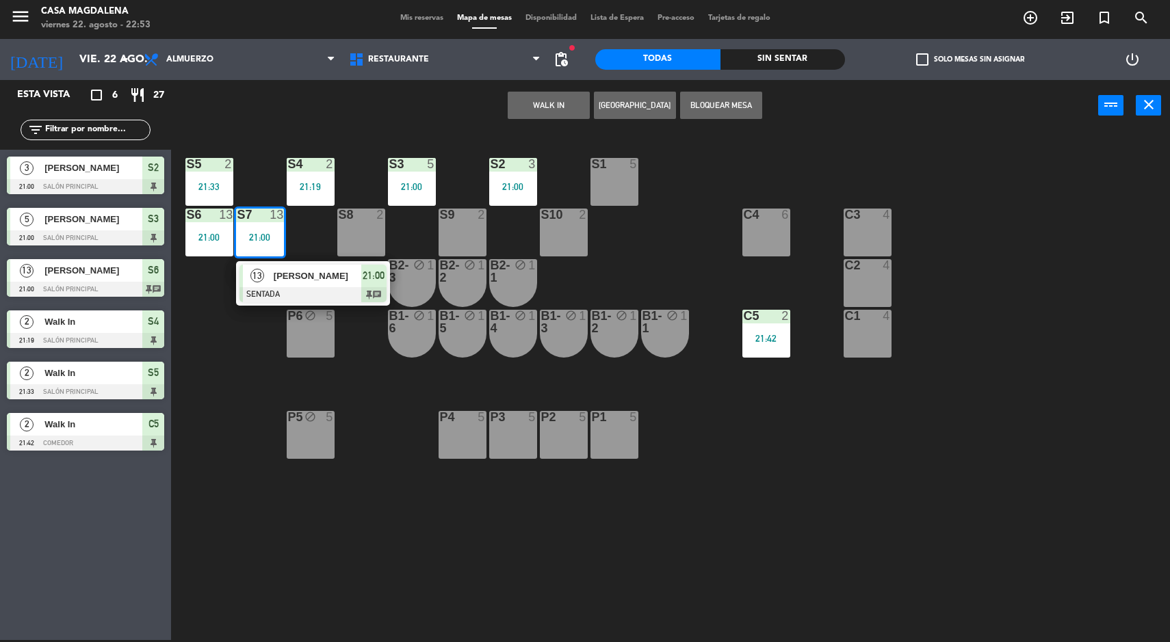
click at [300, 294] on div at bounding box center [312, 294] width 147 height 15
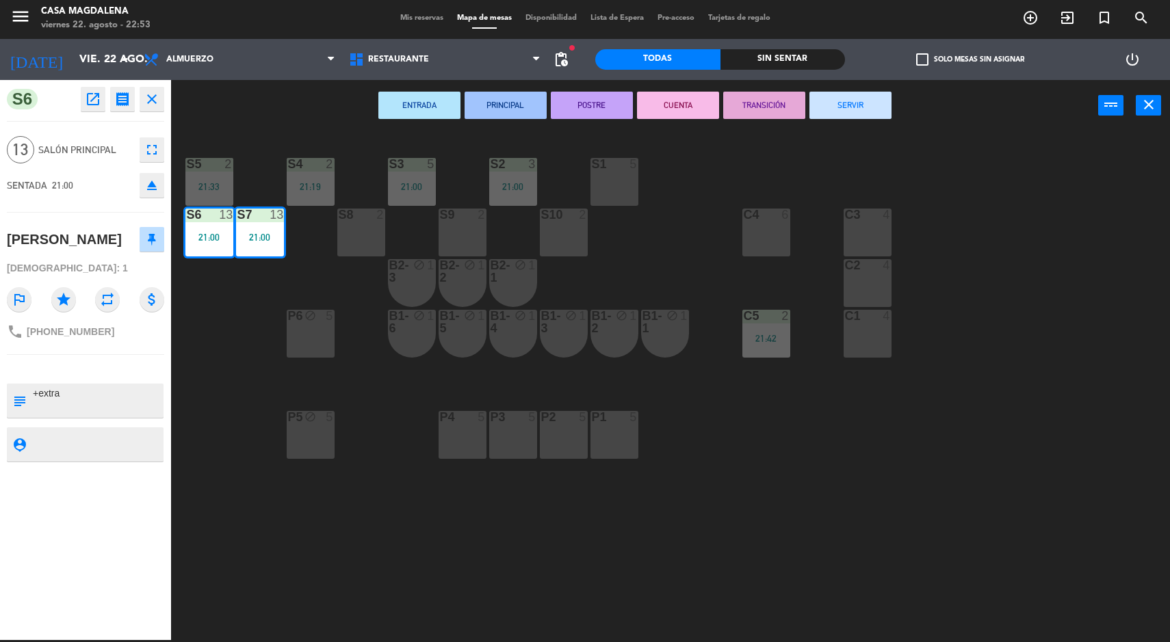
click at [833, 99] on button "SERVIR" at bounding box center [850, 105] width 82 height 27
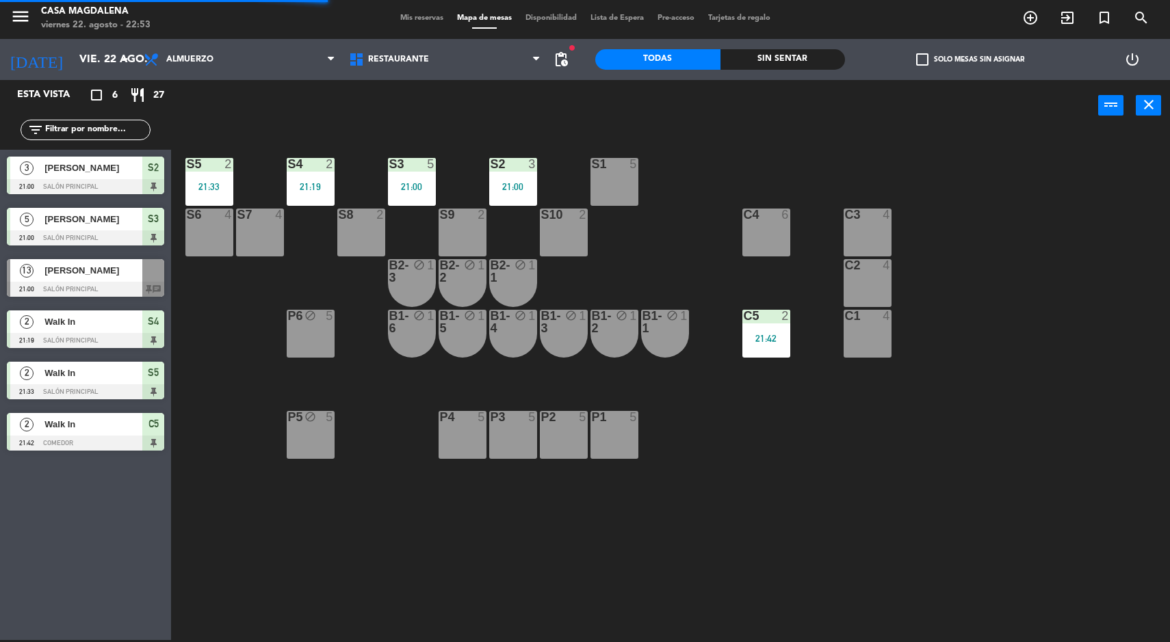
click at [303, 190] on div "21:19" at bounding box center [311, 187] width 48 height 10
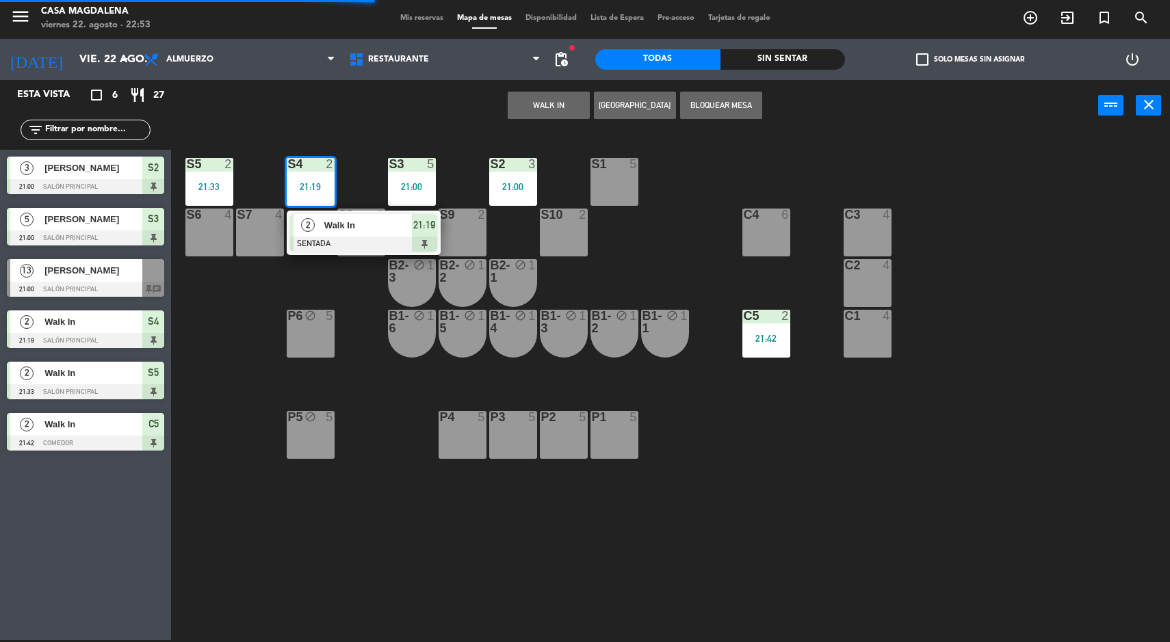
click at [367, 245] on div at bounding box center [363, 244] width 147 height 15
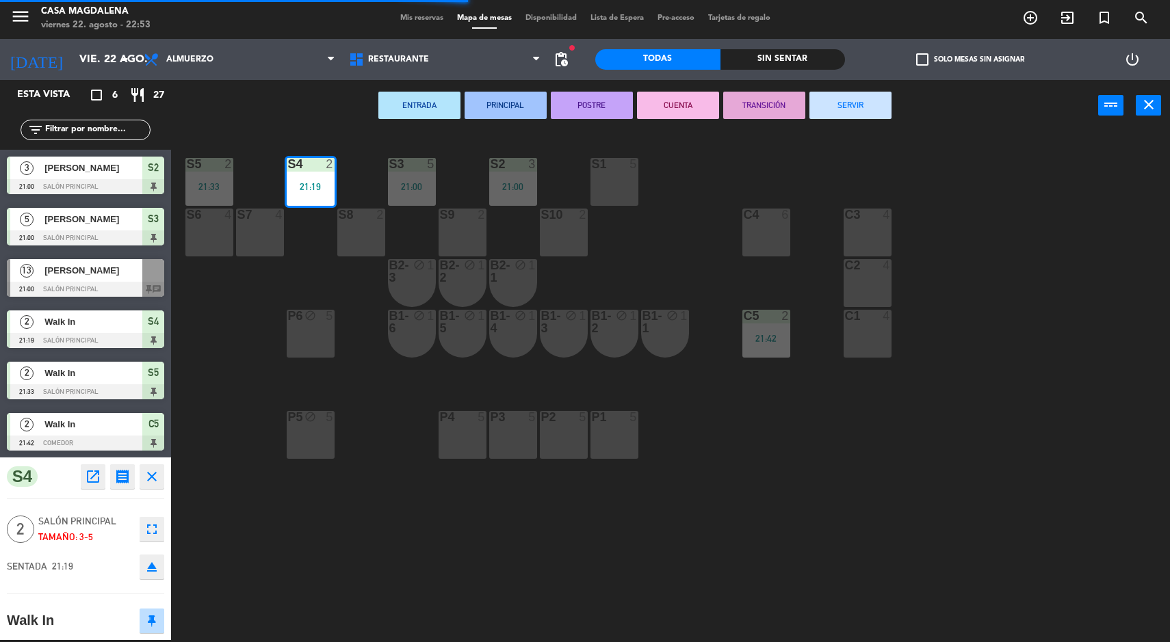
click at [840, 109] on button "SERVIR" at bounding box center [850, 105] width 82 height 27
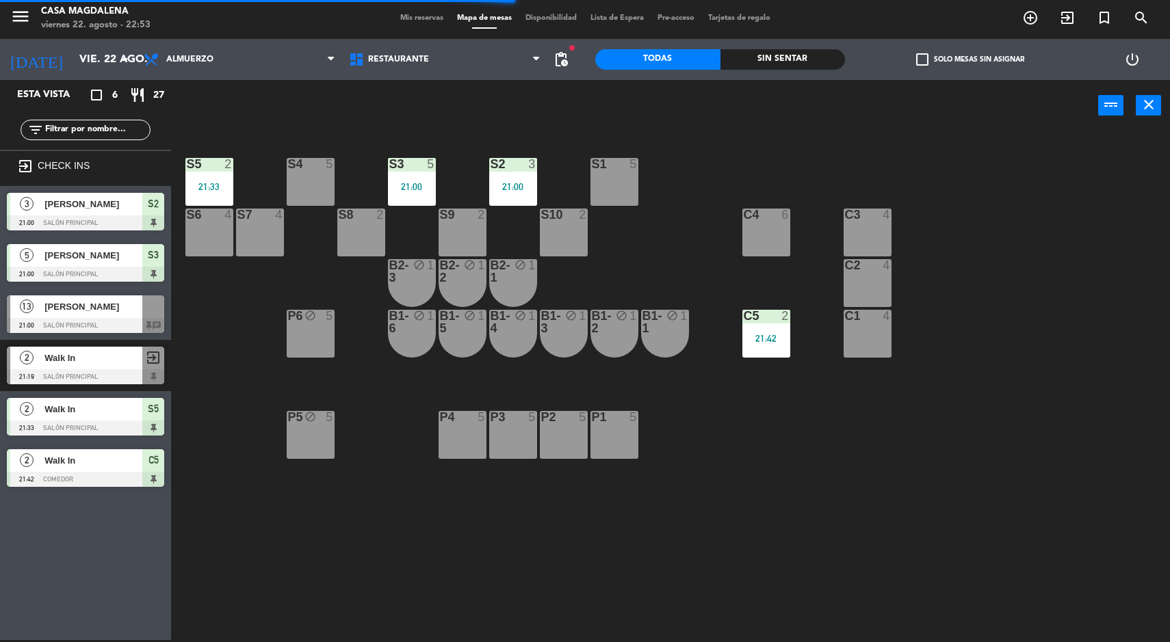
click at [510, 180] on div "S2 3 21:00" at bounding box center [513, 182] width 48 height 48
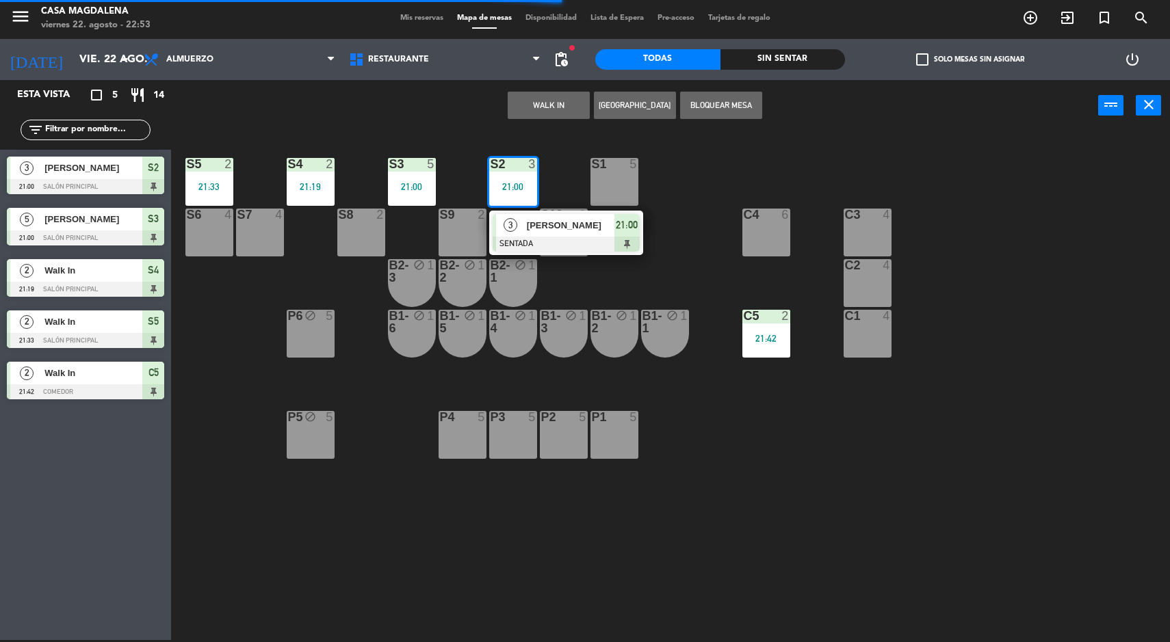
click at [548, 241] on div at bounding box center [565, 244] width 147 height 15
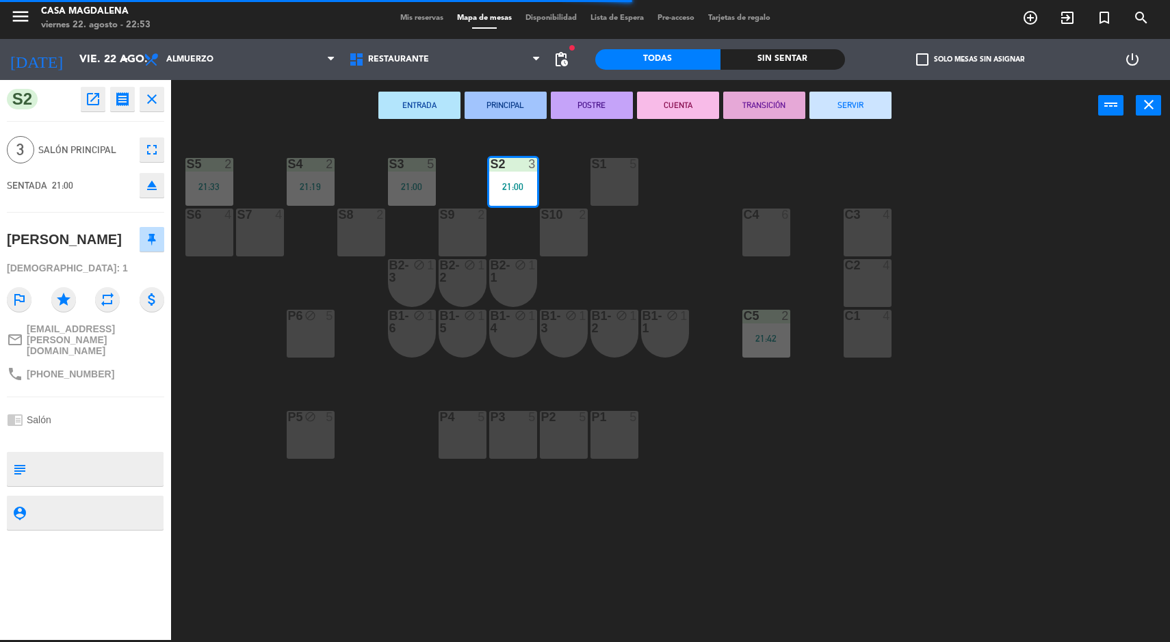
click at [845, 103] on button "SERVIR" at bounding box center [850, 105] width 82 height 27
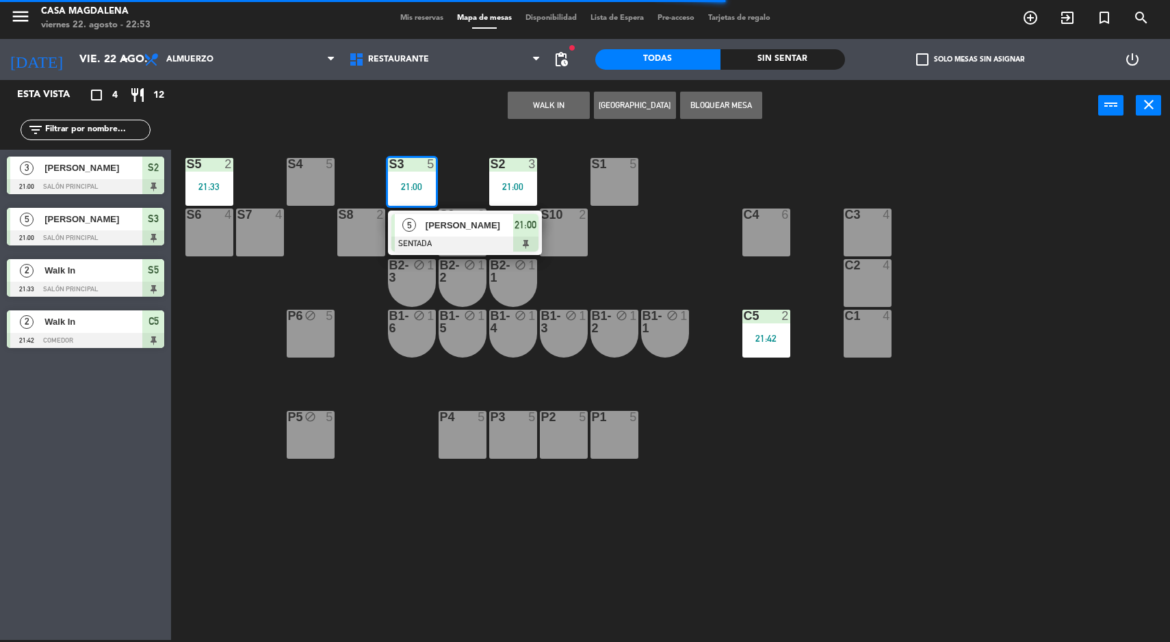
click at [441, 267] on div "B2-2" at bounding box center [440, 271] width 1 height 25
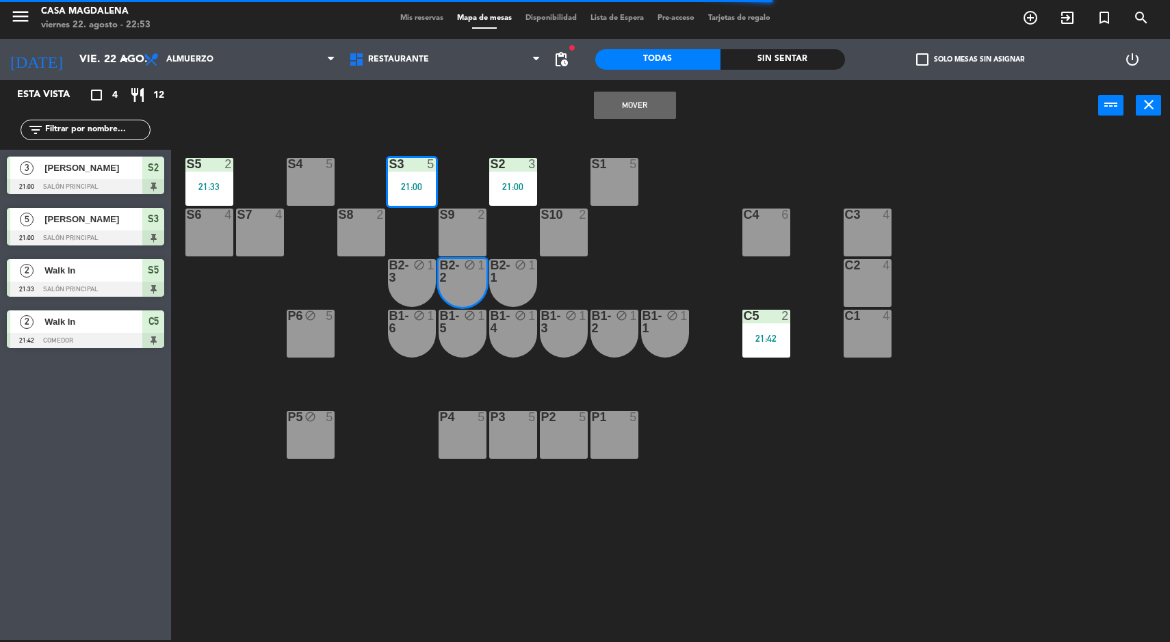
click at [756, 189] on div "S5 2 21:33 S4 5 S3 5 21:00 S2 3 21:00 S1 5 S6 4 S7 4 S8 2 S9 2 S10 2 C3 4 C4 6 …" at bounding box center [676, 387] width 987 height 509
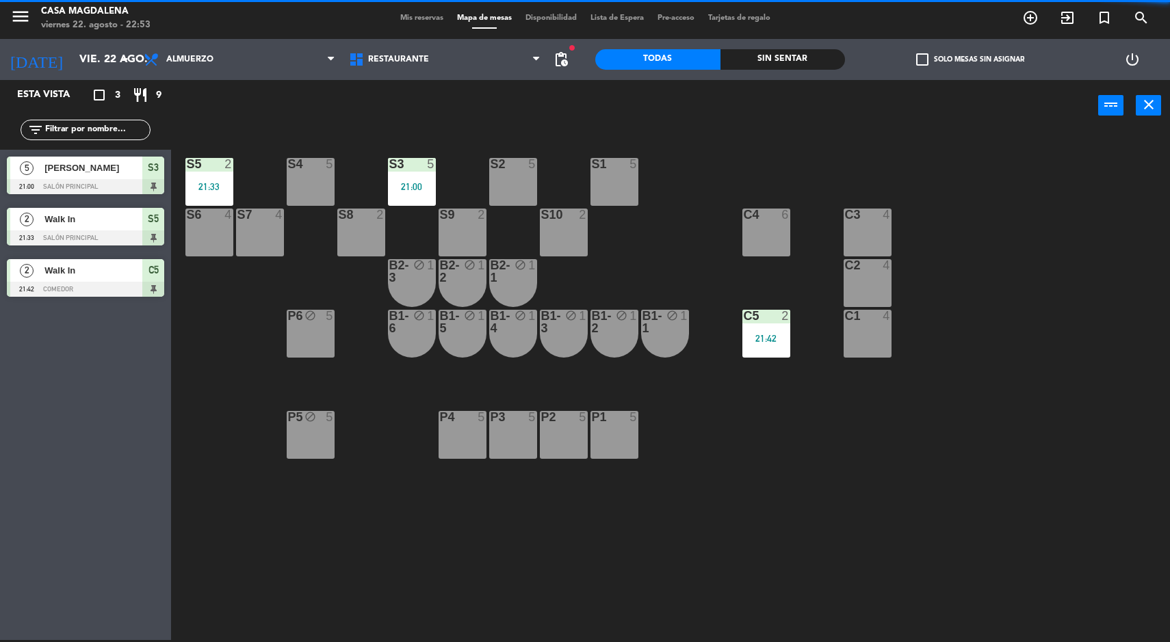
click at [399, 188] on div "21:00" at bounding box center [412, 187] width 48 height 10
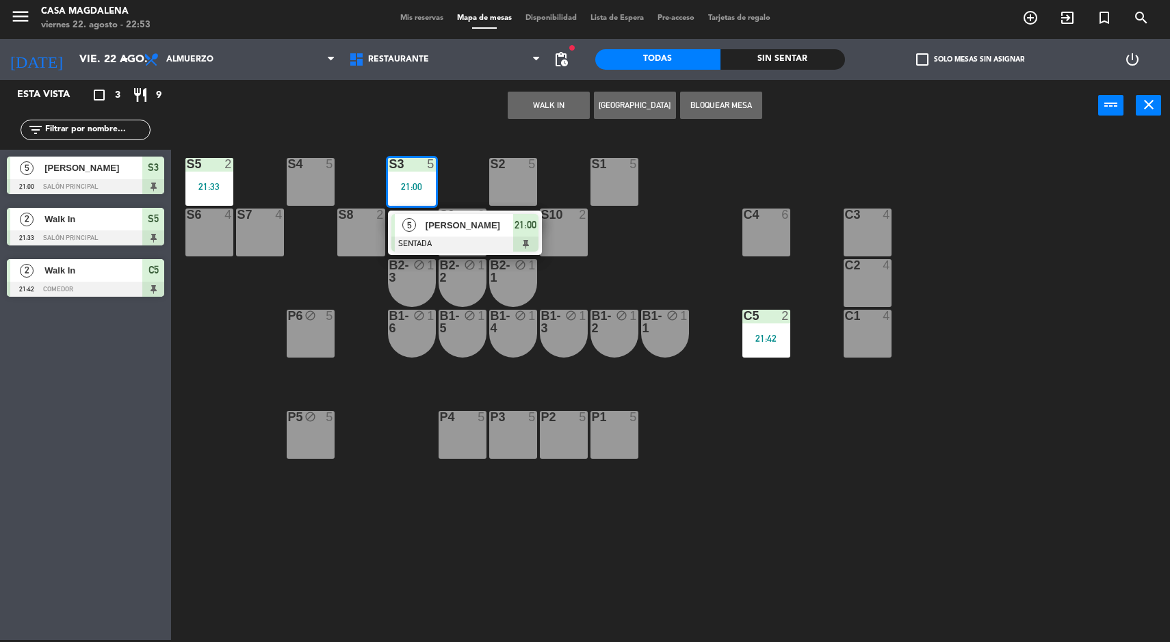
click at [452, 236] on div "[PERSON_NAME]" at bounding box center [468, 225] width 89 height 23
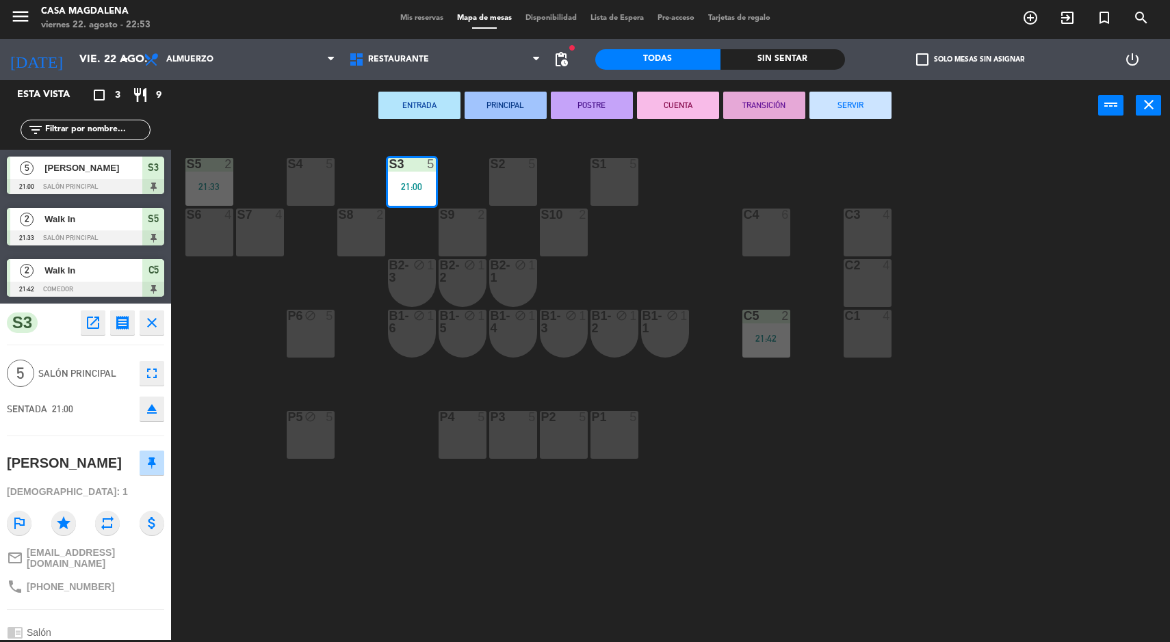
click at [837, 111] on button "SERVIR" at bounding box center [850, 105] width 82 height 27
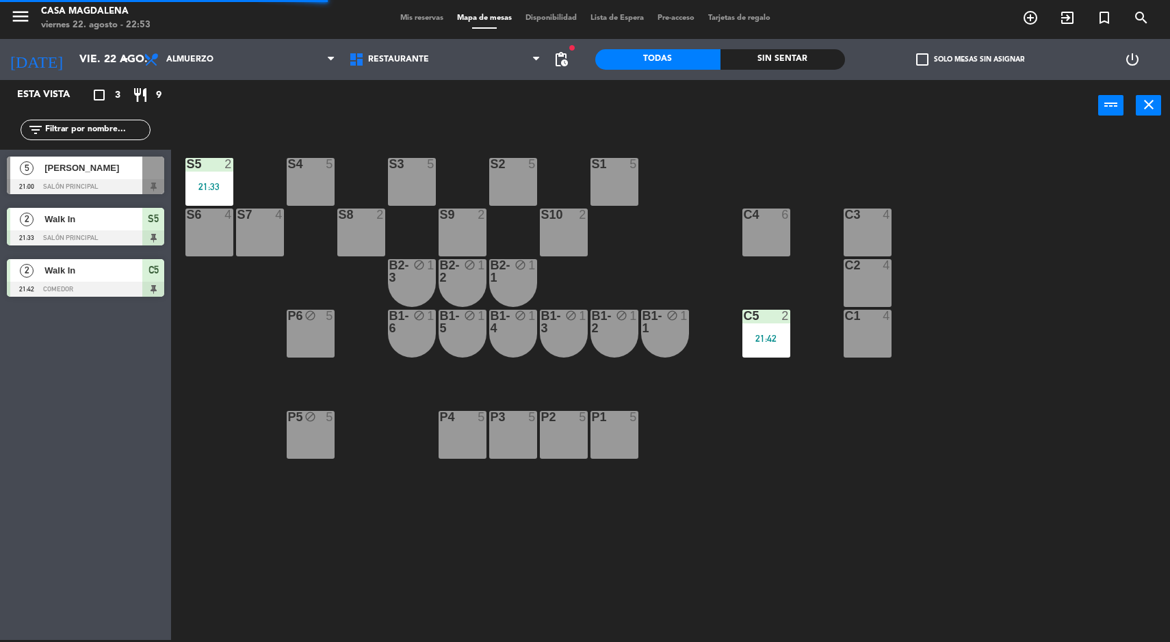
click at [211, 161] on div at bounding box center [209, 164] width 23 height 12
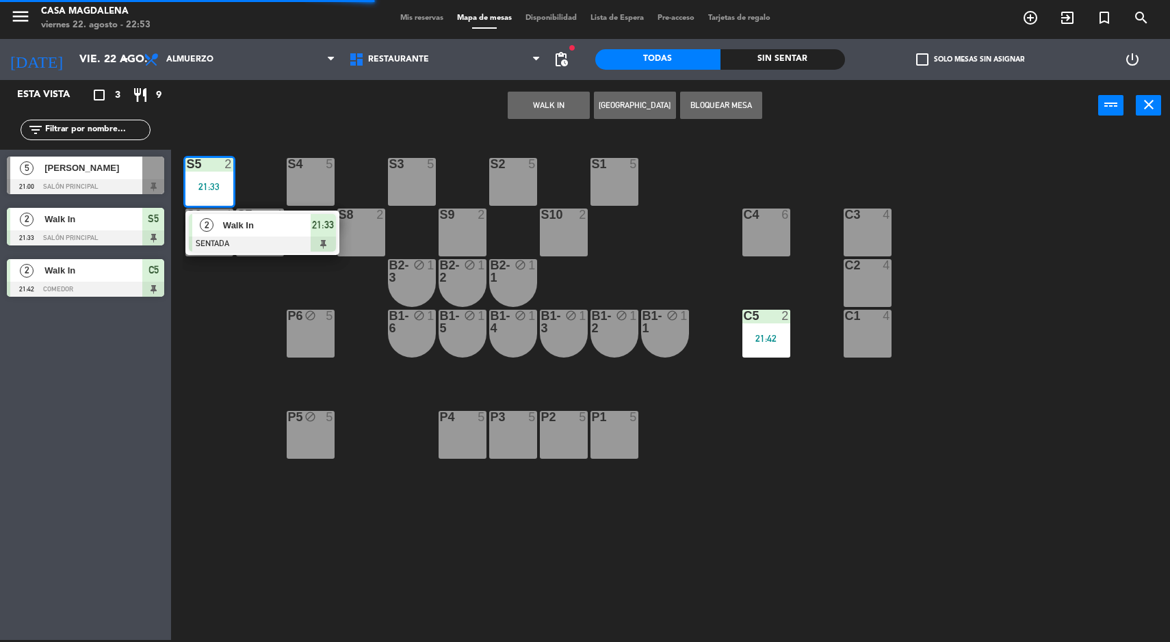
click at [262, 233] on span "Walk In" at bounding box center [267, 225] width 88 height 14
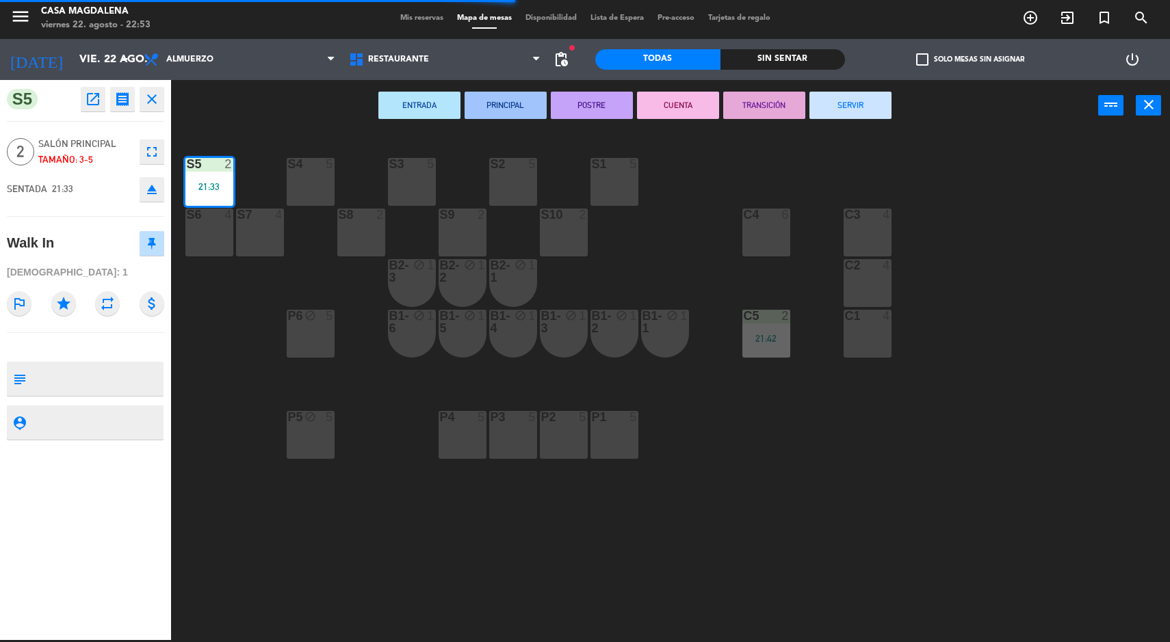
click at [843, 119] on button "SERVIR" at bounding box center [850, 105] width 82 height 27
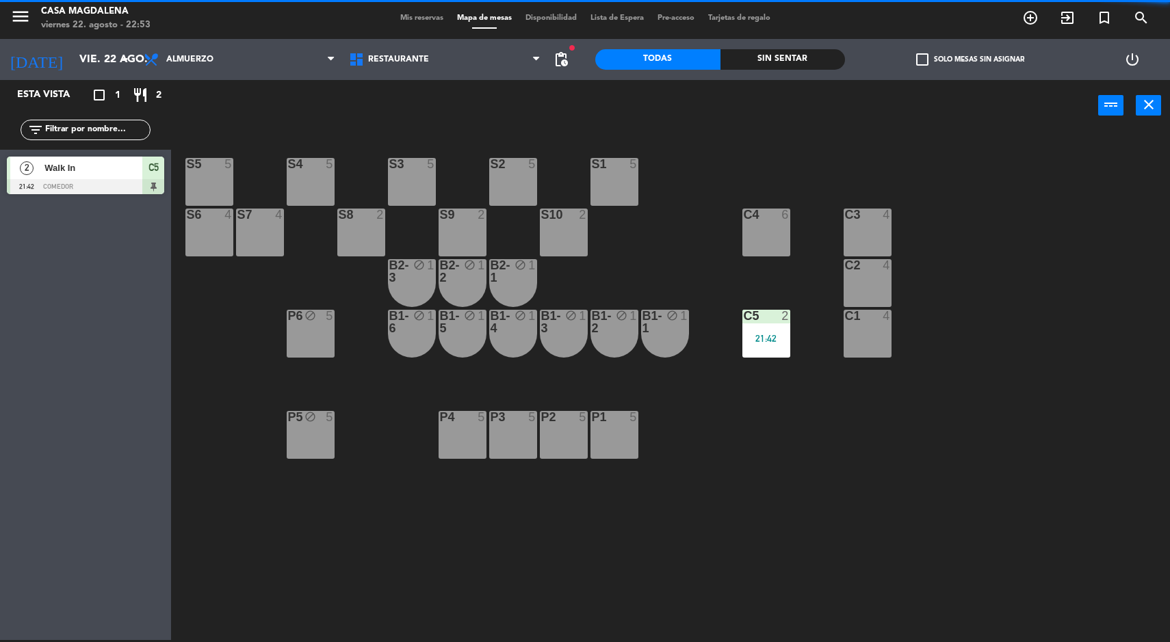
click at [766, 335] on div "21:42" at bounding box center [766, 339] width 48 height 10
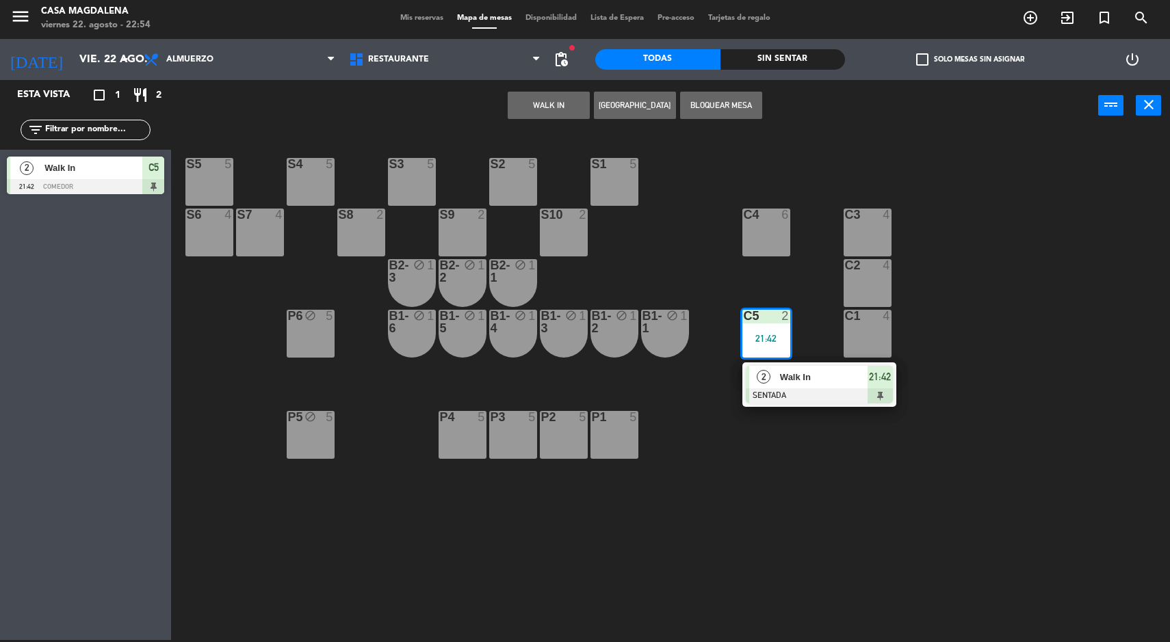
click at [791, 402] on div at bounding box center [819, 396] width 147 height 15
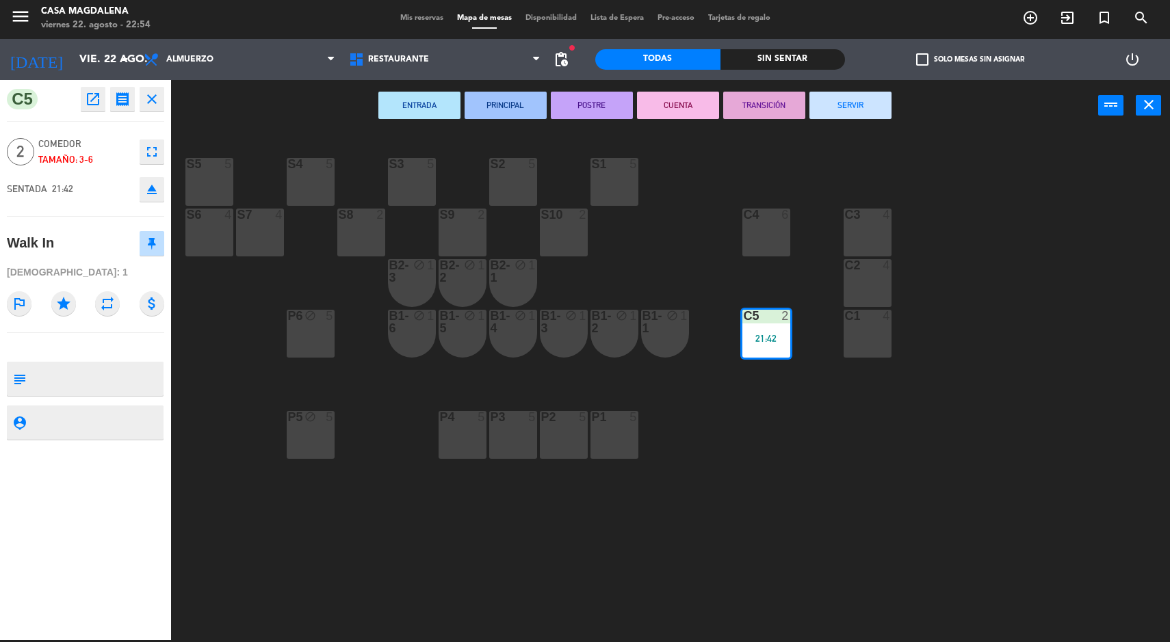
click at [845, 119] on button "SERVIR" at bounding box center [850, 105] width 82 height 27
